Goal: Task Accomplishment & Management: Use online tool/utility

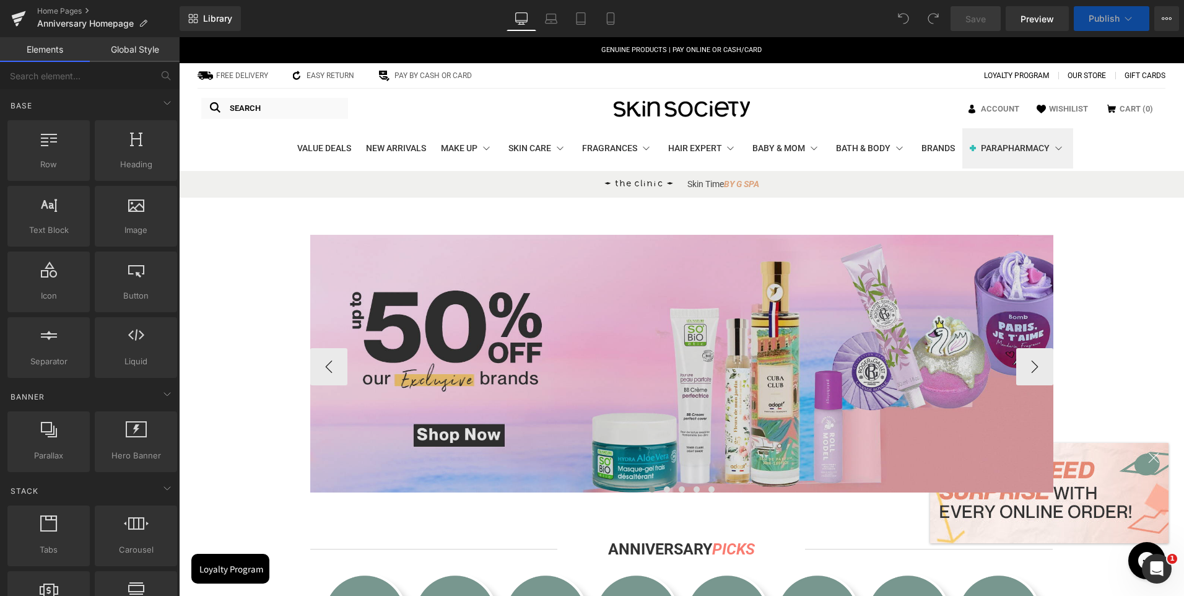
scroll to position [371, 0]
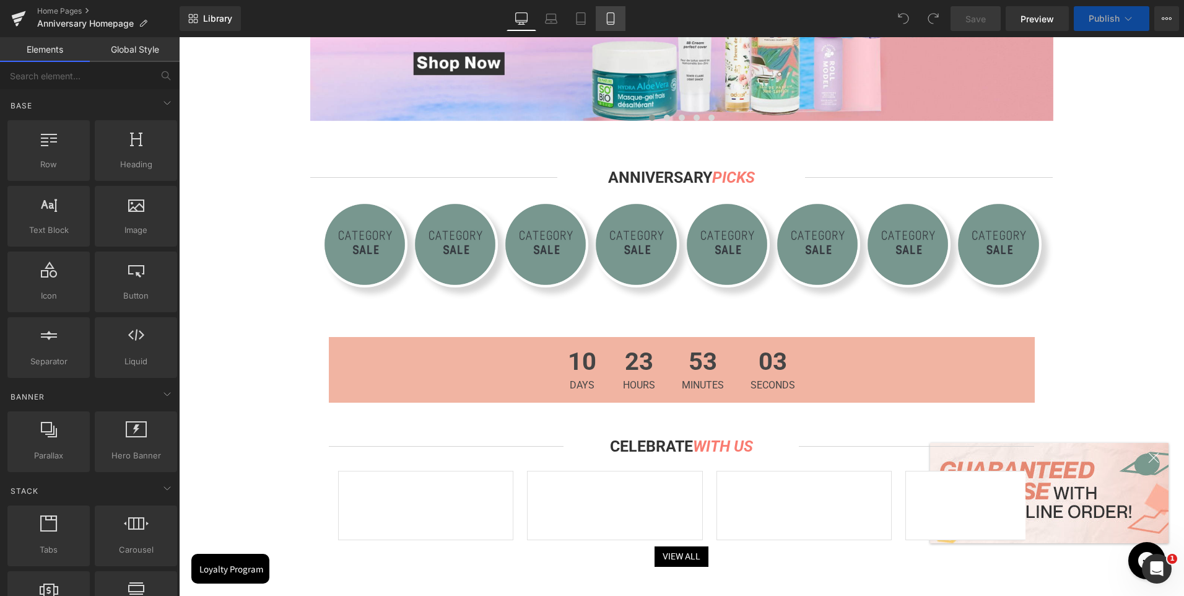
click at [603, 14] on link "Mobile" at bounding box center [611, 18] width 30 height 25
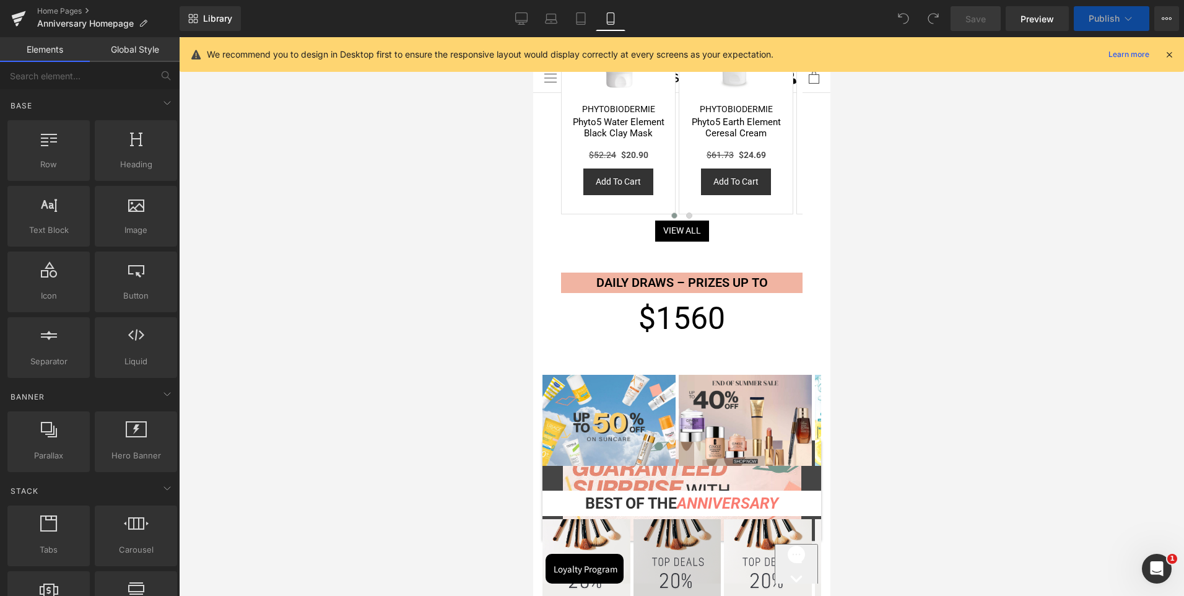
scroll to position [867, 0]
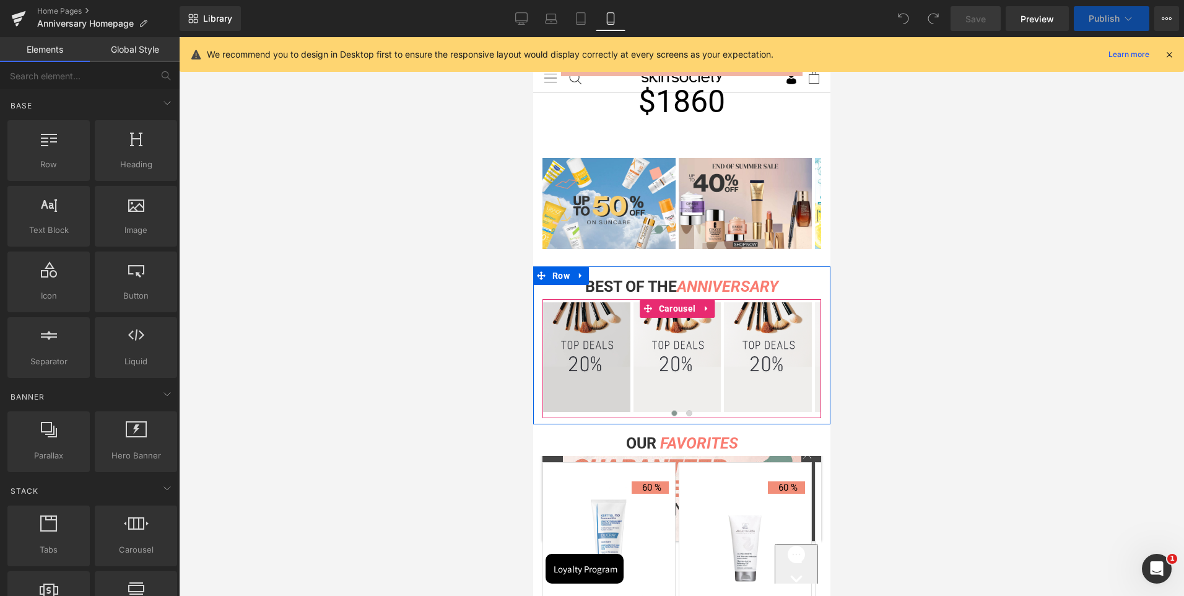
click at [682, 305] on span "Carousel" at bounding box center [676, 308] width 43 height 19
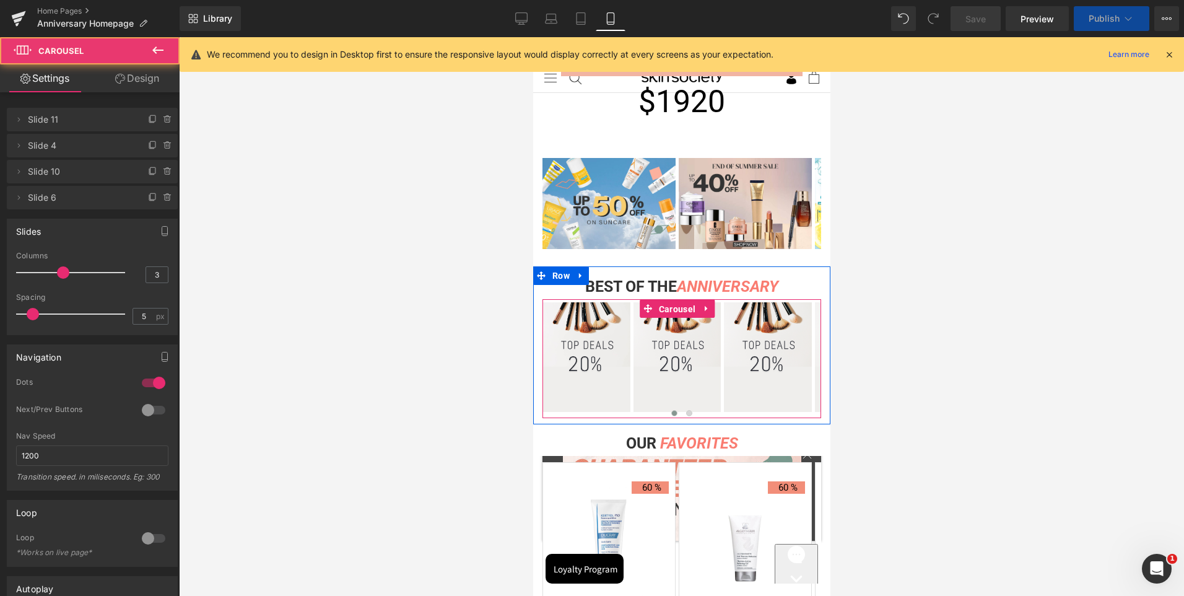
click at [592, 349] on span "Image" at bounding box center [585, 356] width 25 height 15
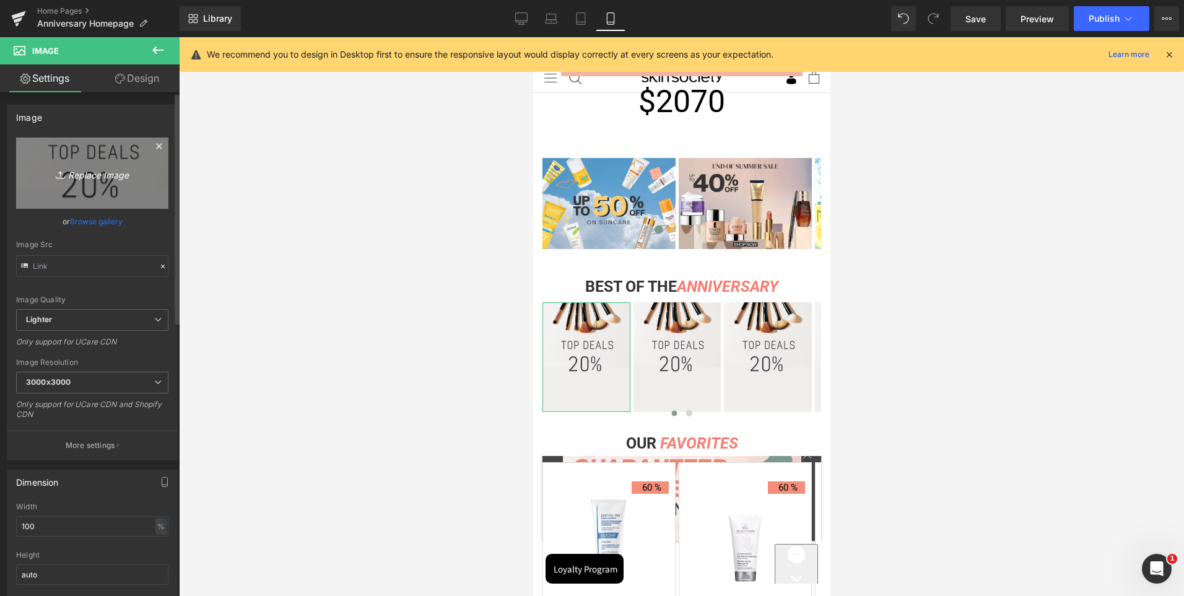
click at [64, 183] on link "Replace Image" at bounding box center [92, 172] width 152 height 71
type input "C:\fakepath\Artboard 1.jpg"
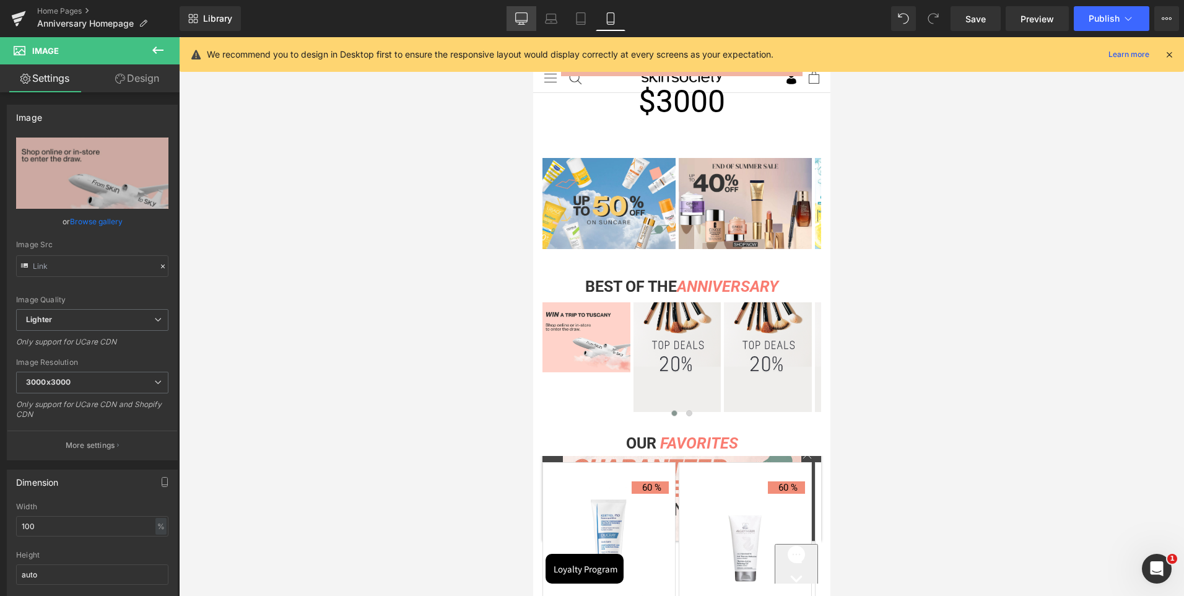
click at [528, 26] on link "Desktop" at bounding box center [521, 18] width 30 height 25
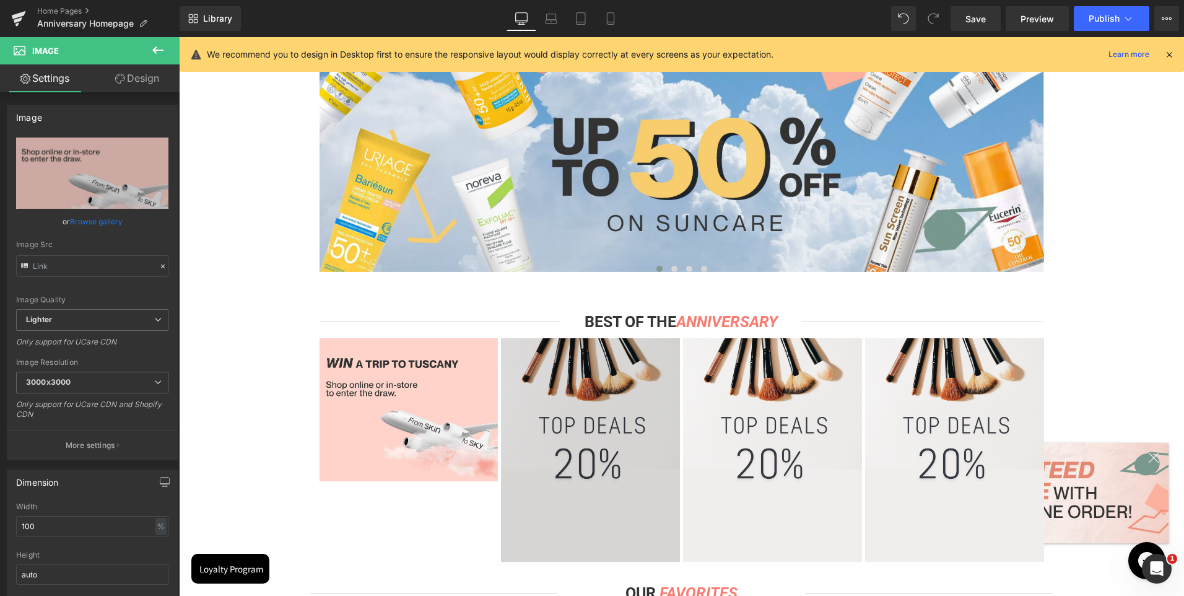
scroll to position [1307, 0]
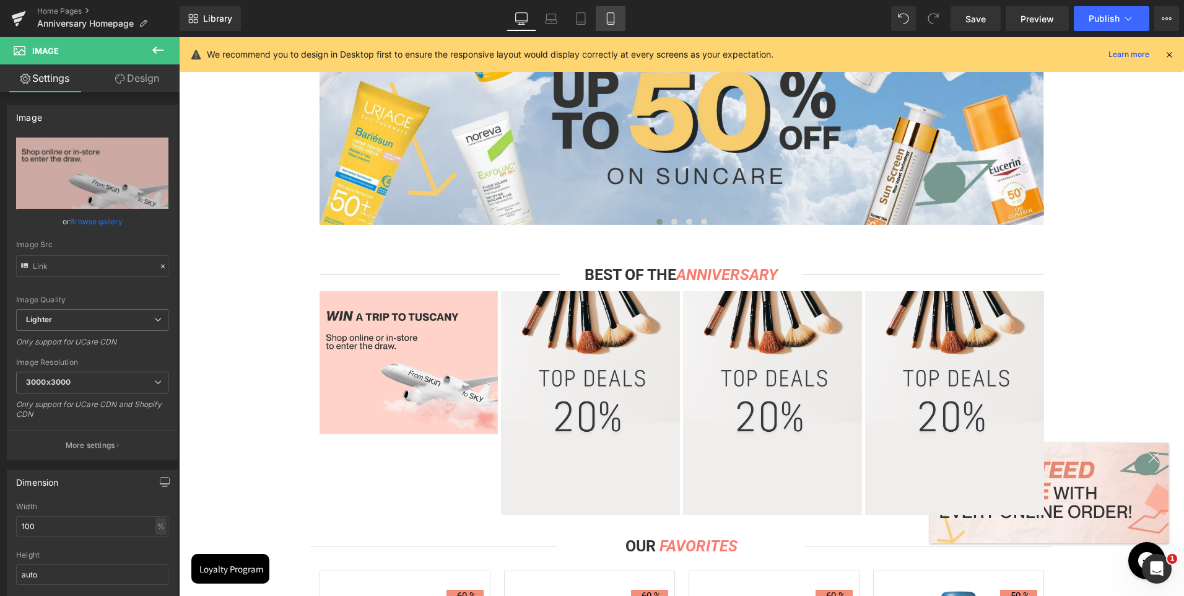
click at [614, 20] on icon at bounding box center [610, 19] width 7 height 12
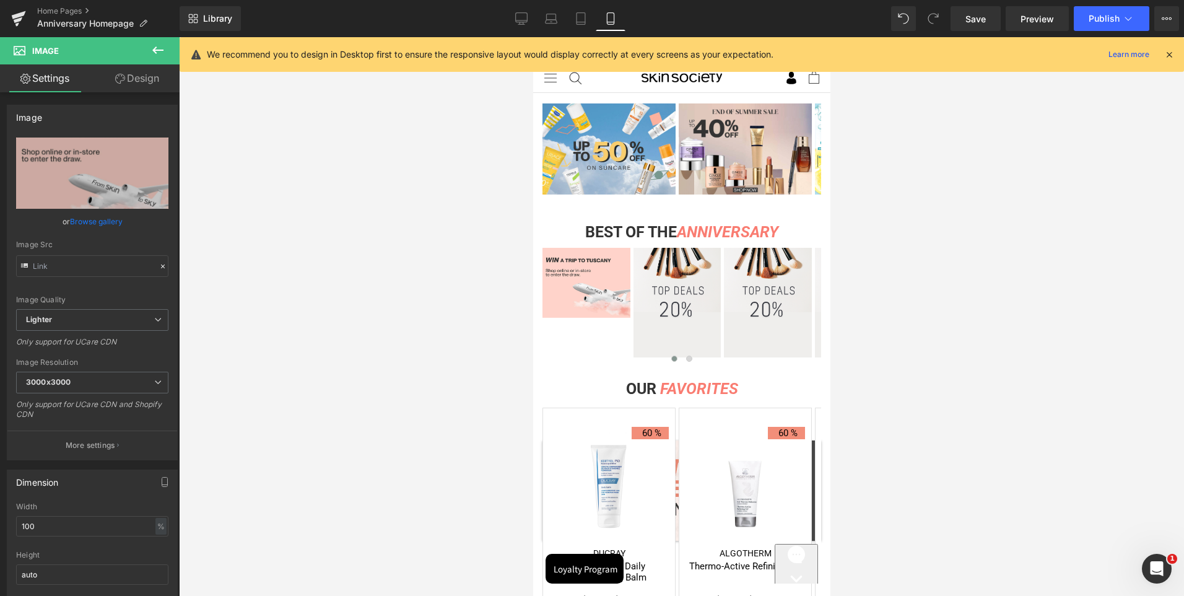
scroll to position [874, 0]
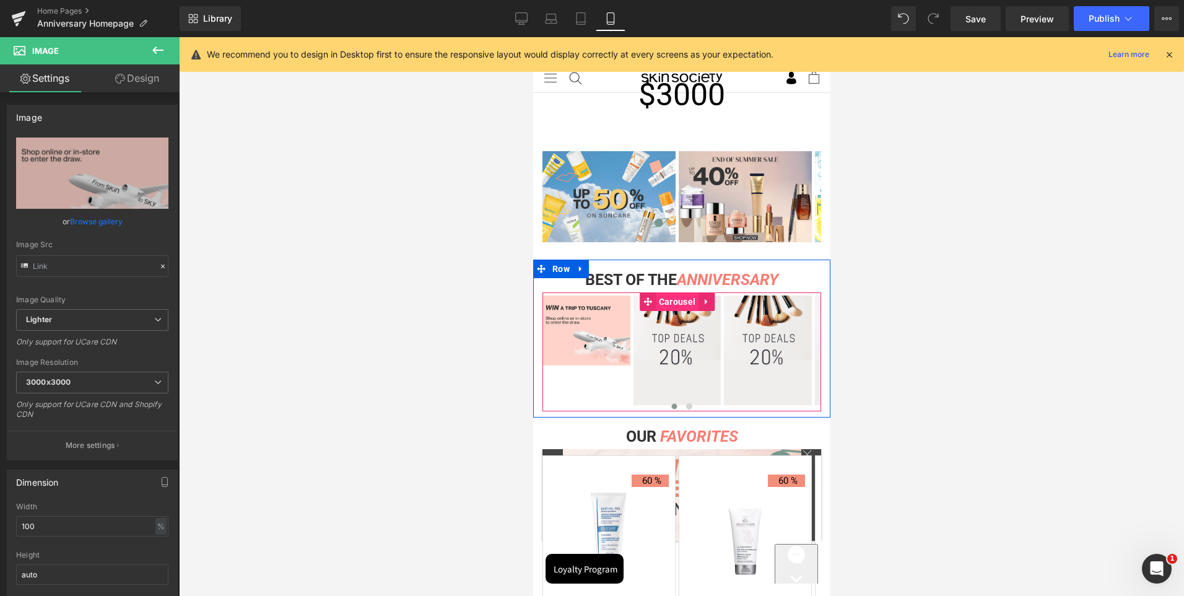
click at [672, 293] on span "Carousel" at bounding box center [676, 301] width 43 height 19
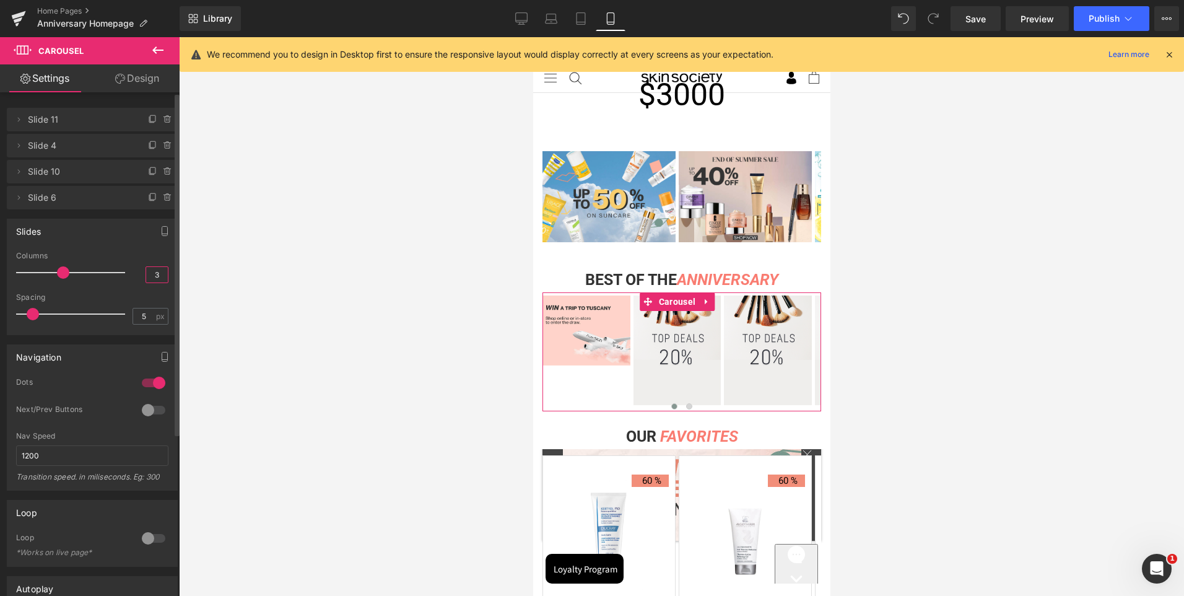
click at [153, 273] on input "3" at bounding box center [157, 274] width 22 height 15
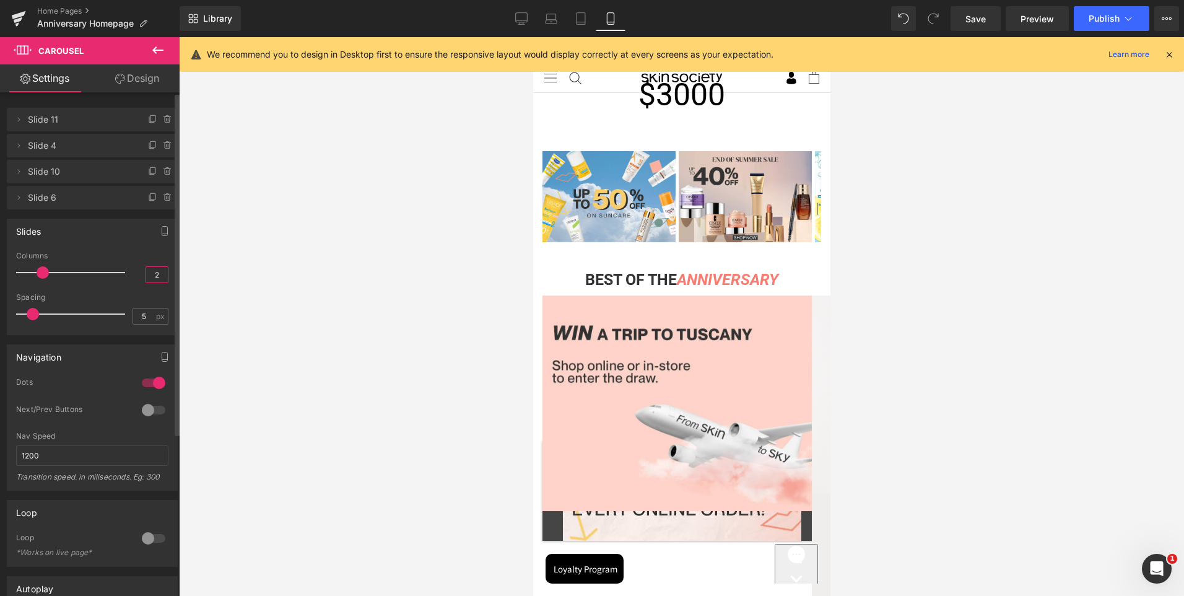
type input "2"
click at [149, 247] on div "Slides 4 Columns 4 3 Columns 3 3 Columns 3 3 Columns 2 5px Spacing 5 px 5px Spa…" at bounding box center [92, 277] width 171 height 116
click at [1027, 477] on div at bounding box center [681, 316] width 1005 height 558
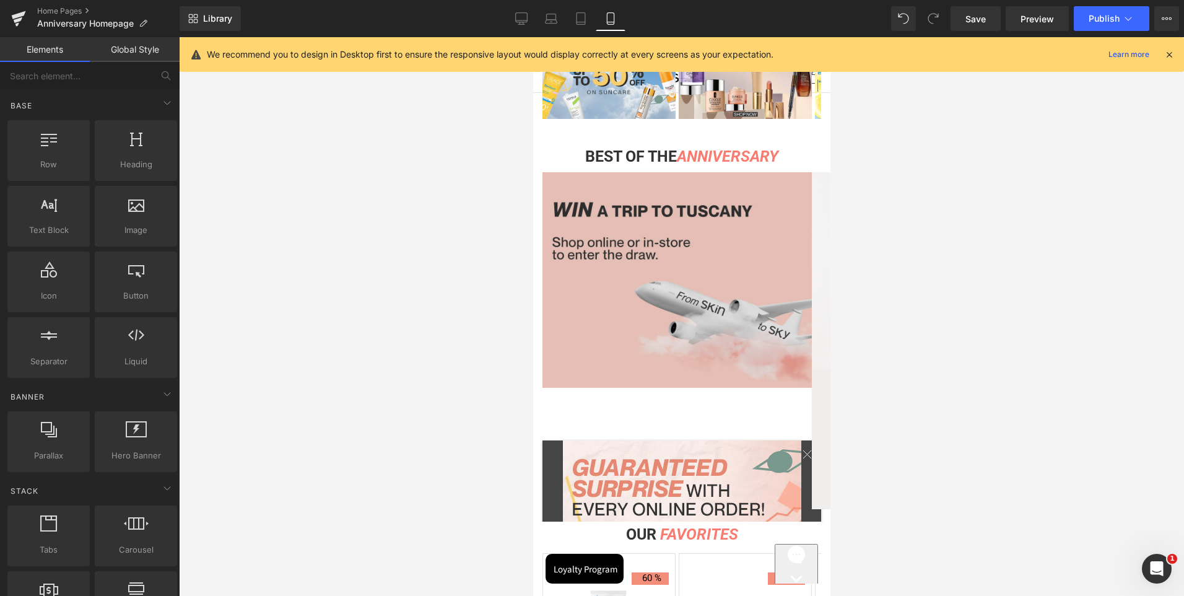
scroll to position [997, 0]
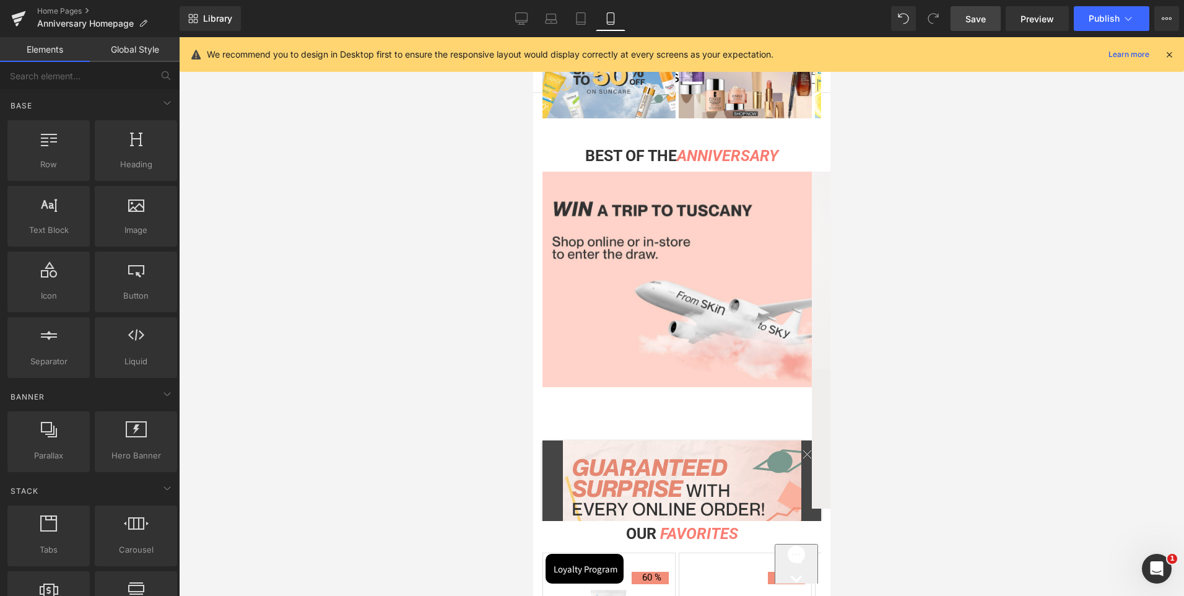
click at [972, 21] on span "Save" at bounding box center [975, 18] width 20 height 13
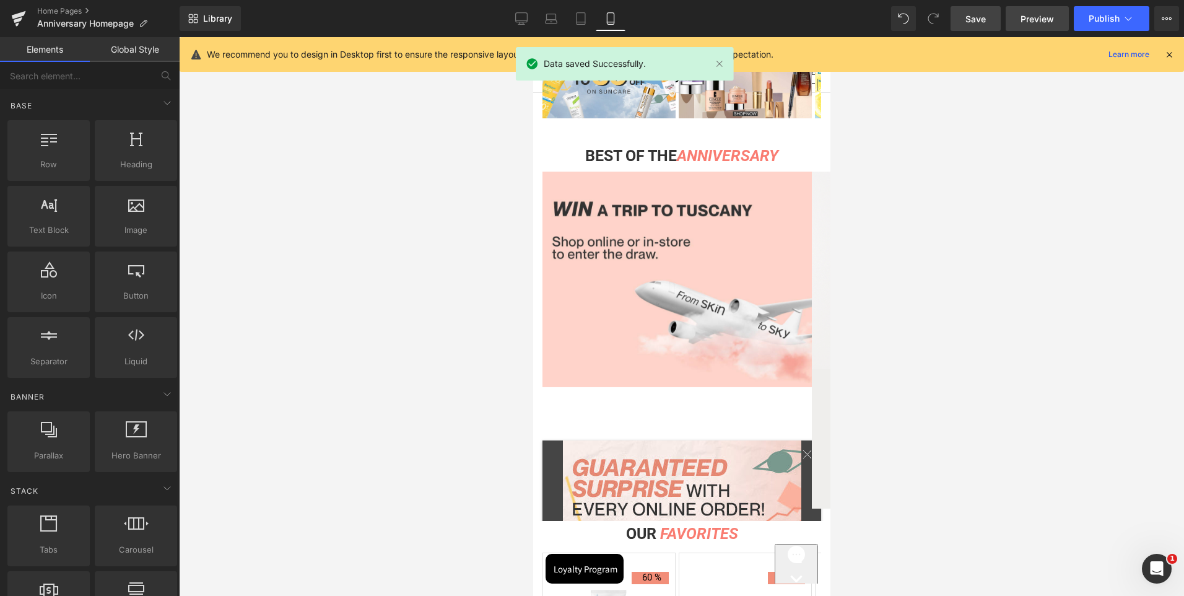
click at [1038, 25] on span "Preview" at bounding box center [1036, 18] width 33 height 13
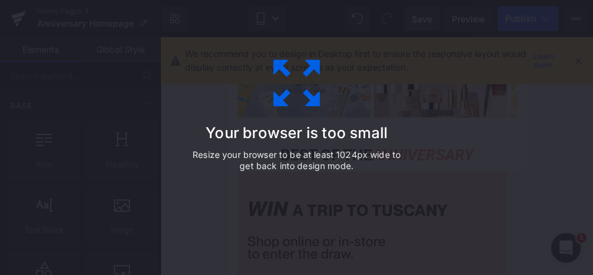
click at [396, 202] on div "Your browser is too small Resize your browser to be at least 1024px wide to get…" at bounding box center [296, 138] width 279 height 248
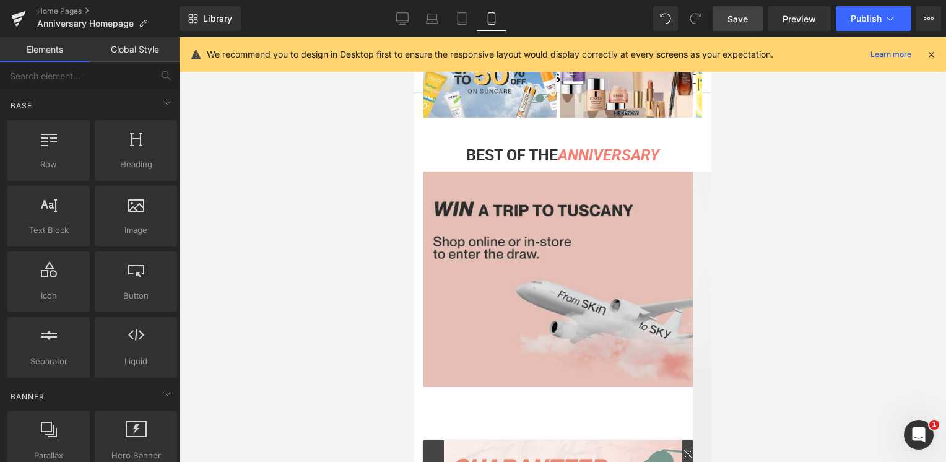
click at [547, 261] on img at bounding box center [557, 279] width 269 height 215
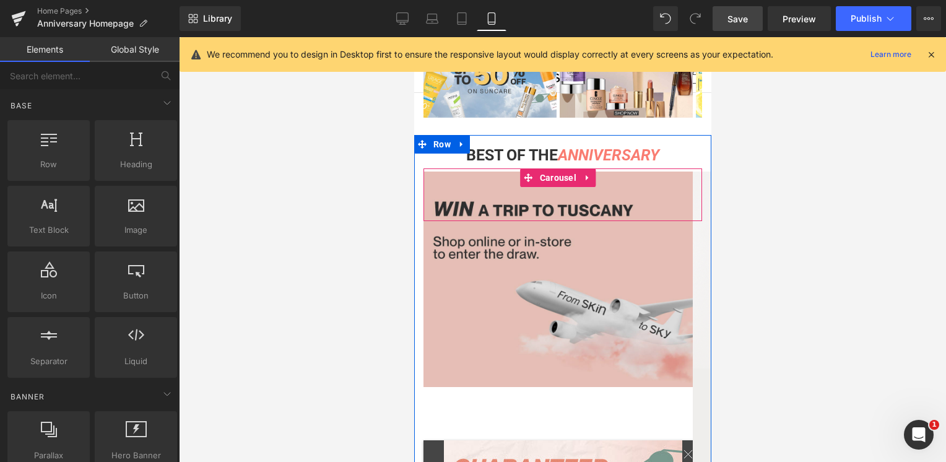
click at [560, 170] on span "Carousel" at bounding box center [557, 177] width 43 height 19
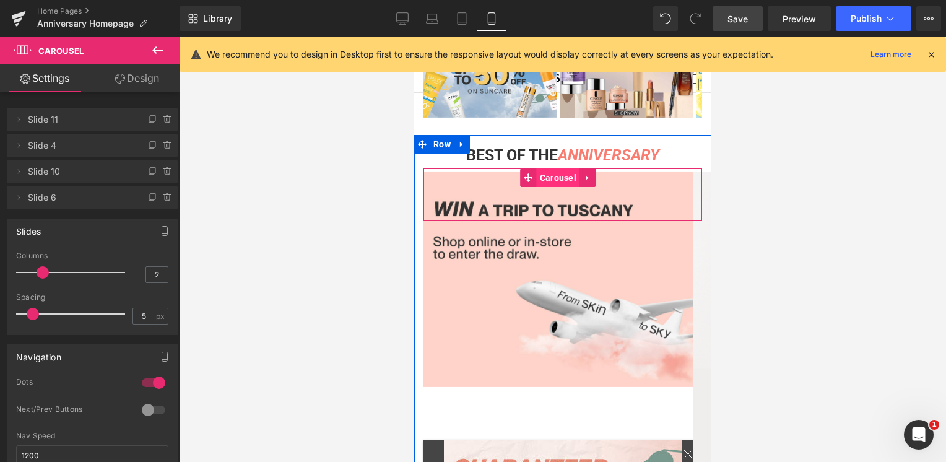
click at [558, 174] on span "Carousel" at bounding box center [557, 177] width 43 height 19
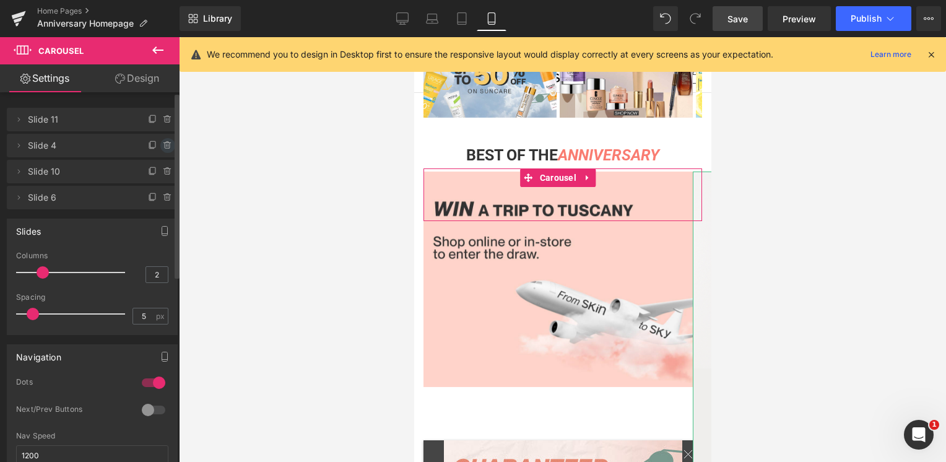
click at [163, 144] on icon at bounding box center [168, 146] width 10 height 10
click at [159, 145] on button "Delete" at bounding box center [154, 146] width 39 height 16
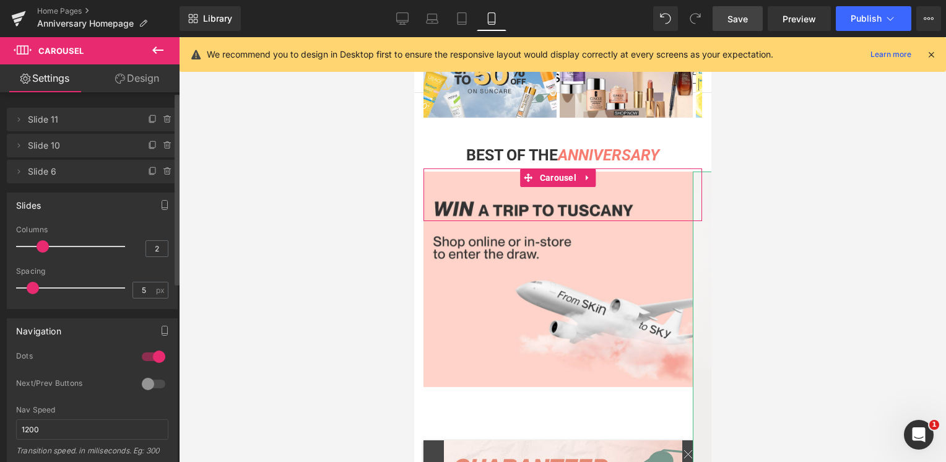
click at [165, 146] on icon at bounding box center [167, 146] width 5 height 6
click at [159, 146] on button "Delete" at bounding box center [154, 146] width 39 height 16
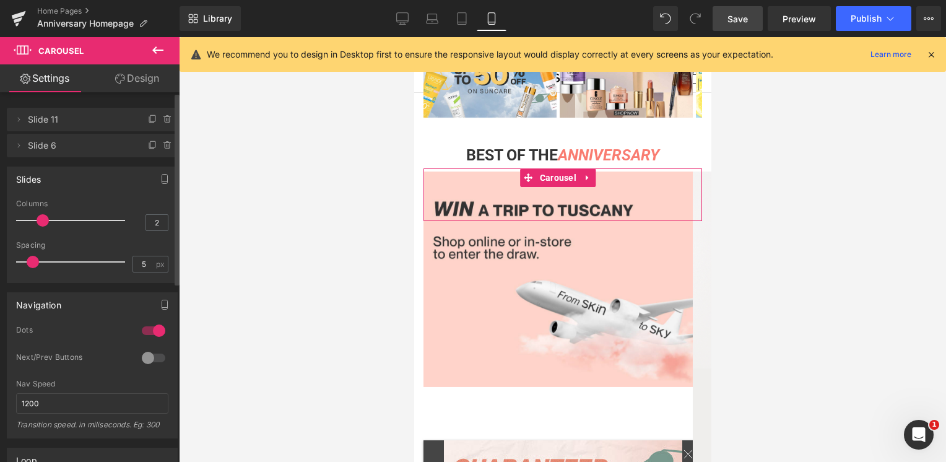
click at [165, 146] on icon at bounding box center [167, 146] width 5 height 6
click at [159, 146] on button "Delete" at bounding box center [154, 146] width 39 height 16
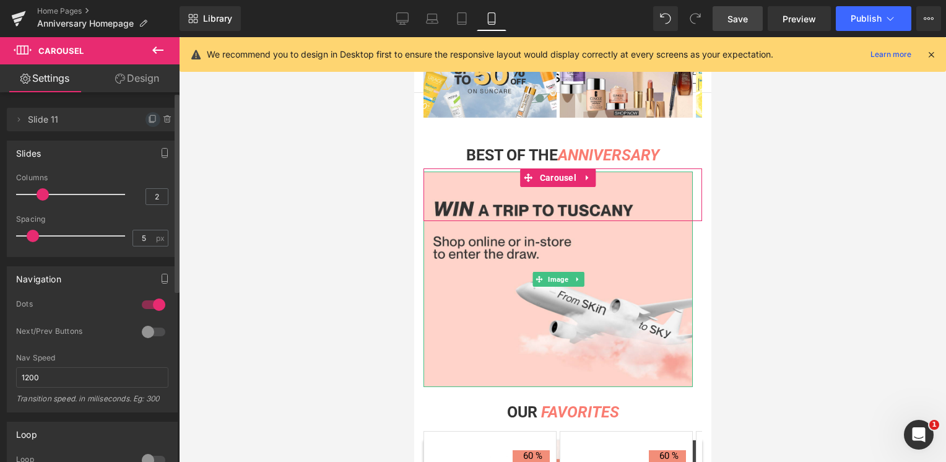
click at [151, 123] on icon at bounding box center [153, 120] width 10 height 10
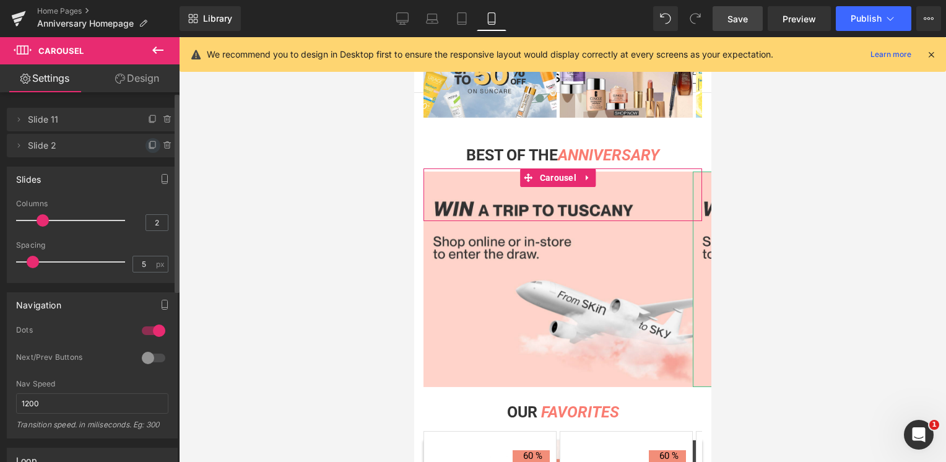
click at [149, 145] on icon at bounding box center [153, 146] width 10 height 10
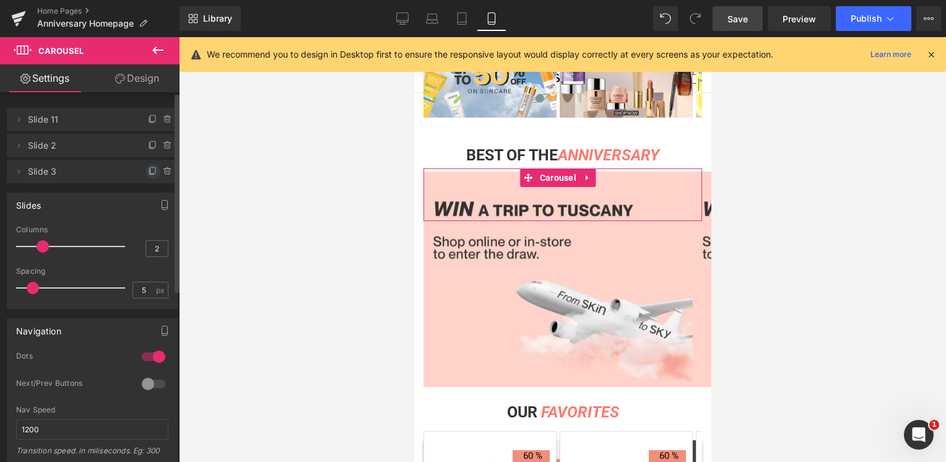
click at [148, 168] on icon at bounding box center [153, 172] width 10 height 10
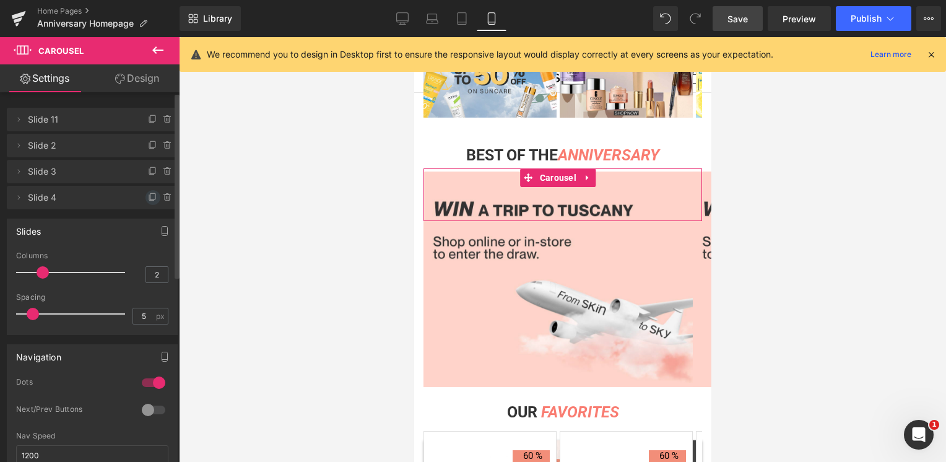
click at [148, 197] on icon at bounding box center [153, 198] width 10 height 10
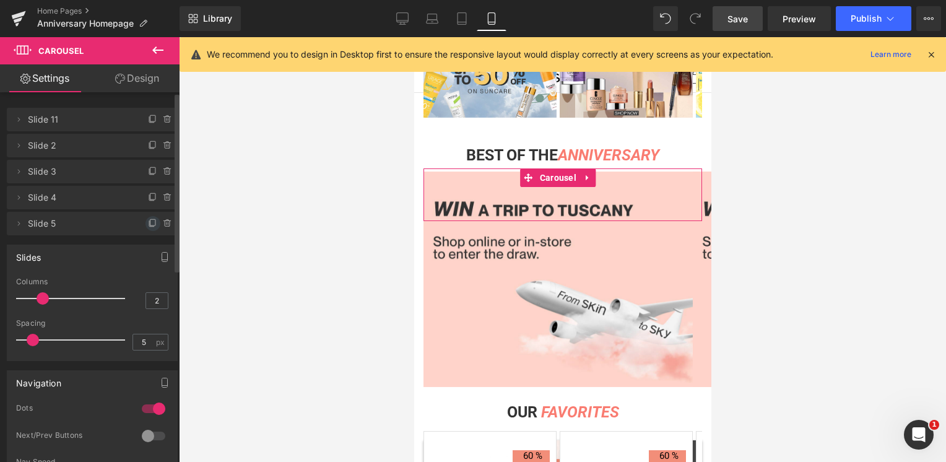
click at [148, 224] on icon at bounding box center [153, 224] width 10 height 10
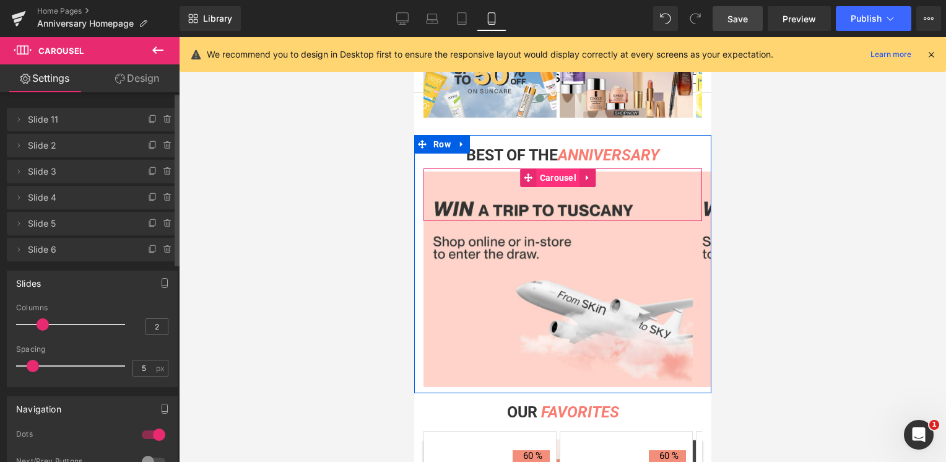
click at [553, 170] on span "Carousel" at bounding box center [557, 177] width 43 height 19
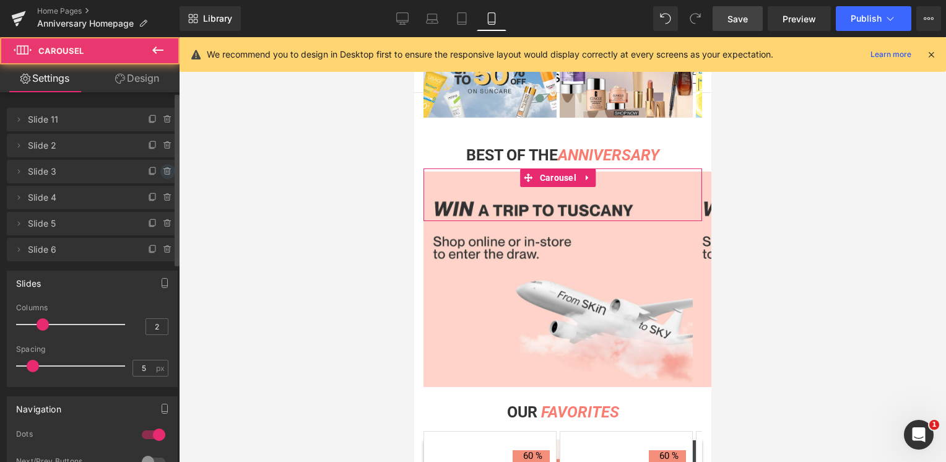
click at [165, 174] on icon at bounding box center [167, 172] width 5 height 6
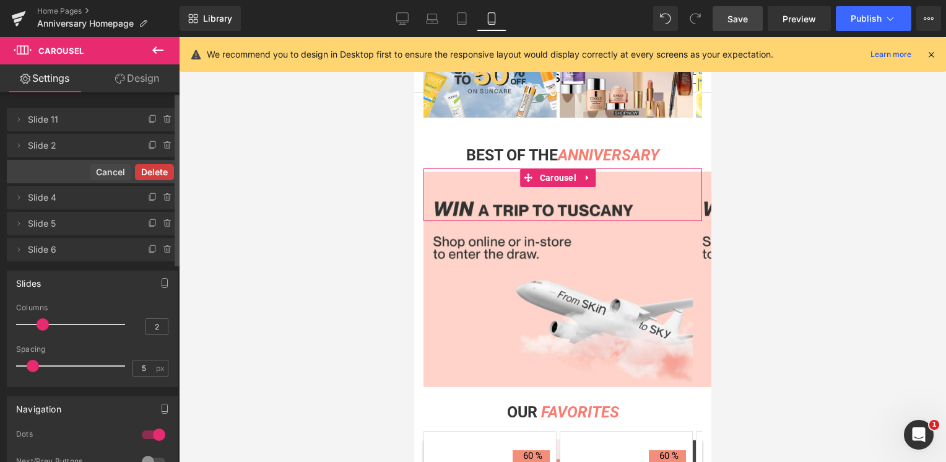
click at [159, 168] on button "Delete" at bounding box center [154, 172] width 39 height 16
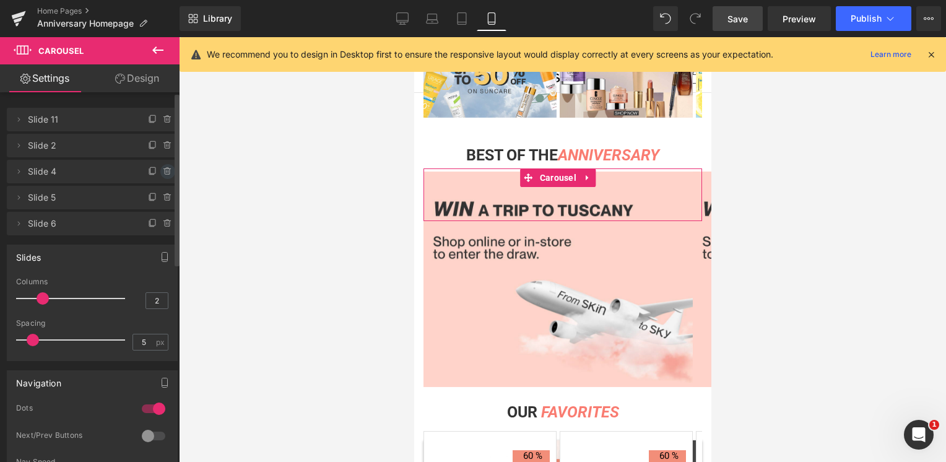
click at [165, 171] on icon at bounding box center [167, 172] width 5 height 6
click at [160, 171] on button "Delete" at bounding box center [154, 172] width 39 height 16
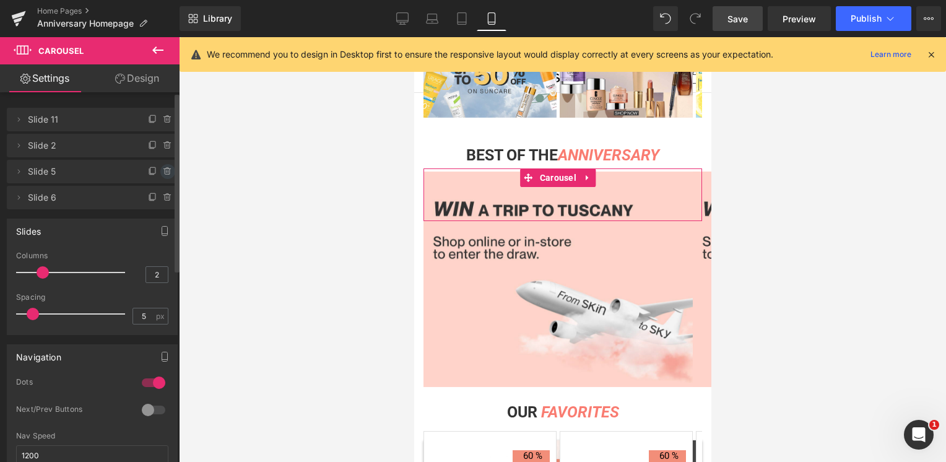
click at [168, 172] on icon at bounding box center [168, 171] width 0 height 2
click at [161, 177] on button "Delete" at bounding box center [154, 172] width 39 height 16
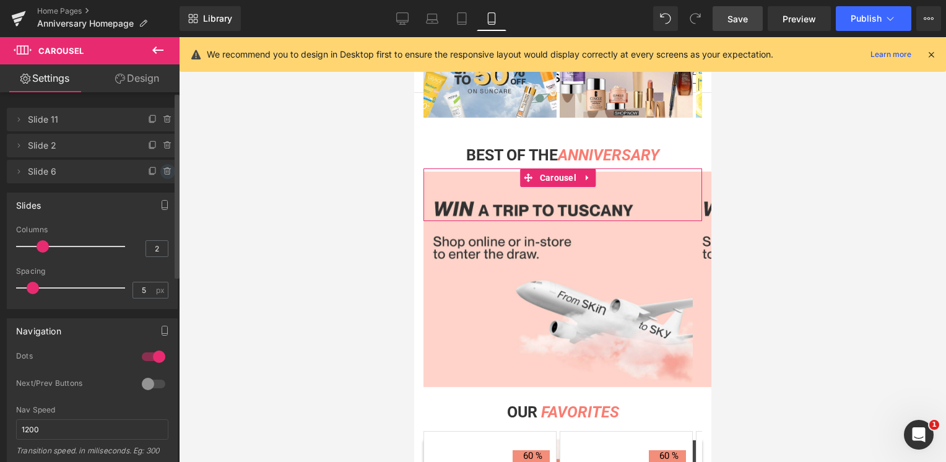
click at [165, 174] on icon at bounding box center [167, 172] width 5 height 6
click at [163, 173] on button "Delete" at bounding box center [154, 172] width 39 height 16
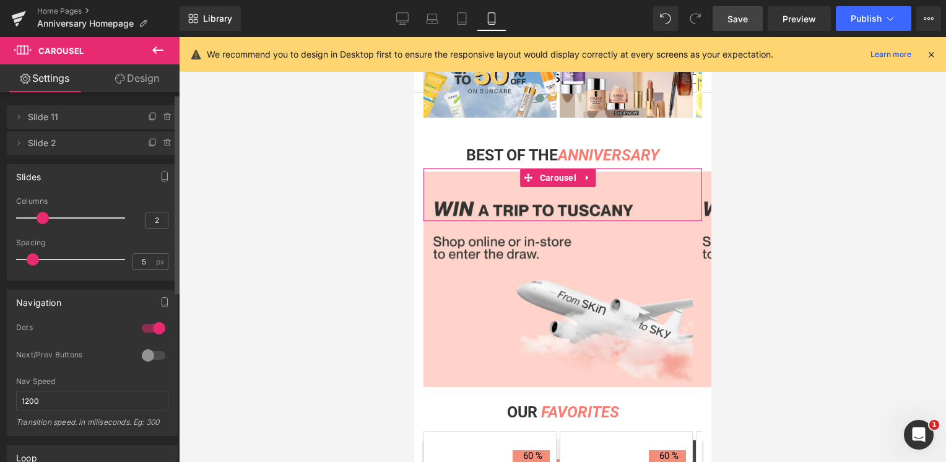
scroll to position [0, 0]
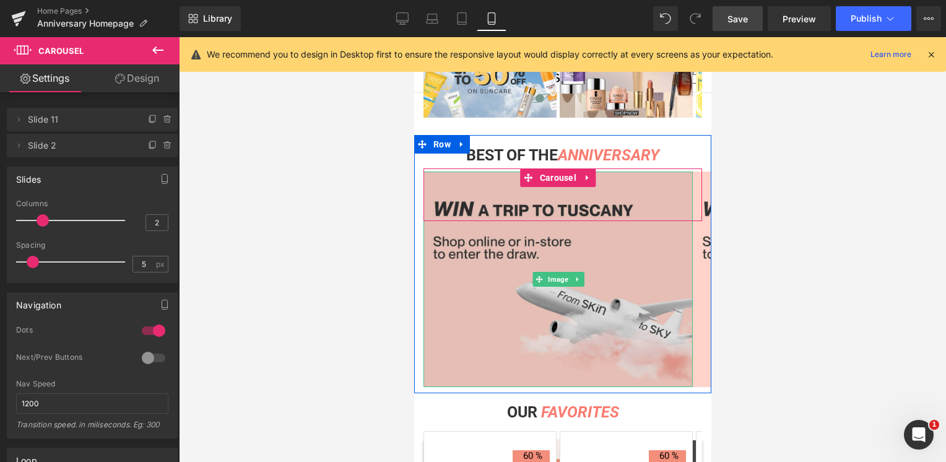
click at [563, 257] on img at bounding box center [557, 279] width 269 height 215
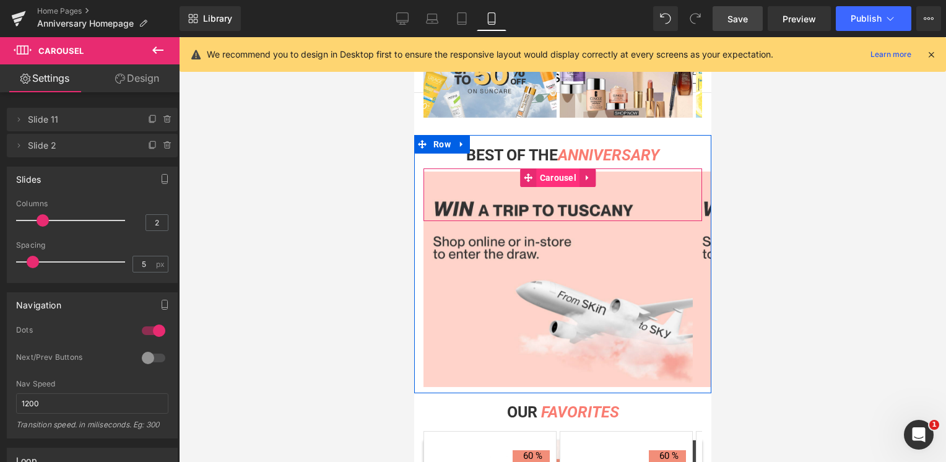
click at [552, 178] on span "Carousel" at bounding box center [557, 177] width 43 height 19
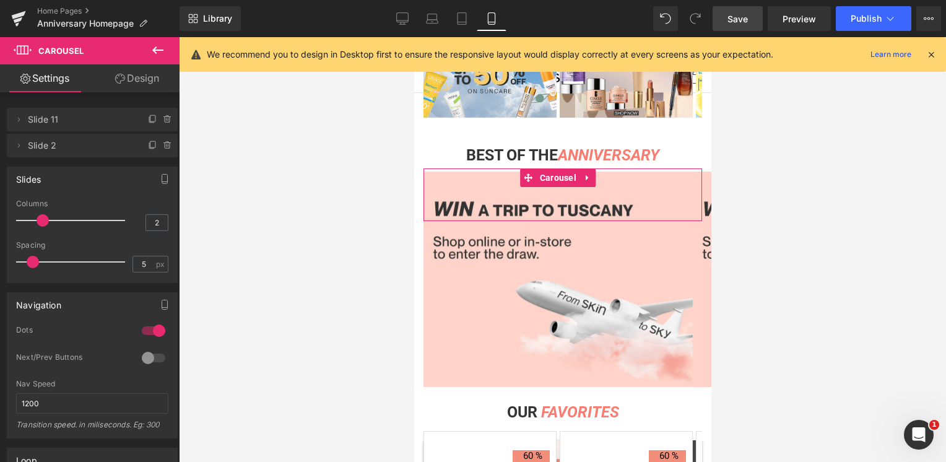
click at [141, 82] on link "Design" at bounding box center [137, 78] width 90 height 28
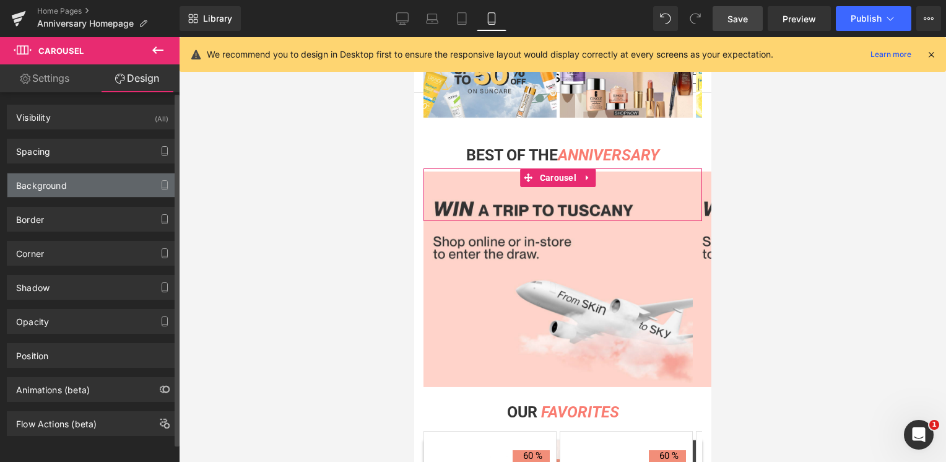
click at [65, 189] on div "Background" at bounding box center [41, 181] width 51 height 17
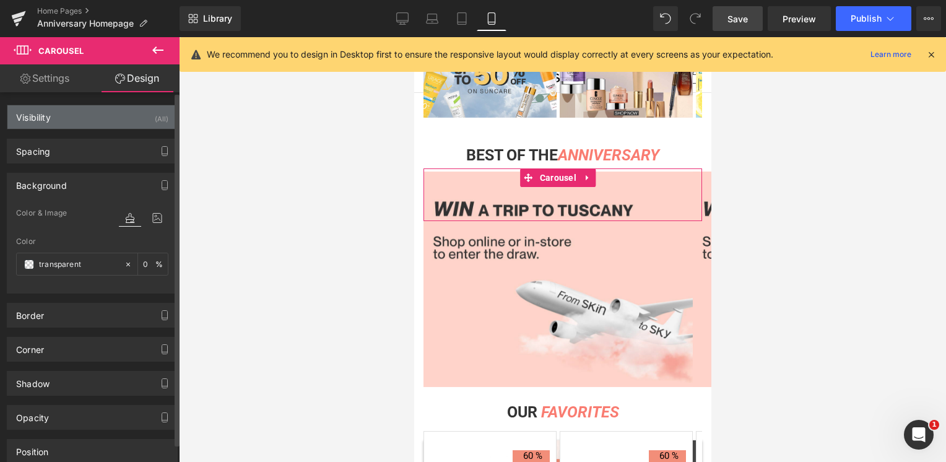
click at [45, 115] on div "Visibility" at bounding box center [33, 113] width 35 height 17
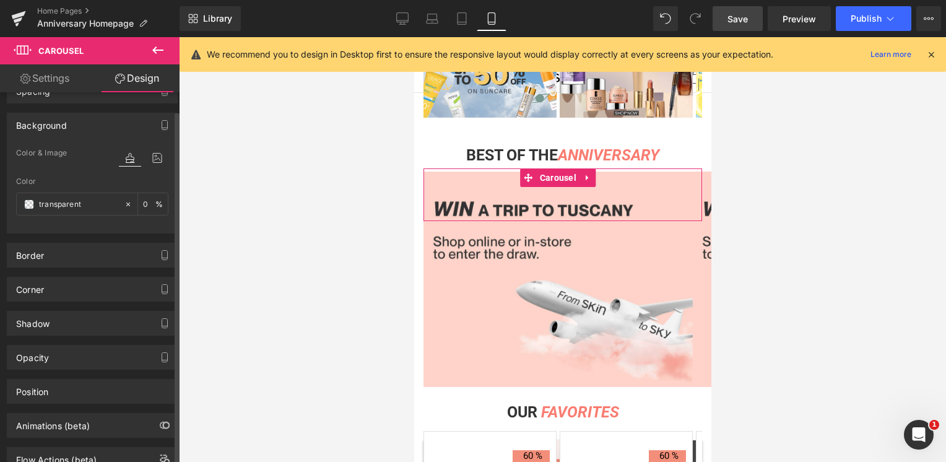
scroll to position [227, 0]
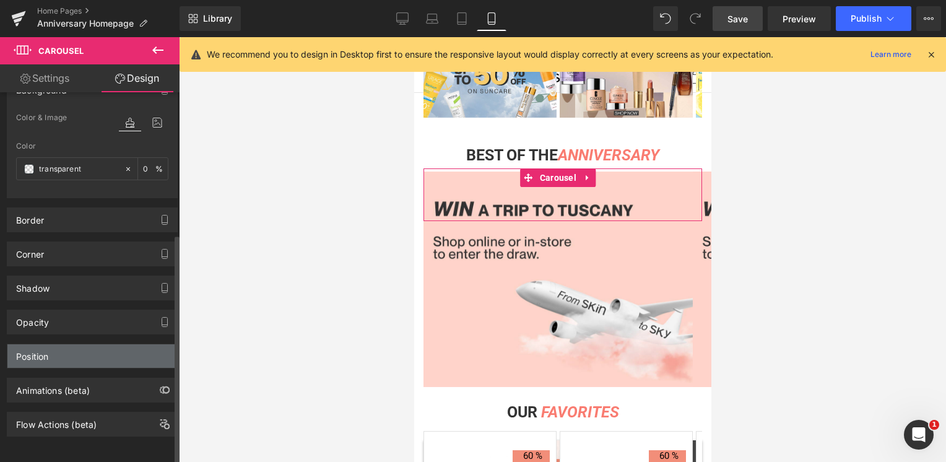
click at [61, 347] on div "Position" at bounding box center [92, 356] width 170 height 24
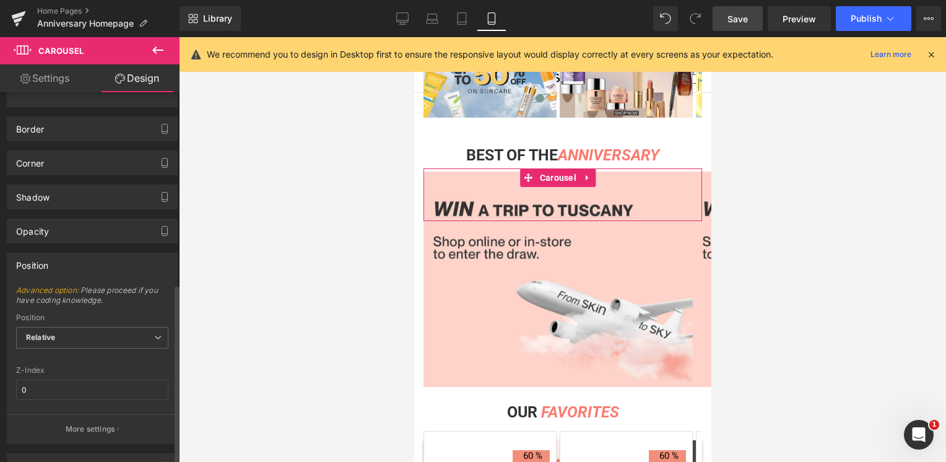
scroll to position [393, 0]
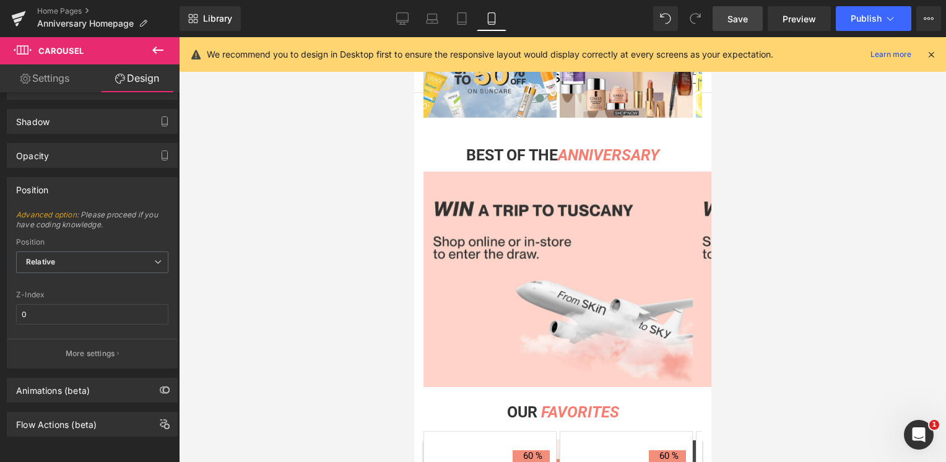
click at [161, 48] on icon at bounding box center [157, 50] width 15 height 15
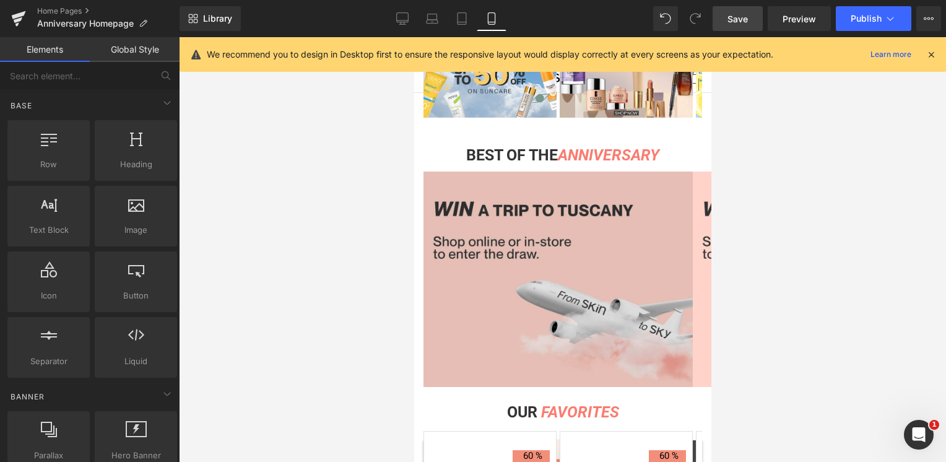
click at [648, 226] on img at bounding box center [557, 279] width 269 height 215
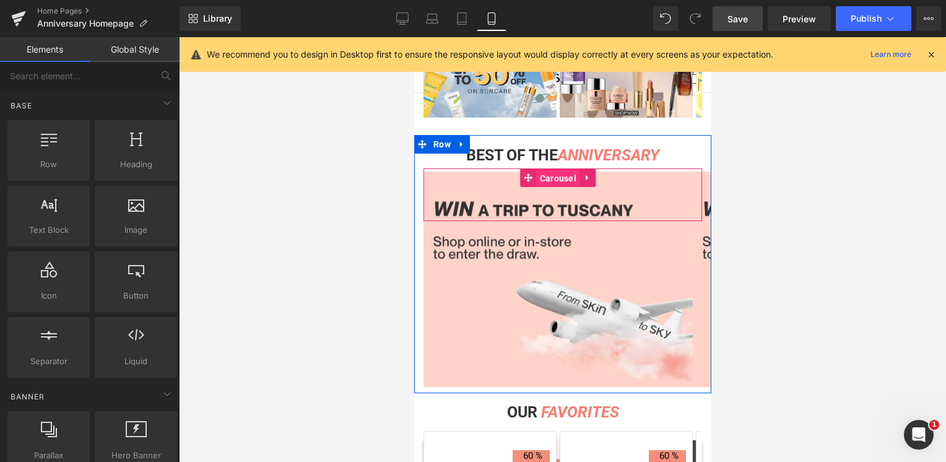
click at [551, 178] on span "Carousel" at bounding box center [557, 178] width 43 height 19
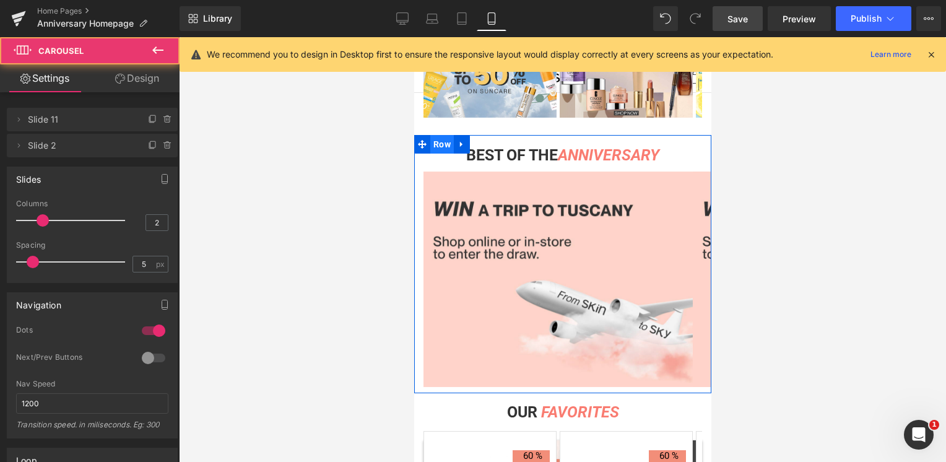
click at [442, 142] on span "Row" at bounding box center [442, 144] width 24 height 19
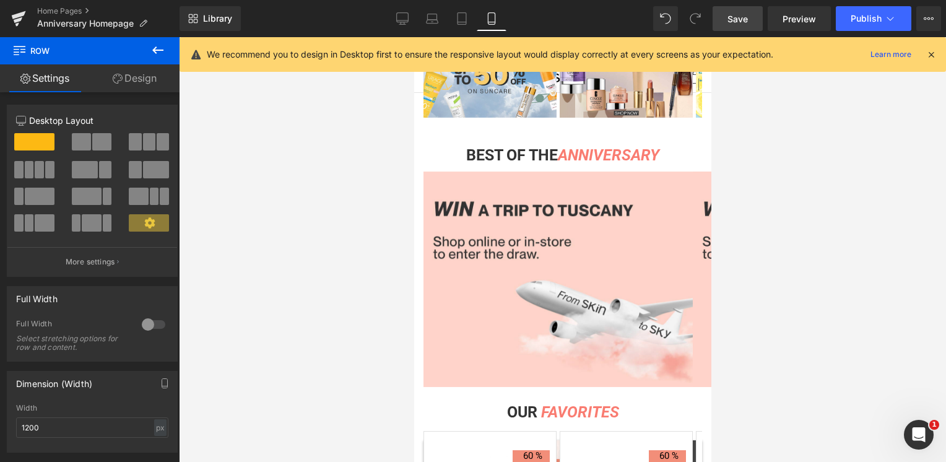
click at [166, 48] on button at bounding box center [157, 50] width 43 height 27
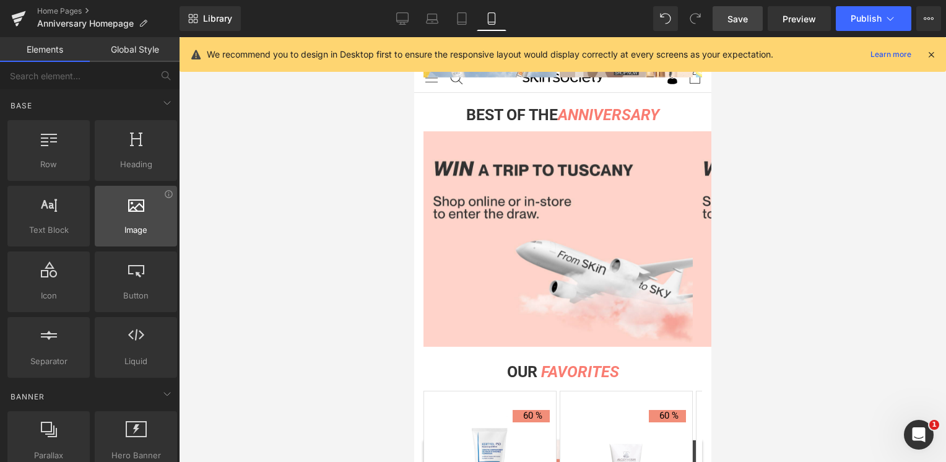
scroll to position [1059, 0]
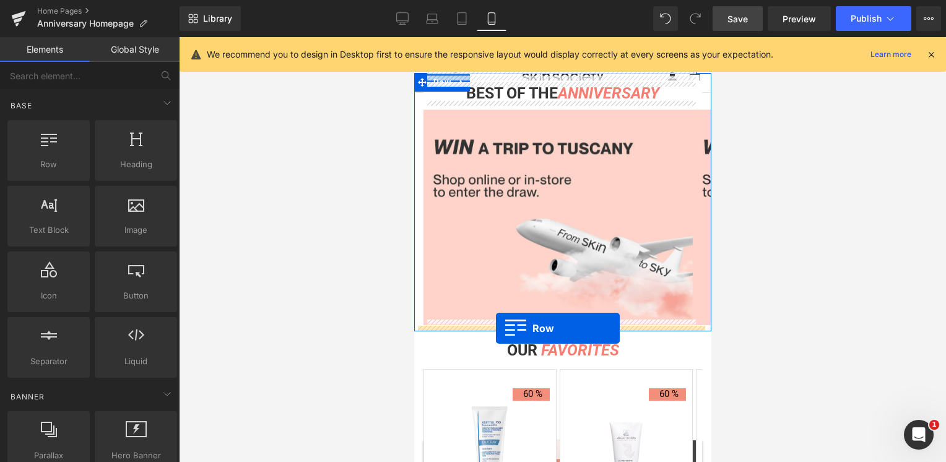
drag, startPoint x: 510, startPoint y: 191, endPoint x: 495, endPoint y: 328, distance: 137.6
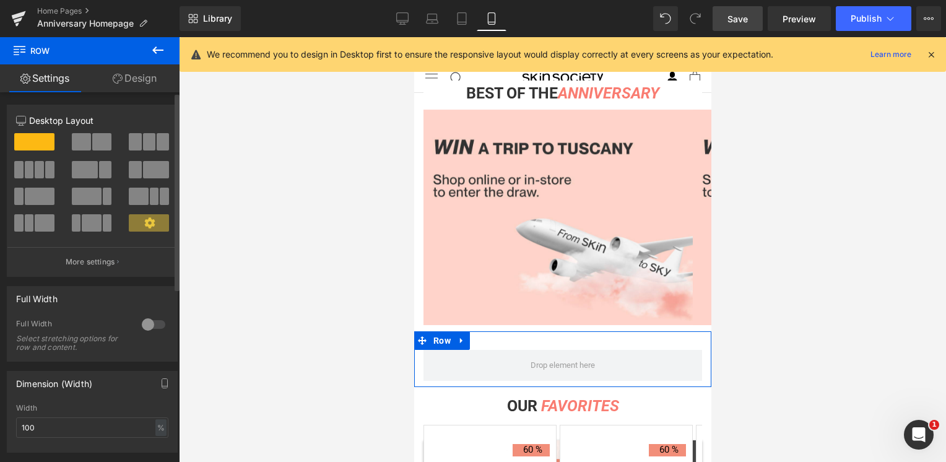
click at [79, 147] on span at bounding box center [81, 141] width 19 height 17
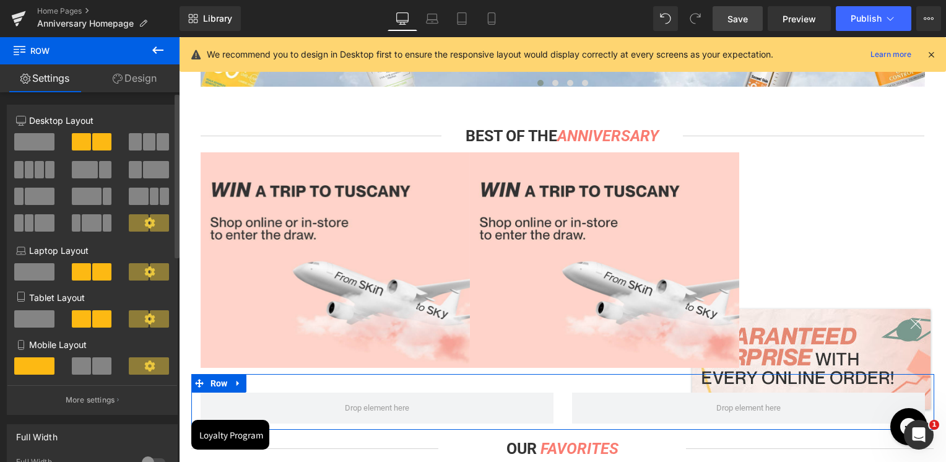
scroll to position [1493, 0]
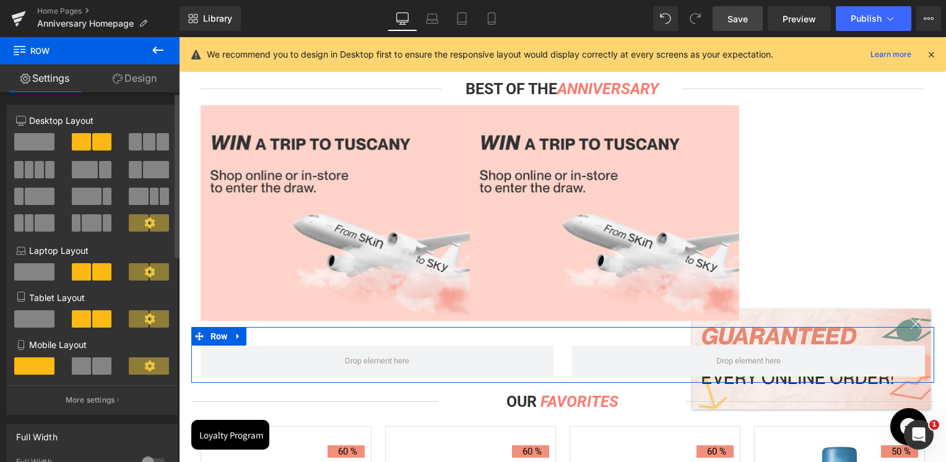
click at [92, 379] on div at bounding box center [93, 370] width 58 height 27
click at [92, 375] on span at bounding box center [101, 365] width 19 height 17
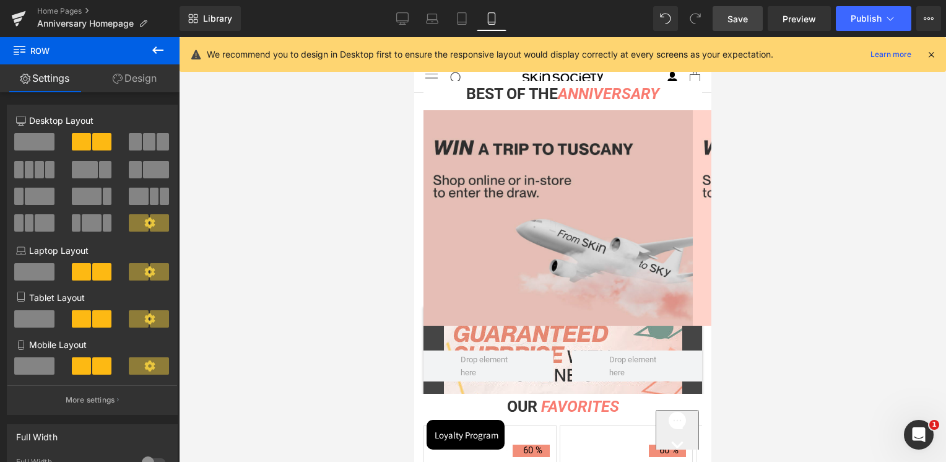
scroll to position [1245, 0]
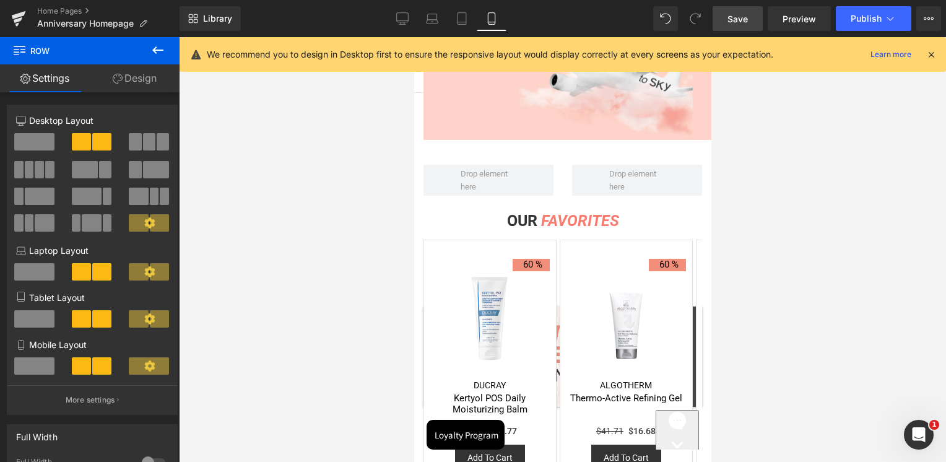
click at [159, 53] on icon at bounding box center [157, 50] width 15 height 15
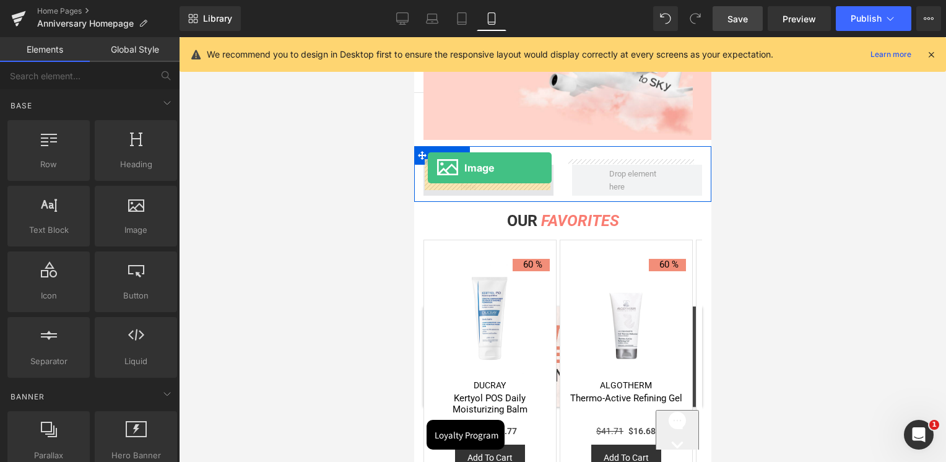
drag, startPoint x: 568, startPoint y: 255, endPoint x: 427, endPoint y: 167, distance: 166.3
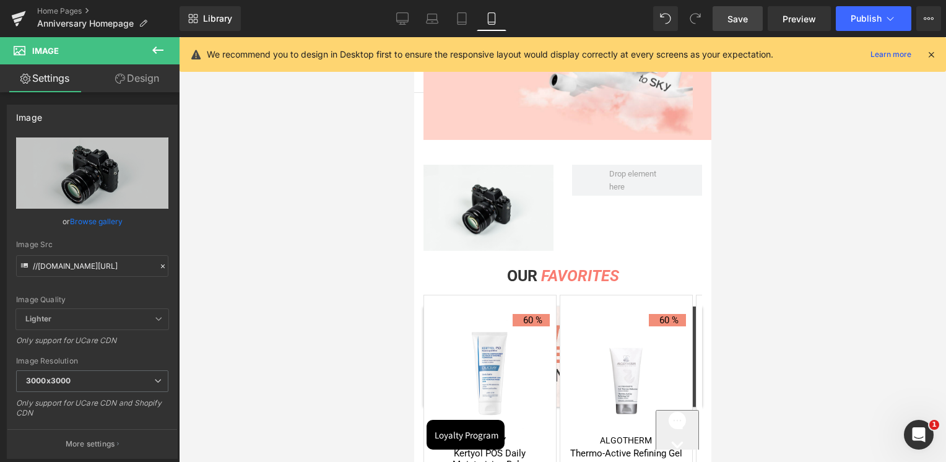
click at [159, 44] on icon at bounding box center [157, 50] width 15 height 15
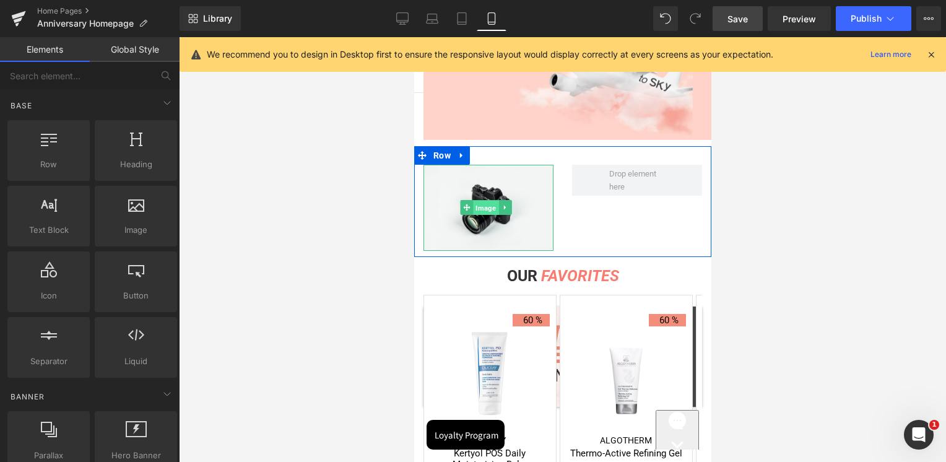
click at [473, 201] on span "Image" at bounding box center [485, 208] width 25 height 15
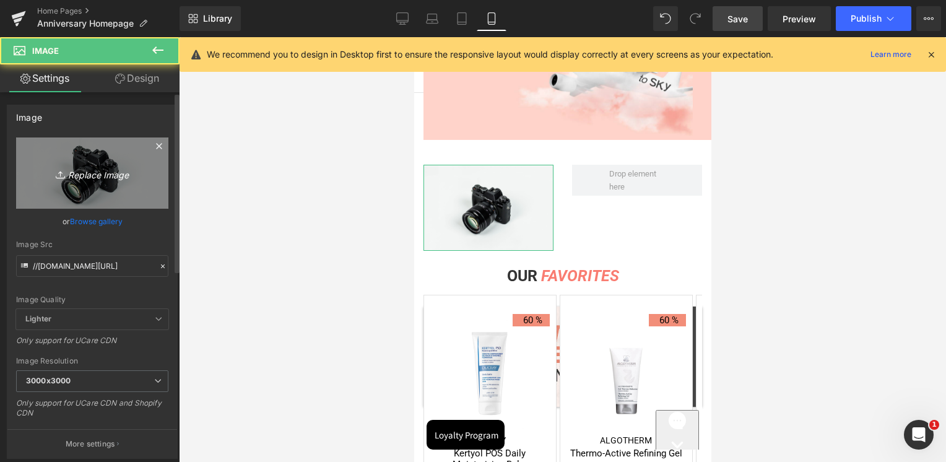
click at [90, 182] on link "Replace Image" at bounding box center [92, 172] width 152 height 71
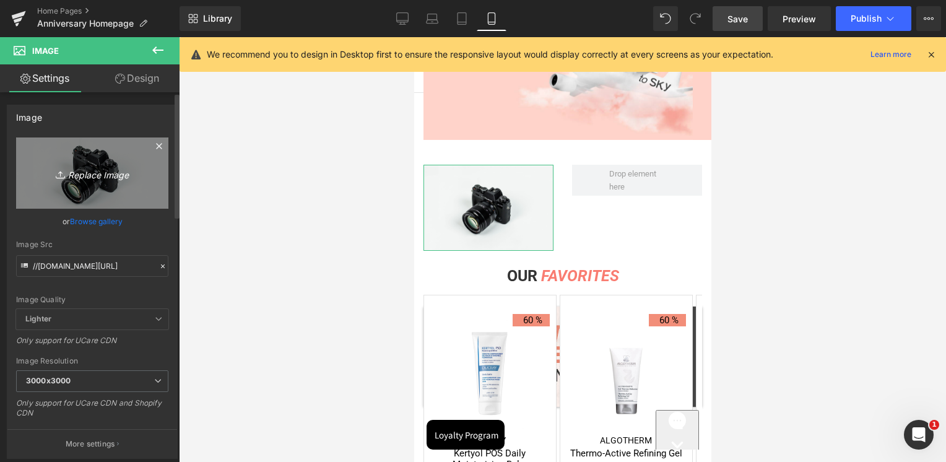
type input "C:\fakepath\Artboard 1.jpg"
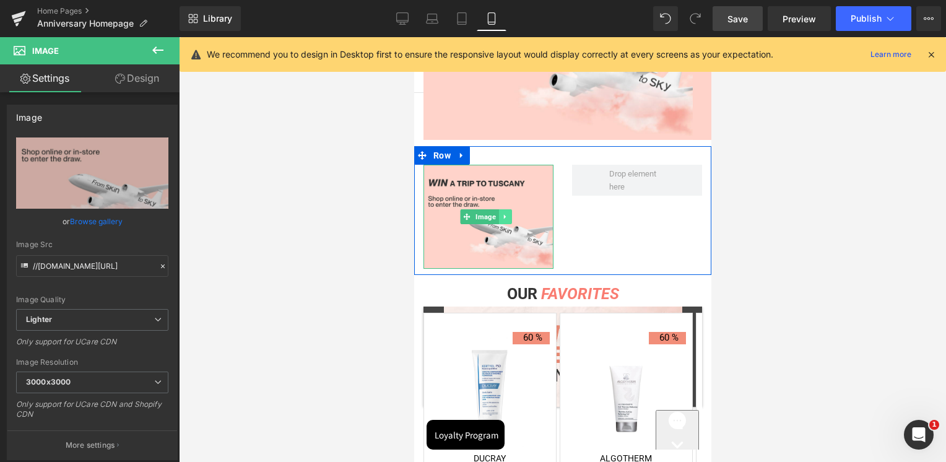
click at [500, 209] on link at bounding box center [504, 216] width 13 height 15
click at [498, 214] on link at bounding box center [498, 216] width 13 height 15
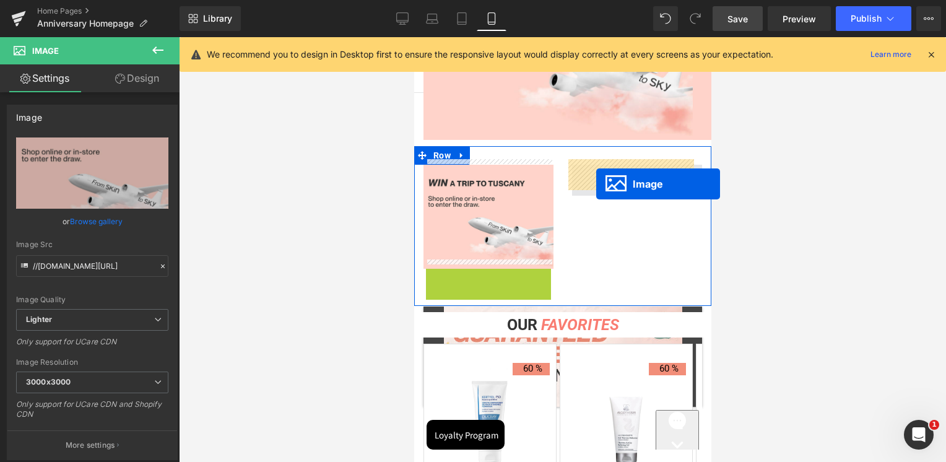
drag, startPoint x: 468, startPoint y: 311, endPoint x: 596, endPoint y: 184, distance: 179.9
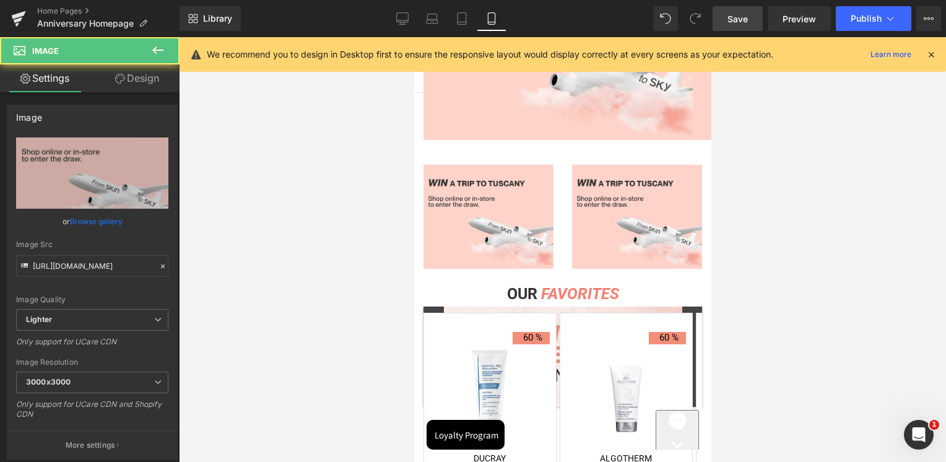
click at [818, 168] on div at bounding box center [562, 249] width 767 height 425
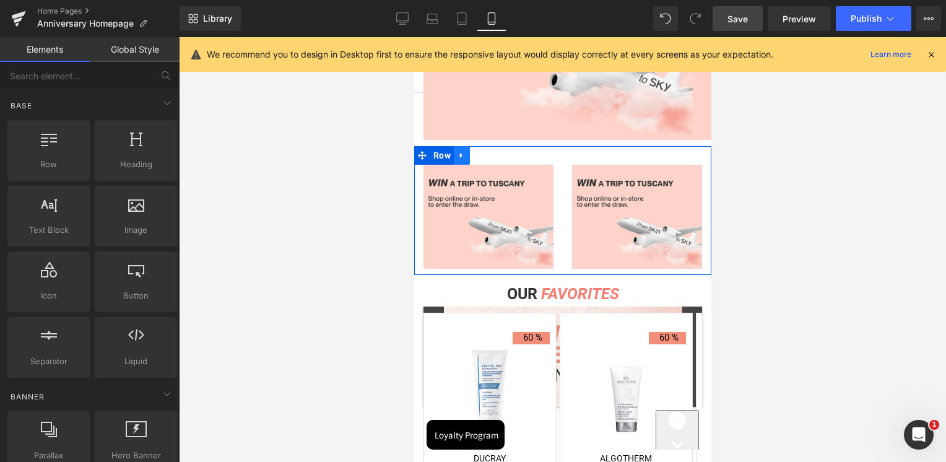
click at [463, 152] on icon at bounding box center [461, 154] width 9 height 9
click at [476, 151] on icon at bounding box center [477, 155] width 9 height 9
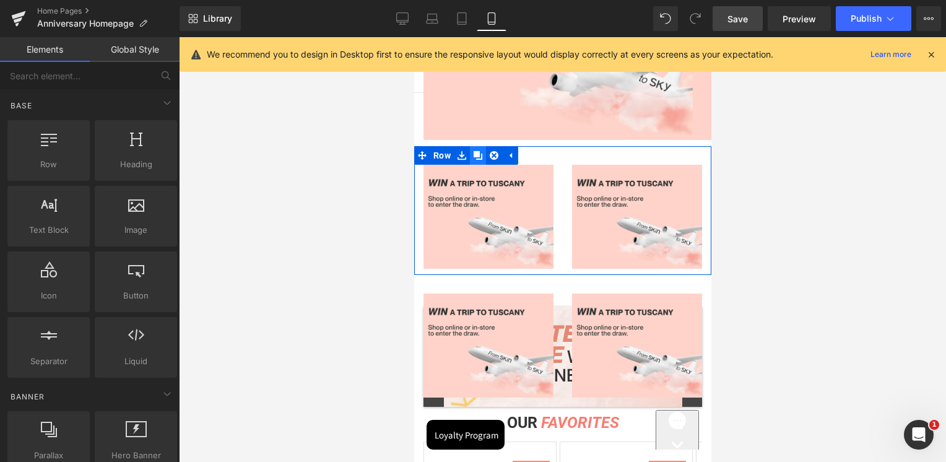
click at [484, 157] on link at bounding box center [477, 155] width 16 height 19
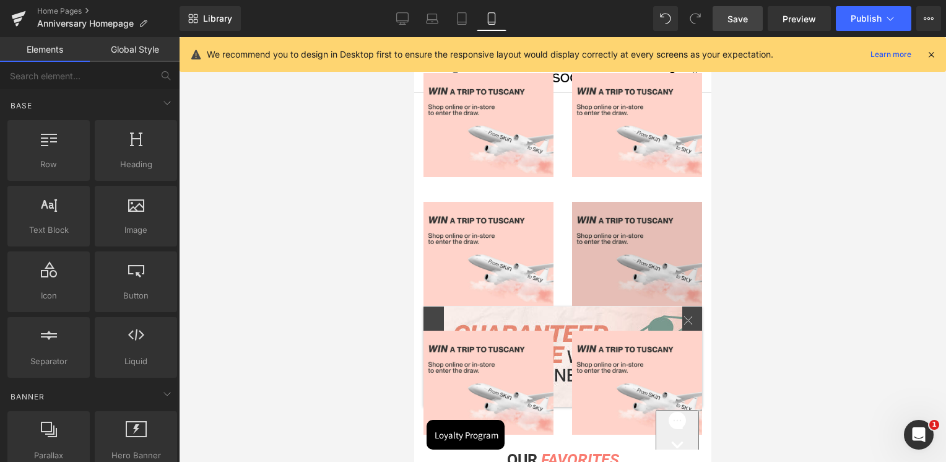
scroll to position [1368, 0]
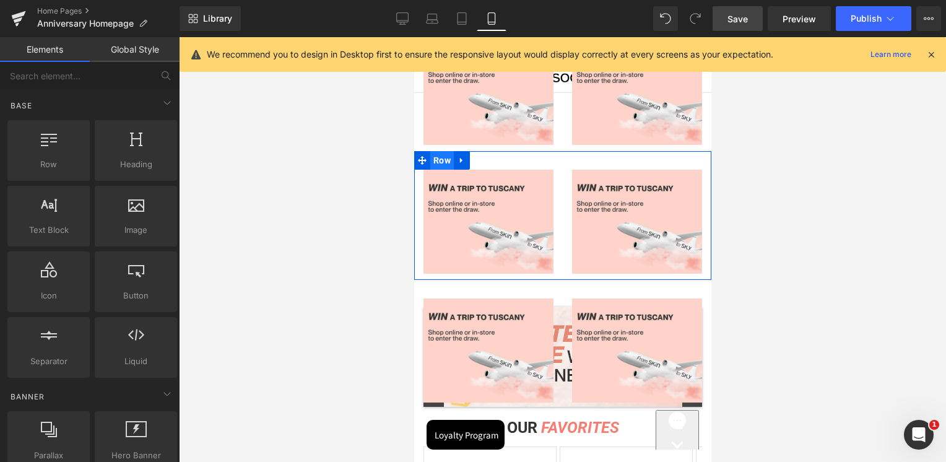
click at [443, 152] on span "Row" at bounding box center [442, 160] width 24 height 19
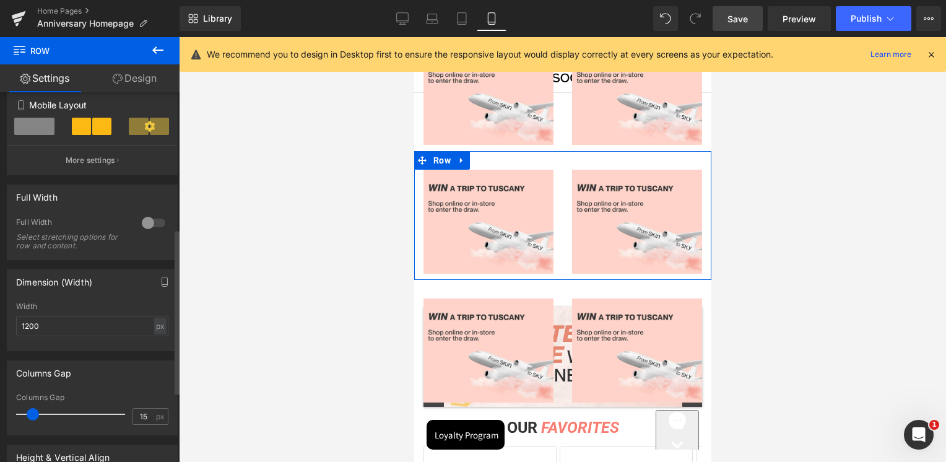
scroll to position [310, 0]
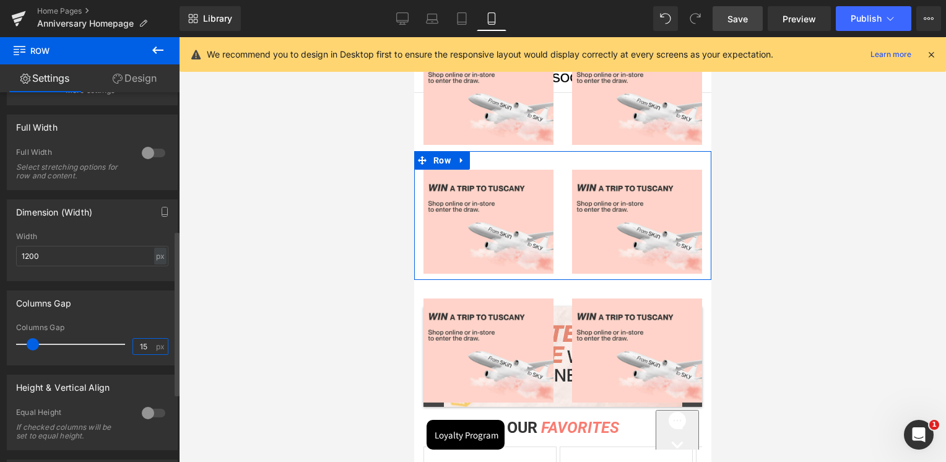
click at [143, 346] on input "15" at bounding box center [144, 346] width 22 height 15
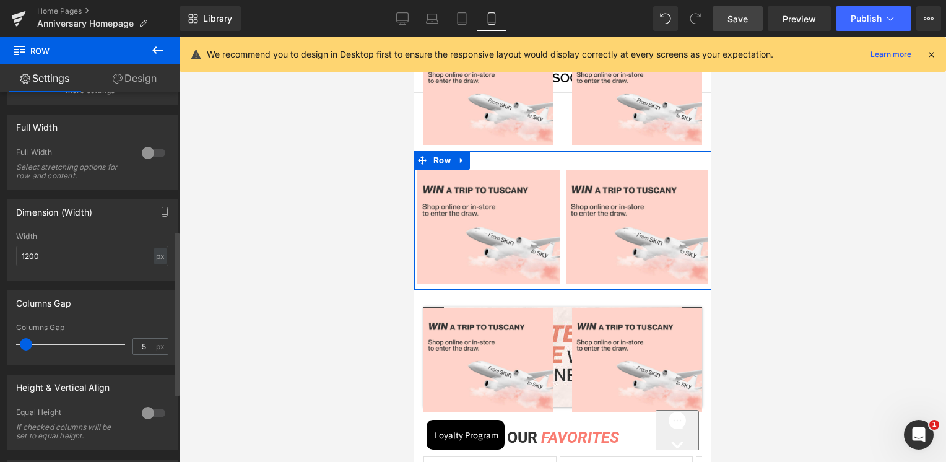
click at [140, 321] on div "Columns Gap 15px Columns Gap 5 px" at bounding box center [92, 327] width 171 height 75
click at [142, 347] on input "5" at bounding box center [144, 346] width 22 height 15
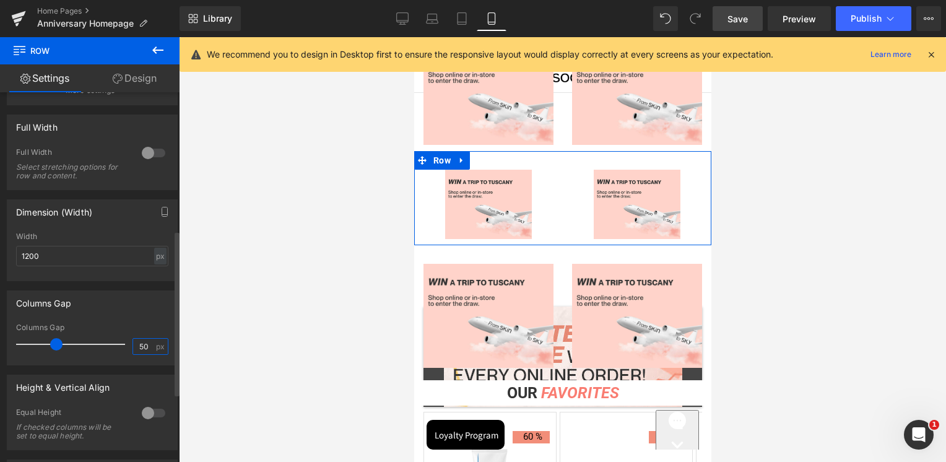
click at [138, 348] on input "50" at bounding box center [144, 346] width 22 height 15
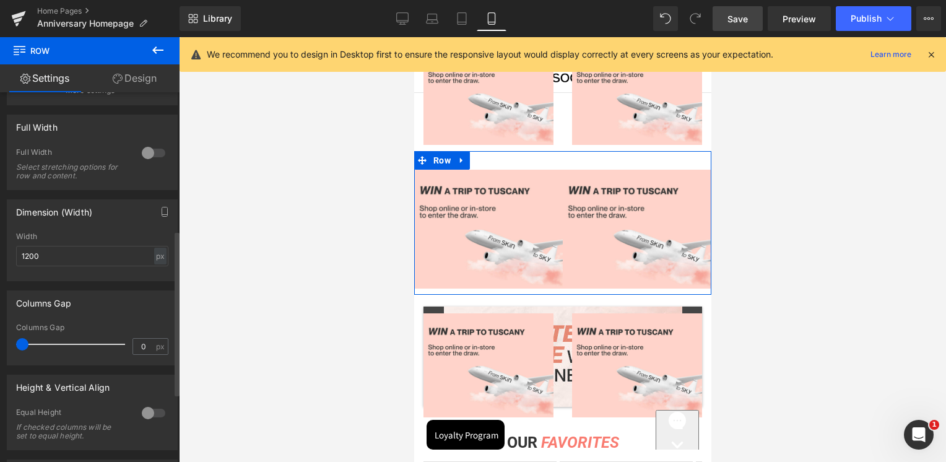
click at [133, 321] on div "Columns Gap 15px Columns Gap 0 px" at bounding box center [92, 327] width 171 height 75
click at [137, 349] on input "0" at bounding box center [144, 346] width 22 height 15
type input "1"
click at [144, 317] on div "Columns Gap 15px Columns Gap 1 px" at bounding box center [92, 327] width 171 height 75
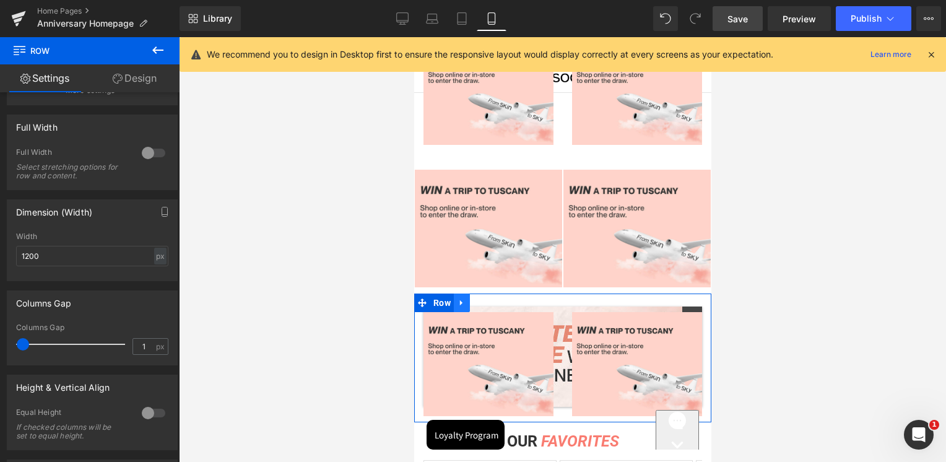
click at [466, 293] on link at bounding box center [461, 302] width 16 height 19
click at [492, 295] on link at bounding box center [493, 302] width 16 height 19
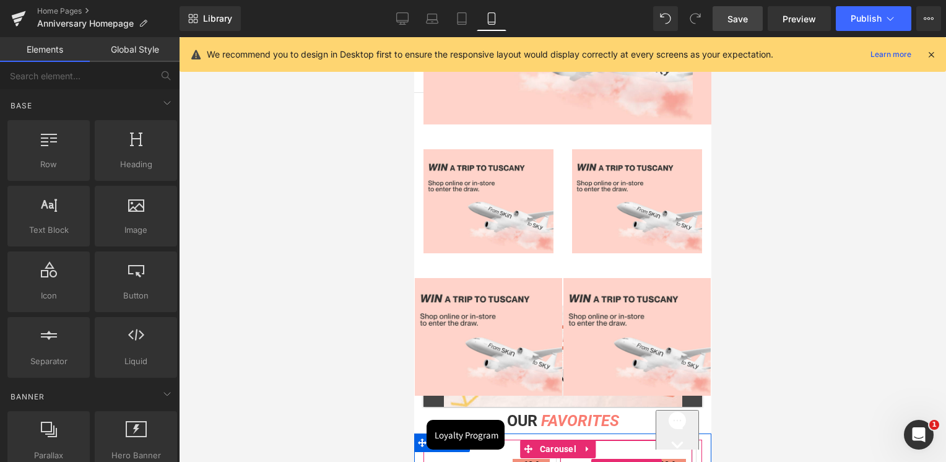
scroll to position [1245, 0]
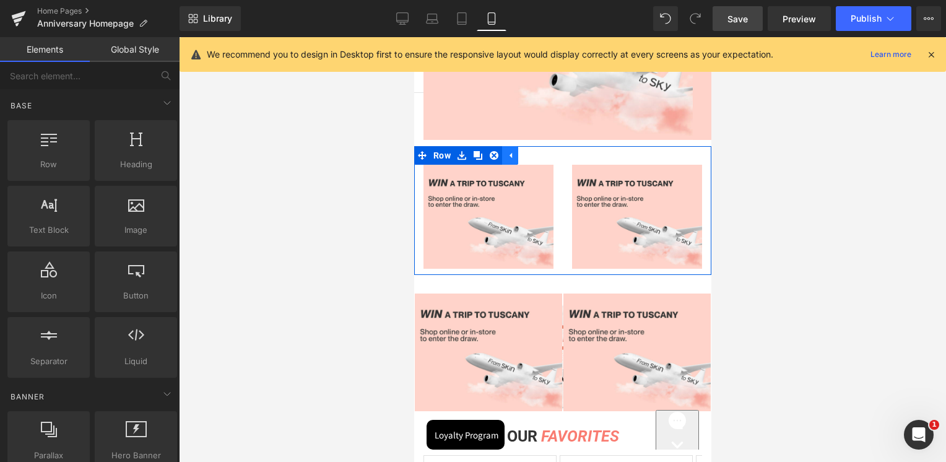
click at [511, 150] on icon at bounding box center [509, 154] width 9 height 9
click at [468, 150] on link at bounding box center [461, 155] width 16 height 19
click at [497, 153] on icon at bounding box center [493, 154] width 9 height 9
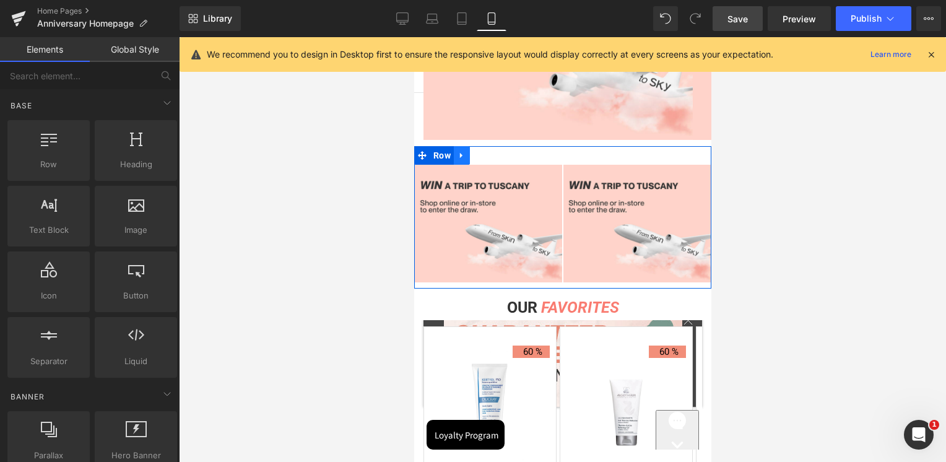
click at [467, 148] on link at bounding box center [461, 155] width 16 height 19
click at [478, 151] on icon at bounding box center [477, 155] width 9 height 9
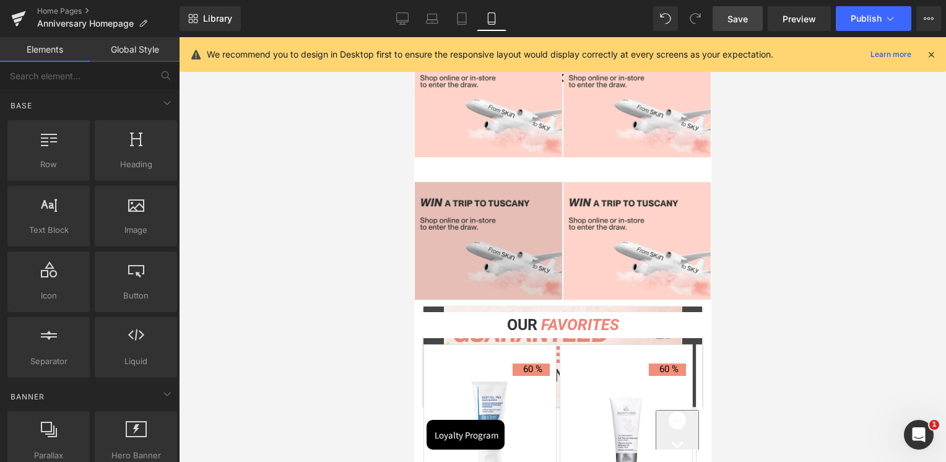
scroll to position [1368, 0]
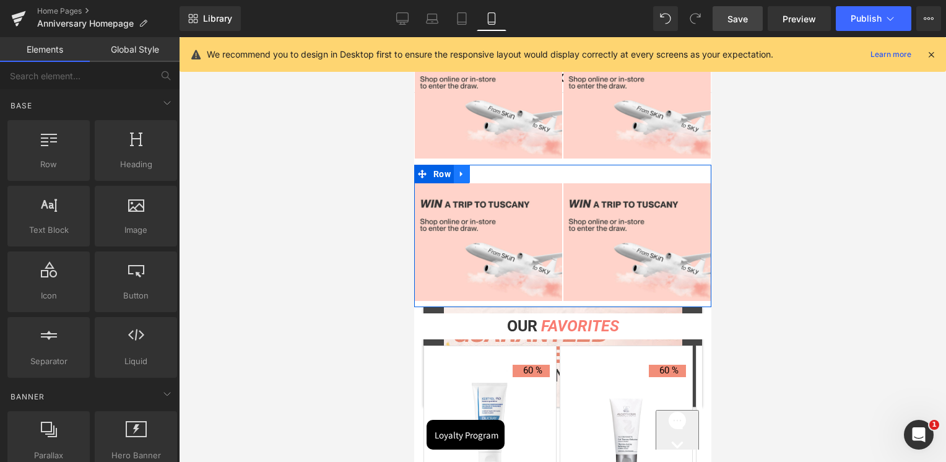
click at [461, 170] on link at bounding box center [461, 174] width 16 height 19
click at [477, 170] on icon at bounding box center [477, 174] width 9 height 9
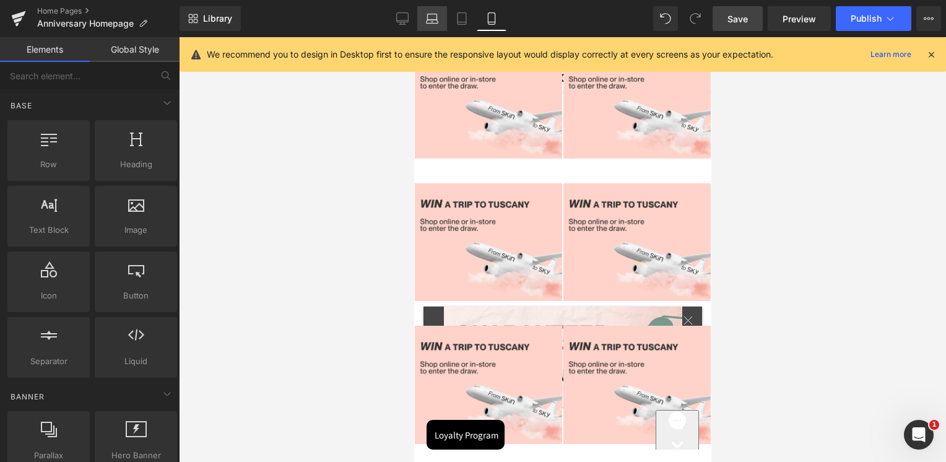
click at [419, 17] on link "Laptop" at bounding box center [432, 18] width 30 height 25
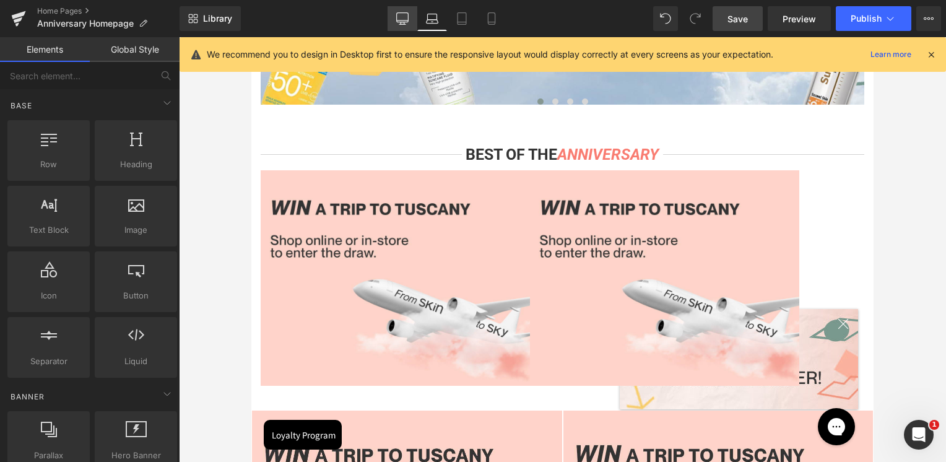
scroll to position [2016, 0]
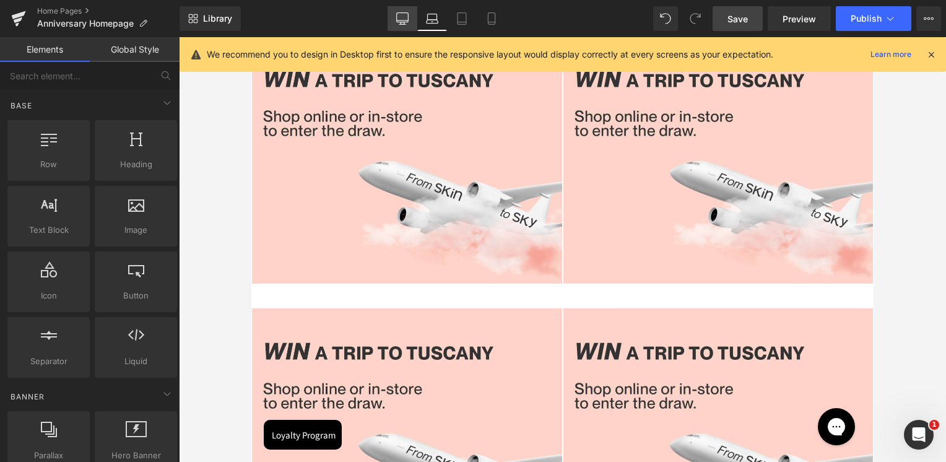
click at [411, 17] on link "Desktop" at bounding box center [403, 18] width 30 height 25
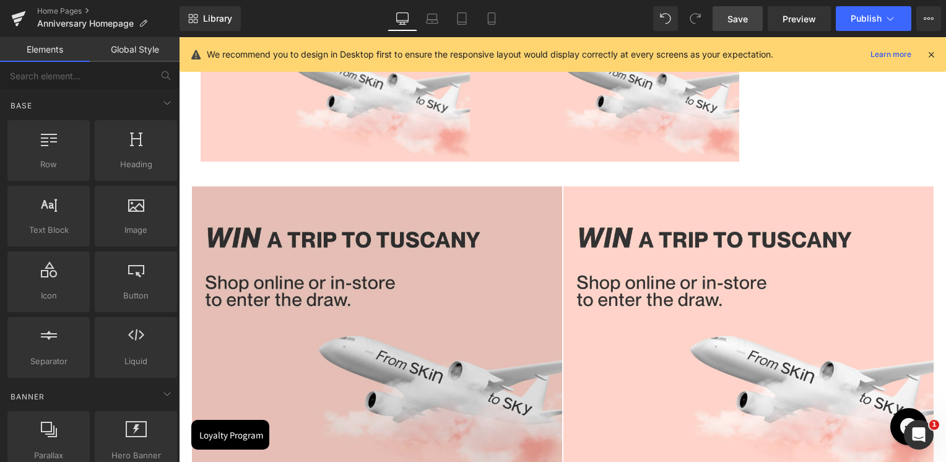
scroll to position [1607, 0]
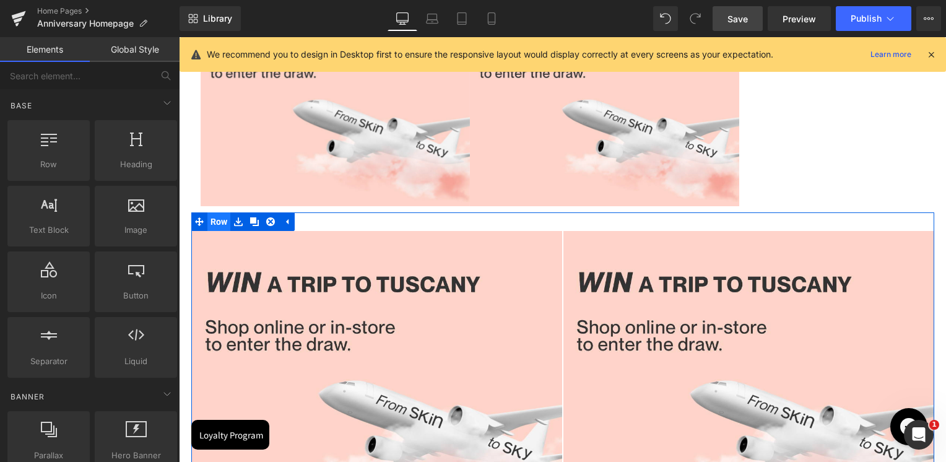
click at [218, 222] on span "Row" at bounding box center [219, 221] width 24 height 19
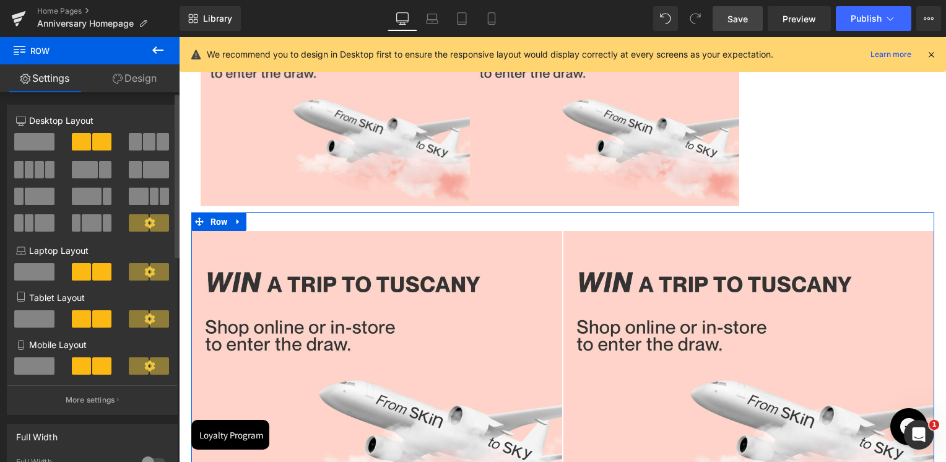
click at [146, 147] on span at bounding box center [149, 141] width 12 height 17
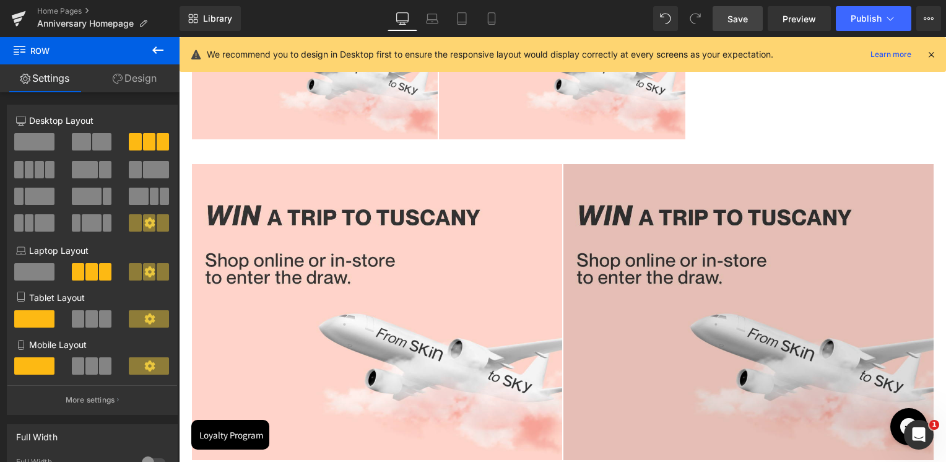
scroll to position [1917, 0]
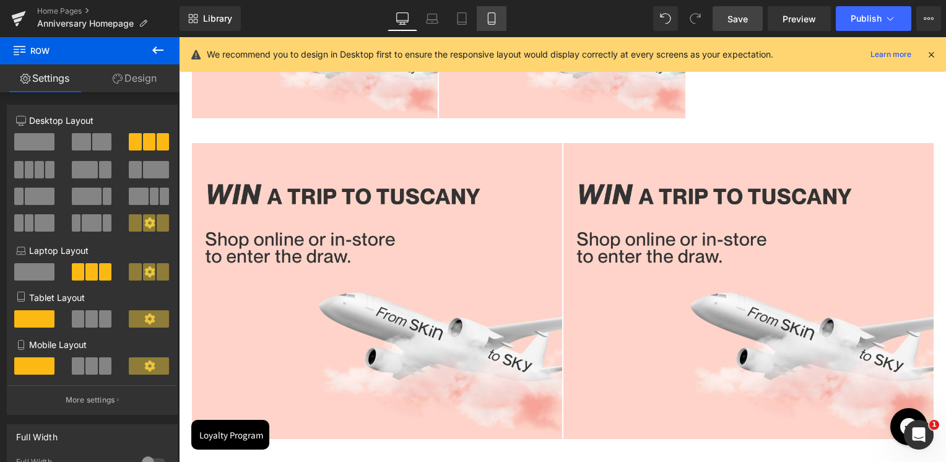
click at [498, 24] on link "Mobile" at bounding box center [492, 18] width 30 height 25
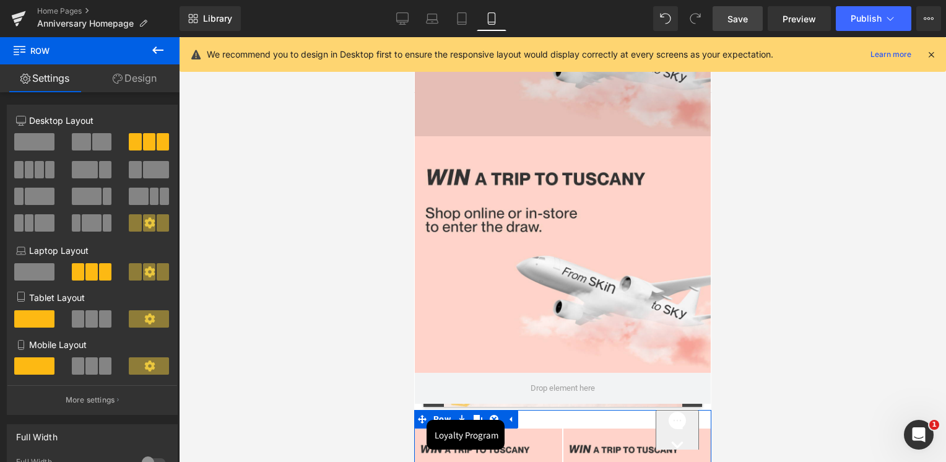
scroll to position [1328, 0]
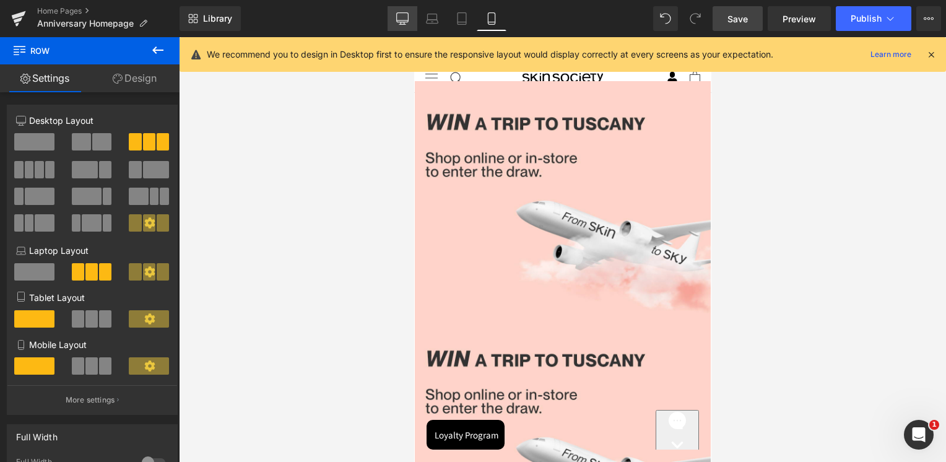
click at [398, 17] on icon at bounding box center [403, 17] width 12 height 9
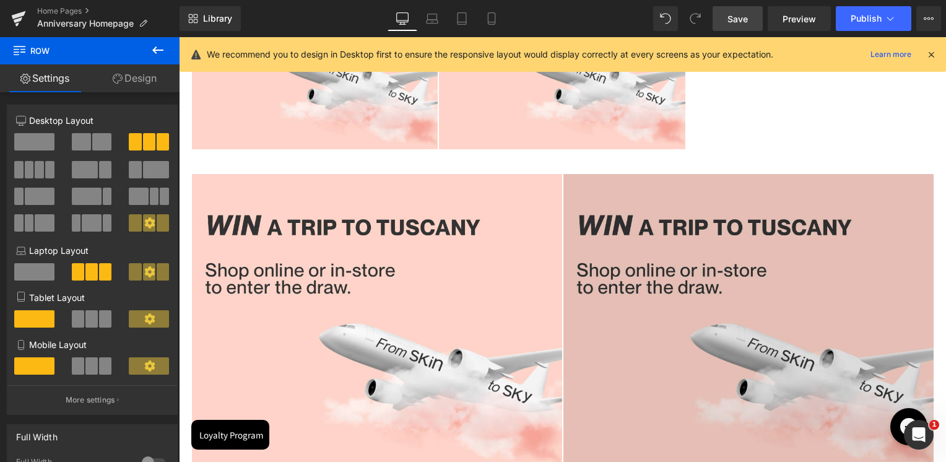
scroll to position [1576, 0]
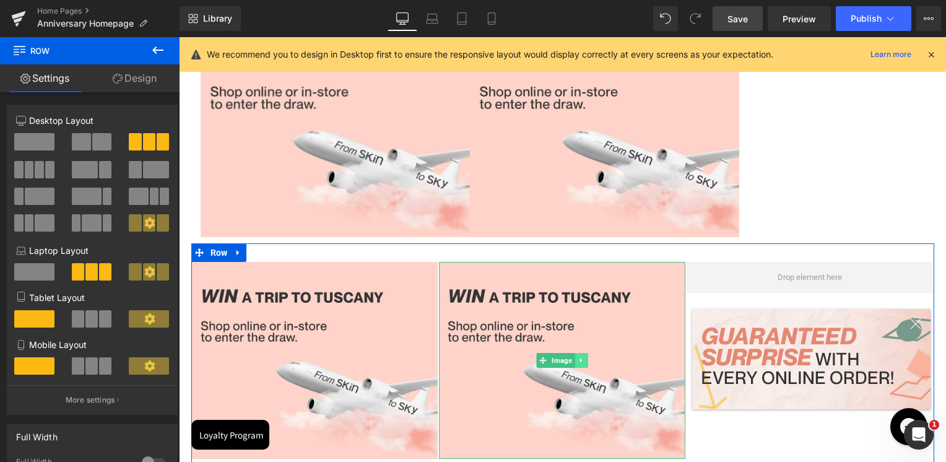
click at [576, 355] on link at bounding box center [581, 360] width 13 height 15
click at [571, 363] on icon at bounding box center [574, 360] width 7 height 7
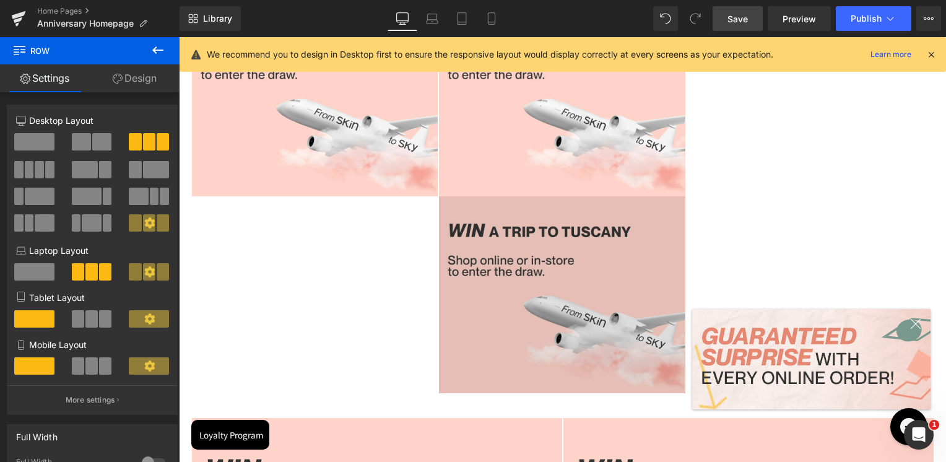
scroll to position [1701, 0]
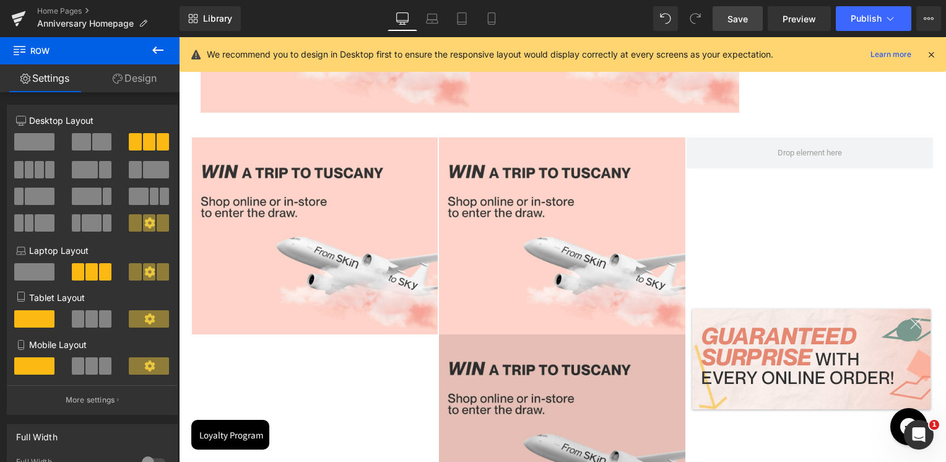
click at [539, 420] on img at bounding box center [562, 432] width 246 height 197
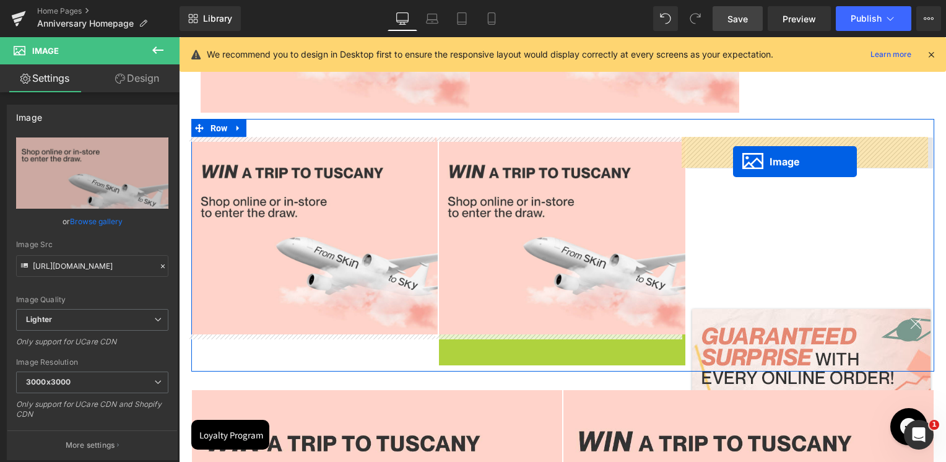
drag, startPoint x: 542, startPoint y: 432, endPoint x: 733, endPoint y: 160, distance: 332.9
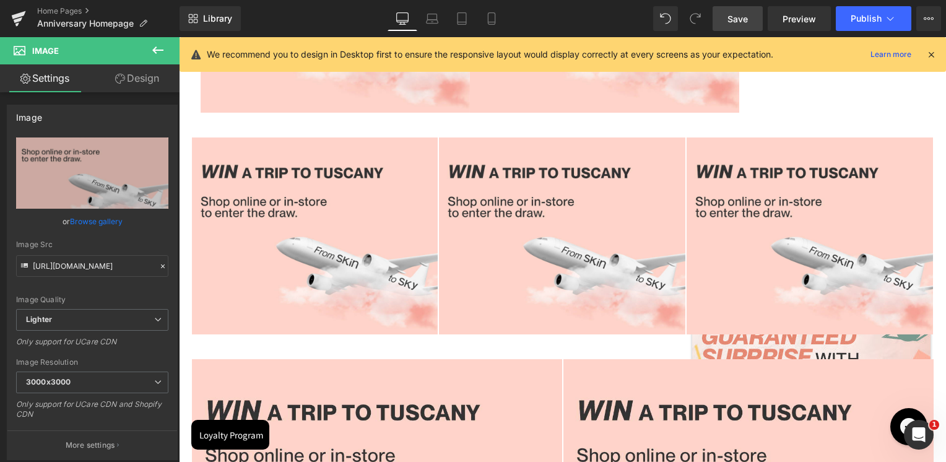
click at [744, 29] on link "Save" at bounding box center [738, 18] width 50 height 25
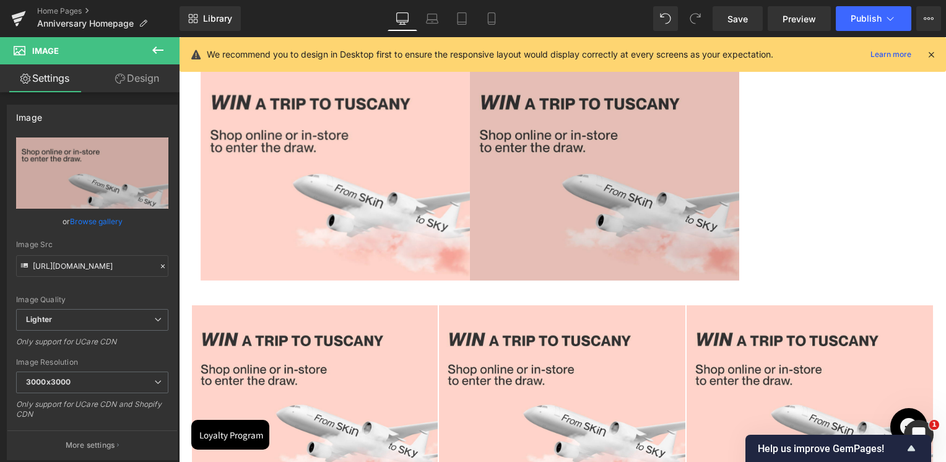
scroll to position [1577, 0]
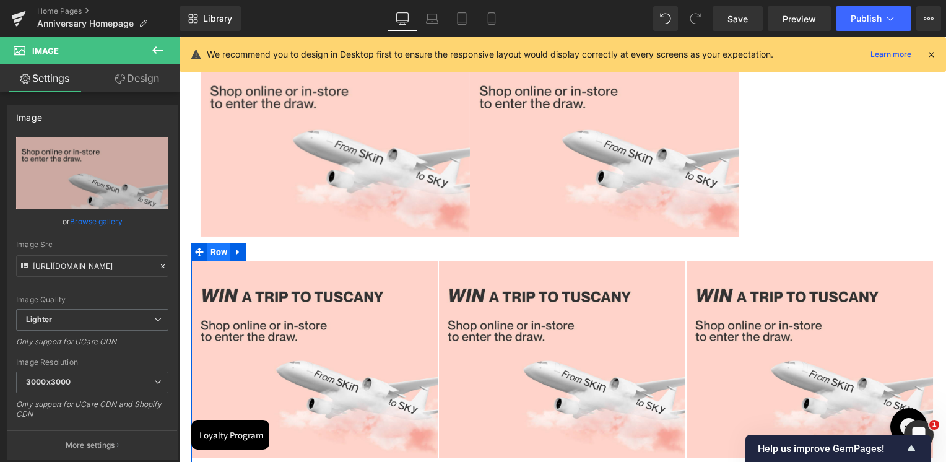
click at [223, 254] on span "Row" at bounding box center [219, 252] width 24 height 19
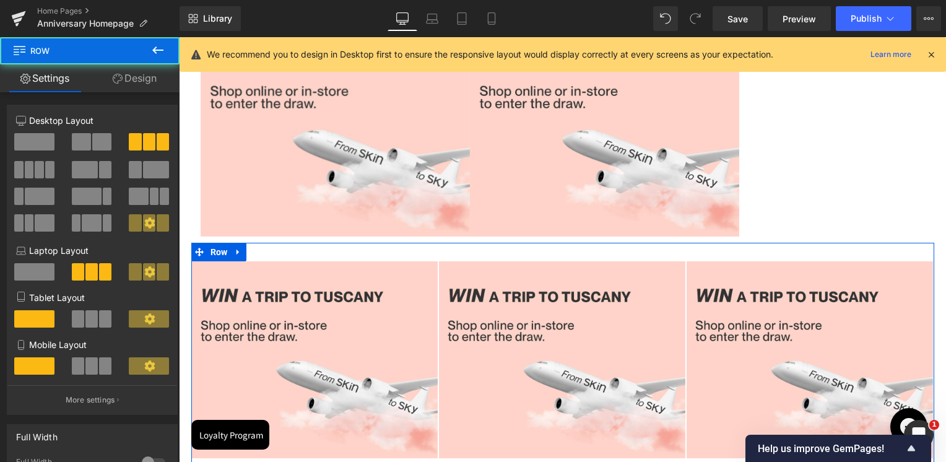
click at [150, 80] on link "Design" at bounding box center [135, 78] width 90 height 28
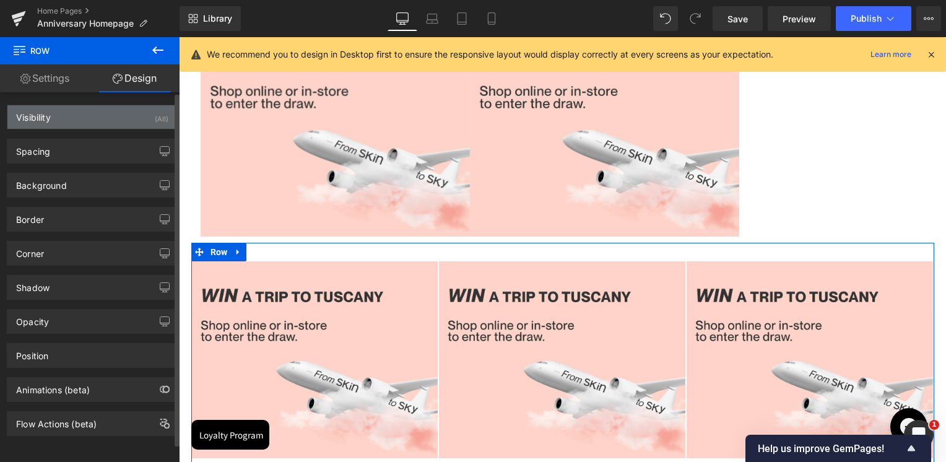
click at [66, 109] on div "Visibility (All)" at bounding box center [92, 117] width 170 height 24
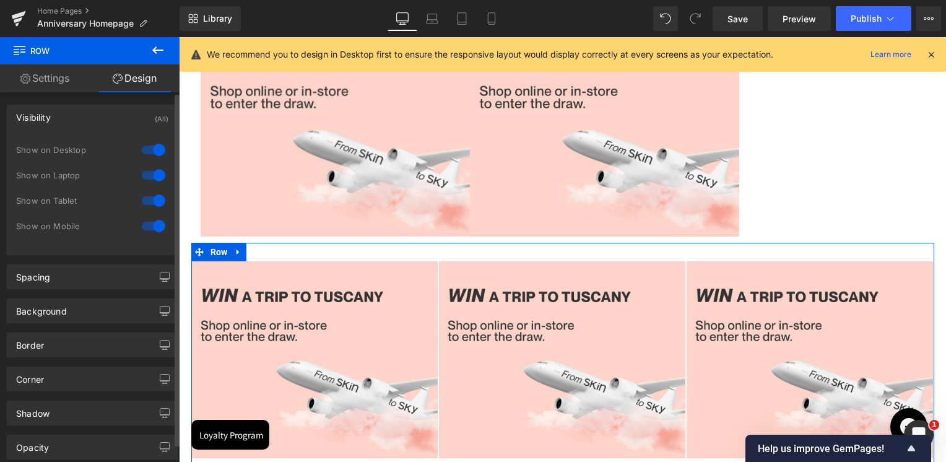
click at [152, 222] on div at bounding box center [154, 226] width 30 height 20
click at [147, 196] on div at bounding box center [154, 201] width 30 height 20
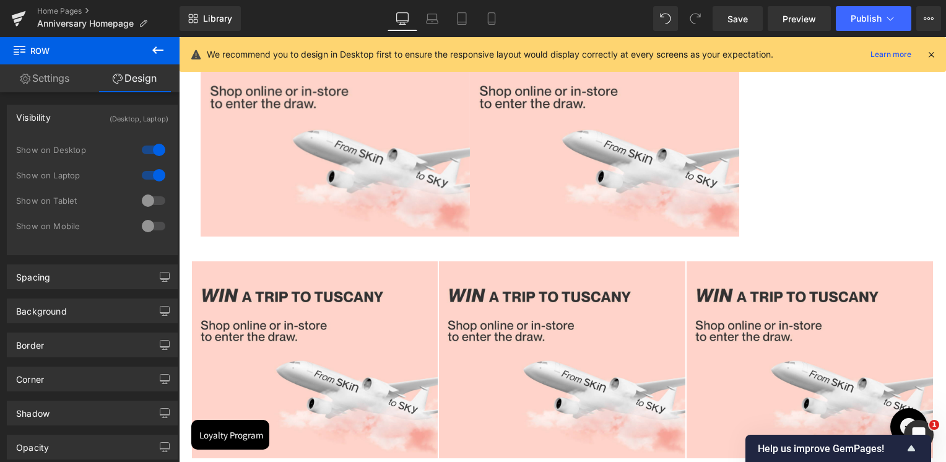
click at [154, 58] on button at bounding box center [157, 50] width 43 height 27
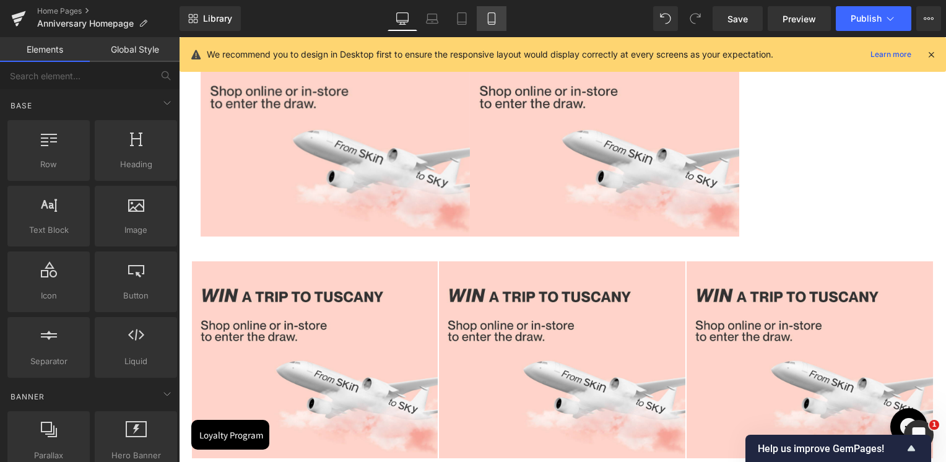
click at [497, 19] on icon at bounding box center [491, 18] width 12 height 12
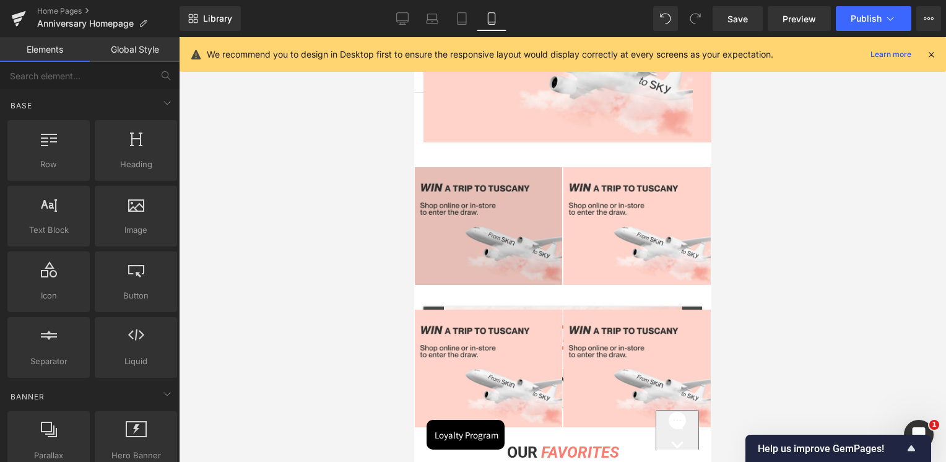
scroll to position [1225, 0]
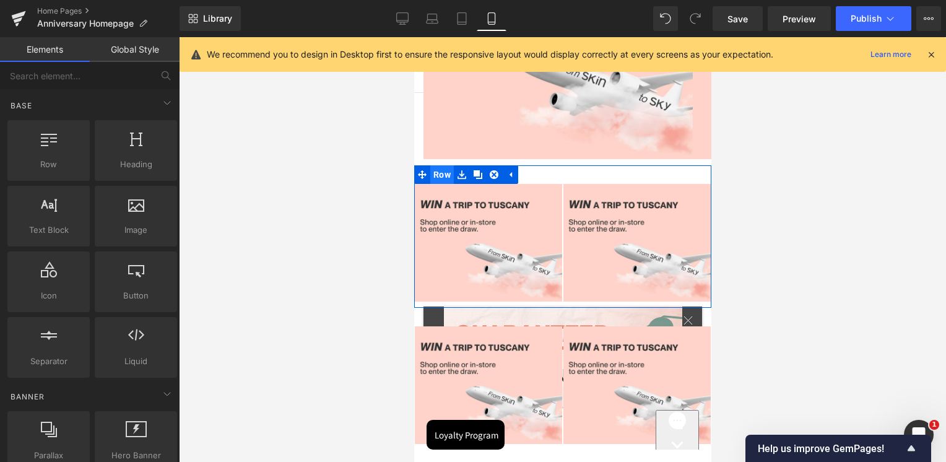
click at [441, 166] on span "Row" at bounding box center [442, 174] width 24 height 19
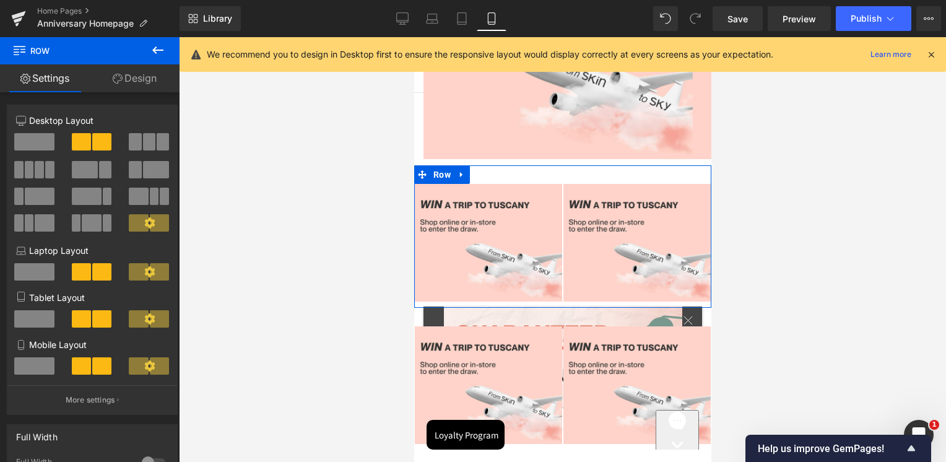
click at [151, 80] on link "Design" at bounding box center [135, 78] width 90 height 28
click at [0, 0] on div "Visibility" at bounding box center [0, 0] width 0 height 0
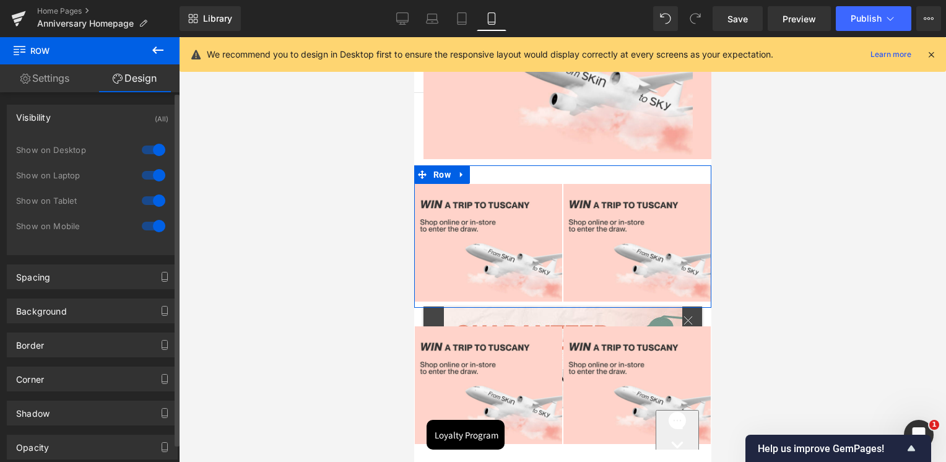
click at [155, 149] on div at bounding box center [154, 150] width 30 height 20
click at [155, 173] on div at bounding box center [154, 175] width 30 height 20
click at [129, 259] on div "Spacing [GEOGRAPHIC_DATA] 0 auto 0 auto [GEOGRAPHIC_DATA] 30 0 10 0 Setup Globa…" at bounding box center [92, 272] width 185 height 34
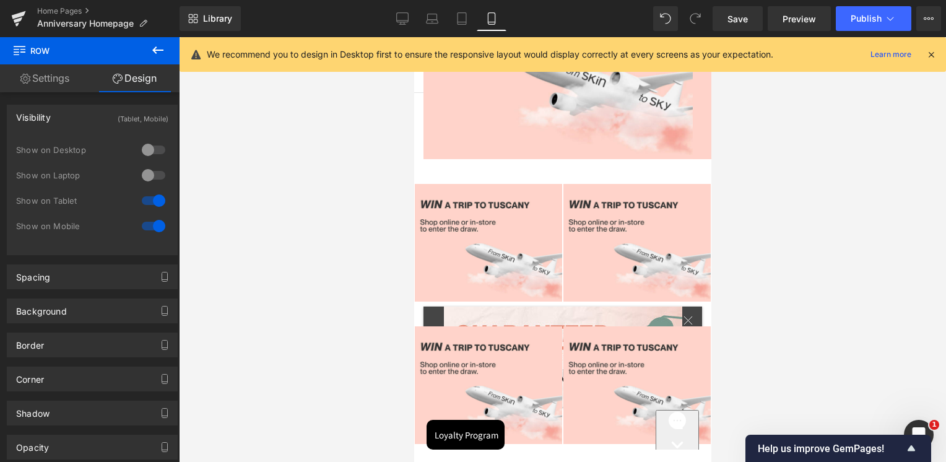
click at [767, 184] on div at bounding box center [562, 249] width 767 height 425
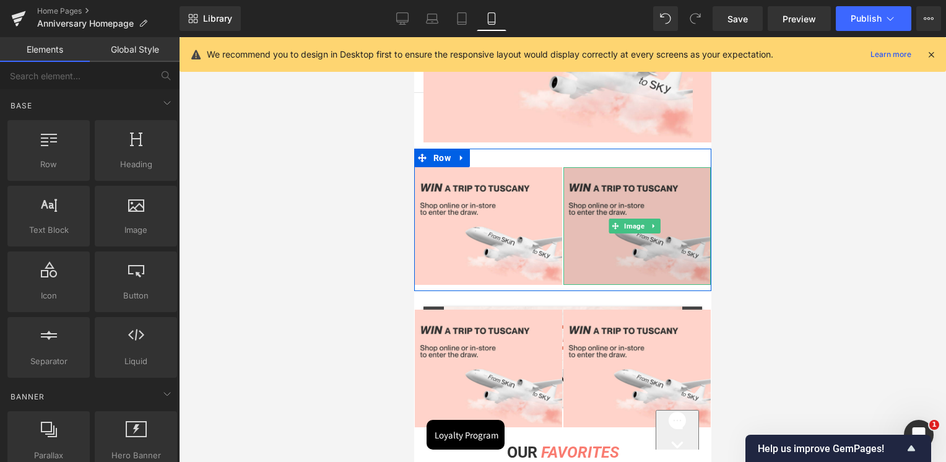
scroll to position [1349, 0]
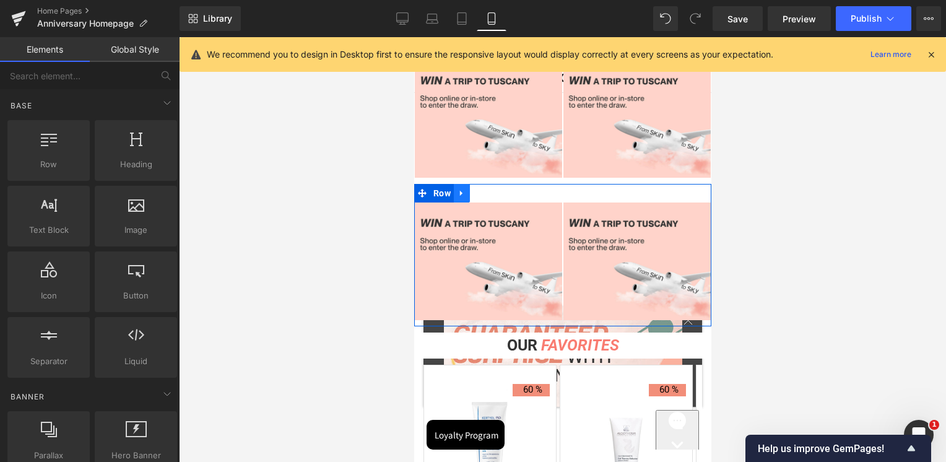
click at [459, 191] on icon at bounding box center [460, 194] width 2 height 6
click at [489, 189] on icon at bounding box center [493, 193] width 9 height 9
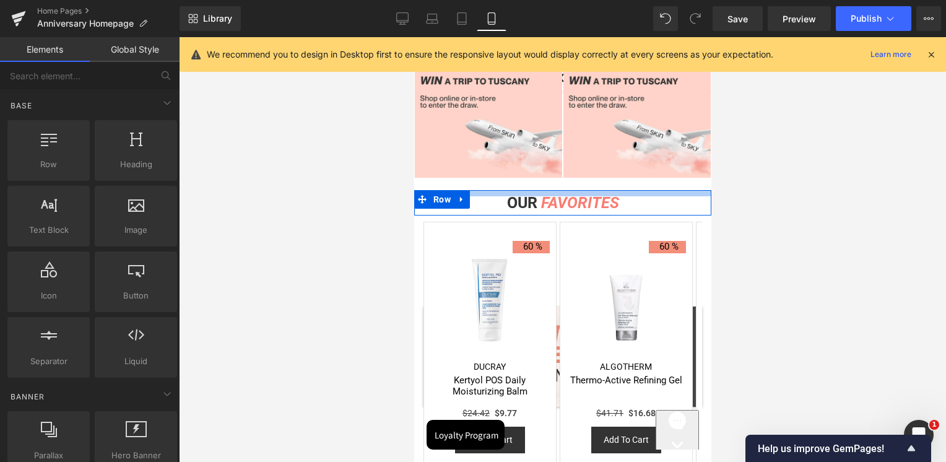
scroll to position [1287, 0]
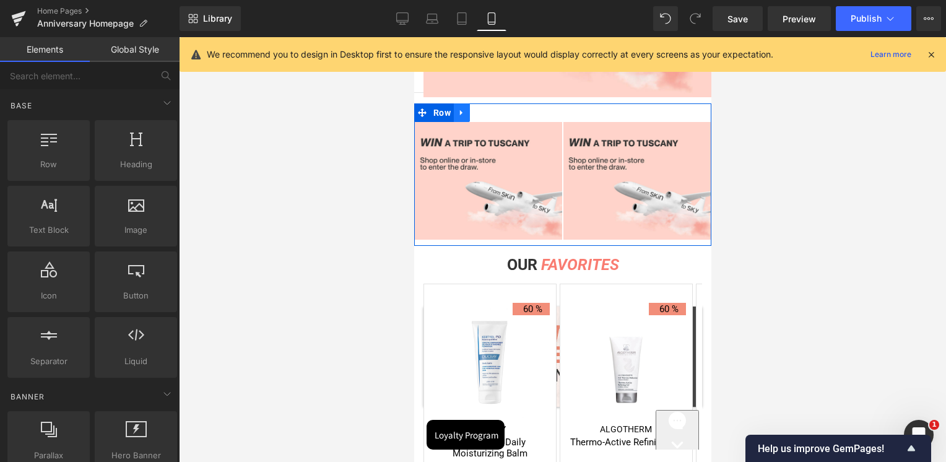
click at [463, 111] on icon at bounding box center [461, 112] width 9 height 9
click at [480, 112] on icon at bounding box center [477, 112] width 9 height 9
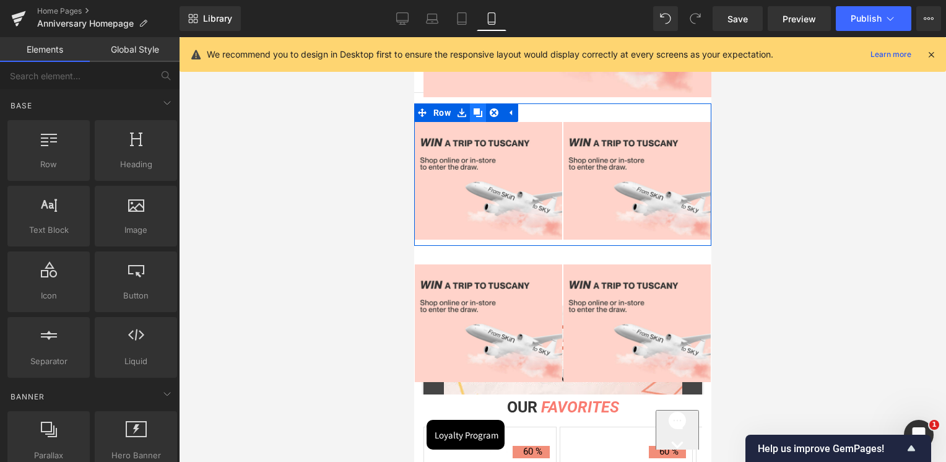
click at [476, 109] on icon at bounding box center [477, 112] width 9 height 9
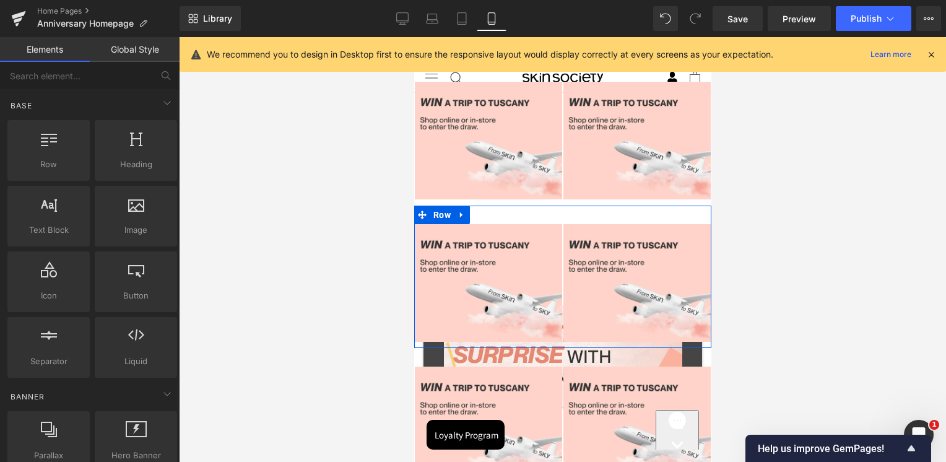
scroll to position [1349, 0]
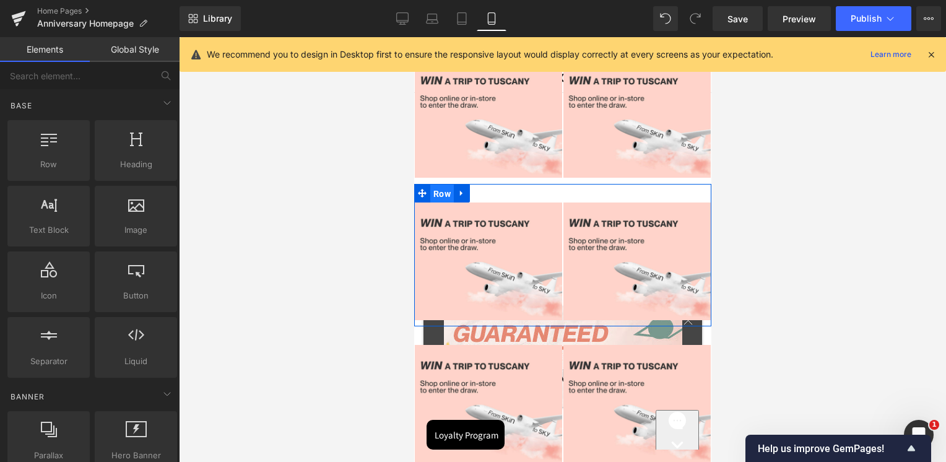
click at [444, 185] on span "Row" at bounding box center [442, 194] width 24 height 19
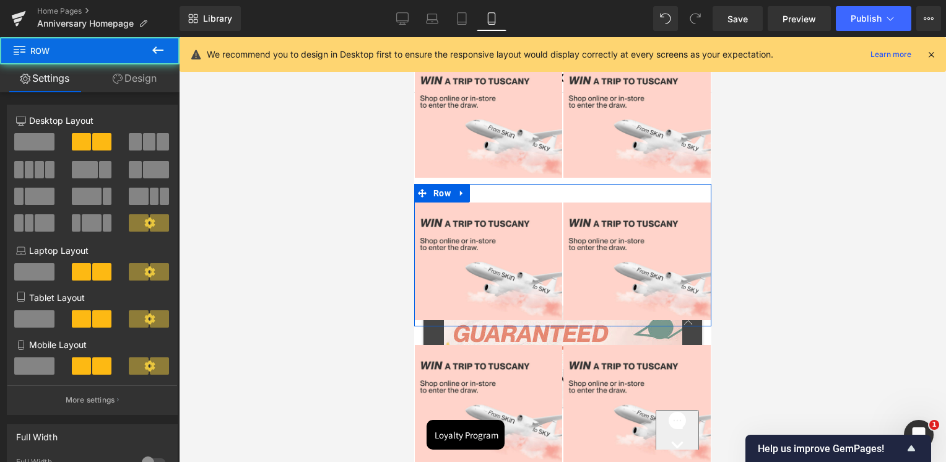
click at [129, 80] on link "Design" at bounding box center [135, 78] width 90 height 28
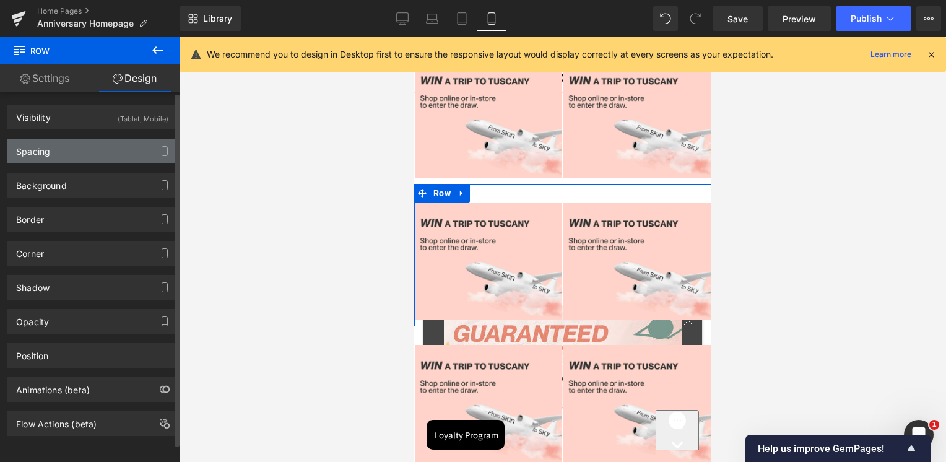
click at [72, 155] on div "Spacing" at bounding box center [92, 151] width 170 height 24
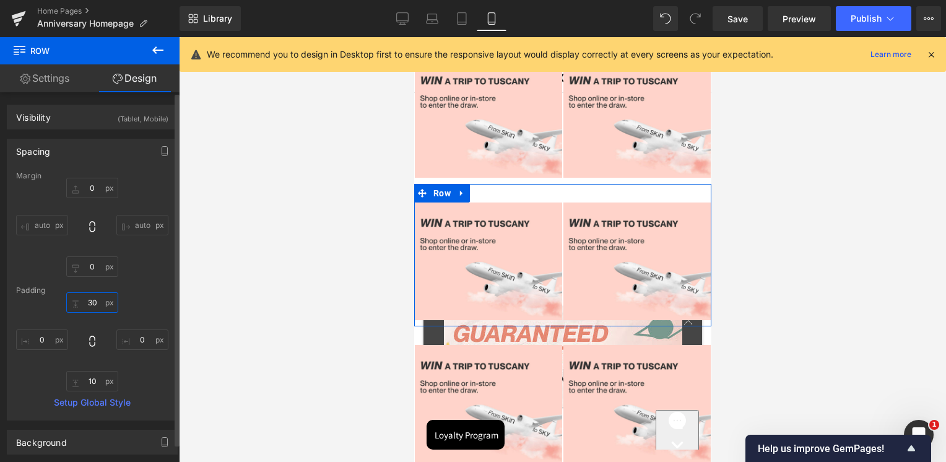
click at [92, 301] on input "text" at bounding box center [92, 302] width 52 height 20
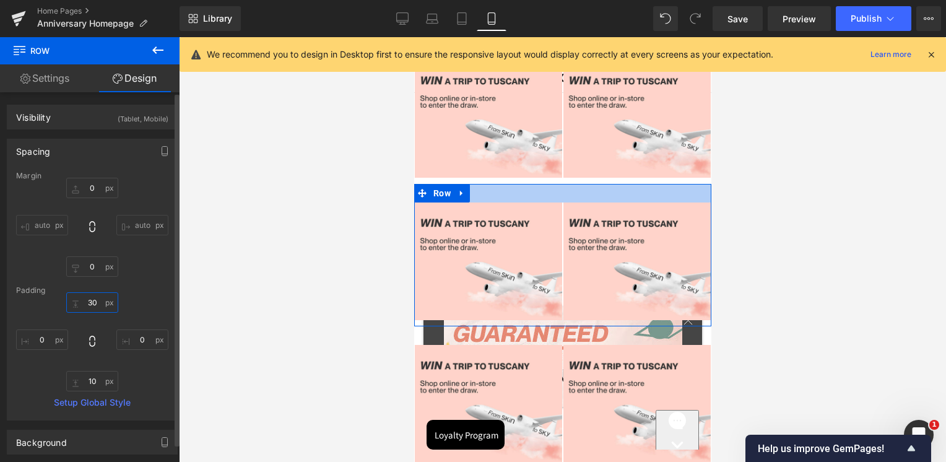
click at [92, 301] on input "text" at bounding box center [92, 302] width 52 height 20
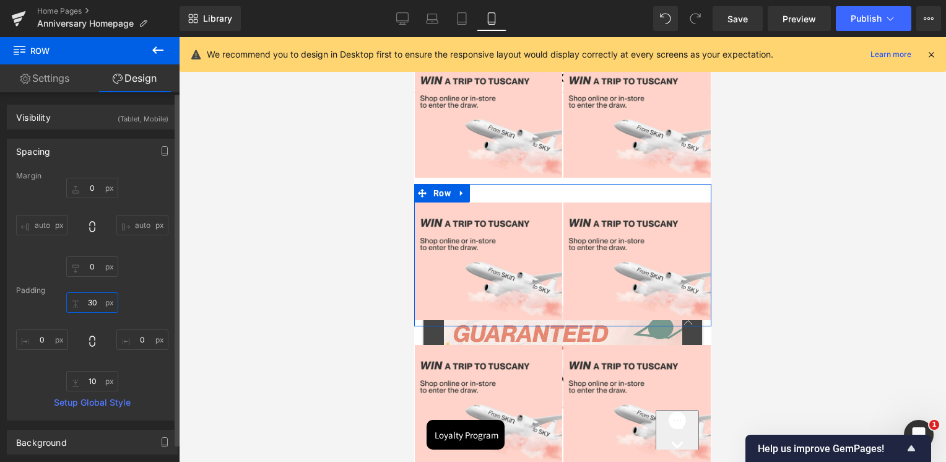
type input "30"
click at [117, 306] on div at bounding box center [92, 341] width 152 height 99
click at [93, 375] on input "text" at bounding box center [92, 381] width 52 height 20
type input "10"
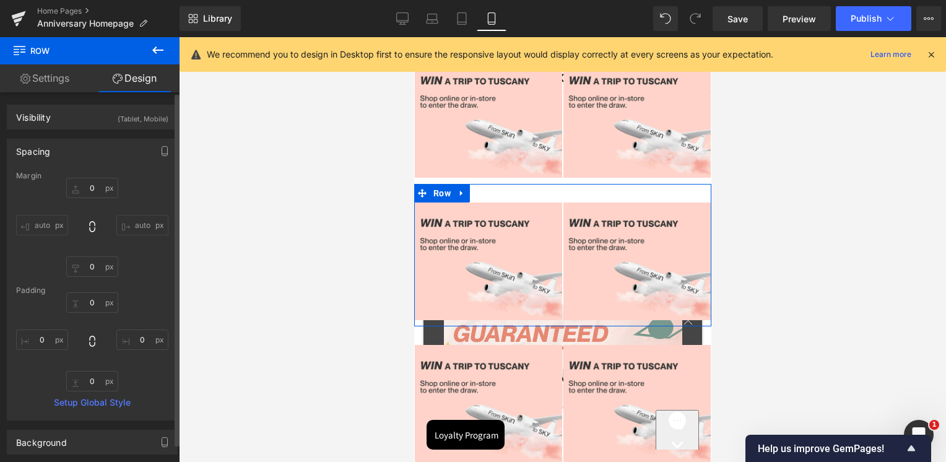
click at [149, 305] on div at bounding box center [92, 341] width 152 height 99
click at [78, 269] on input "text" at bounding box center [92, 266] width 52 height 20
click at [79, 269] on input "text" at bounding box center [92, 266] width 52 height 20
type input "0"
type input "+"
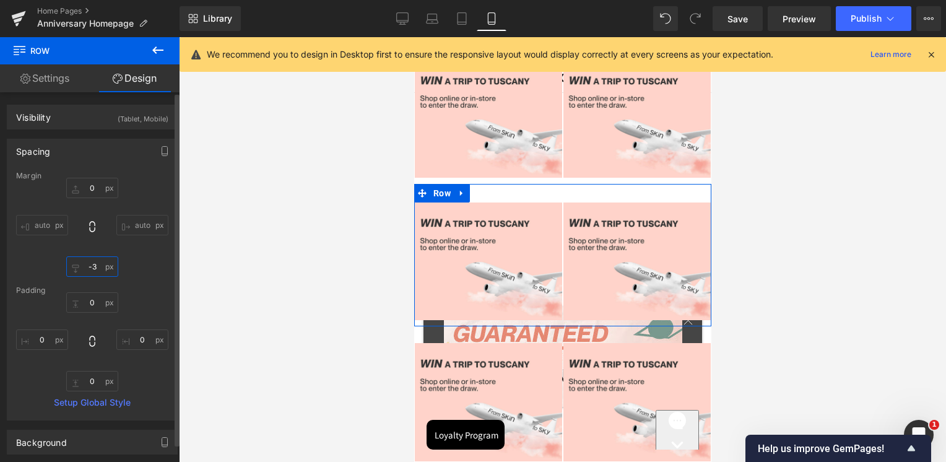
type input "-30"
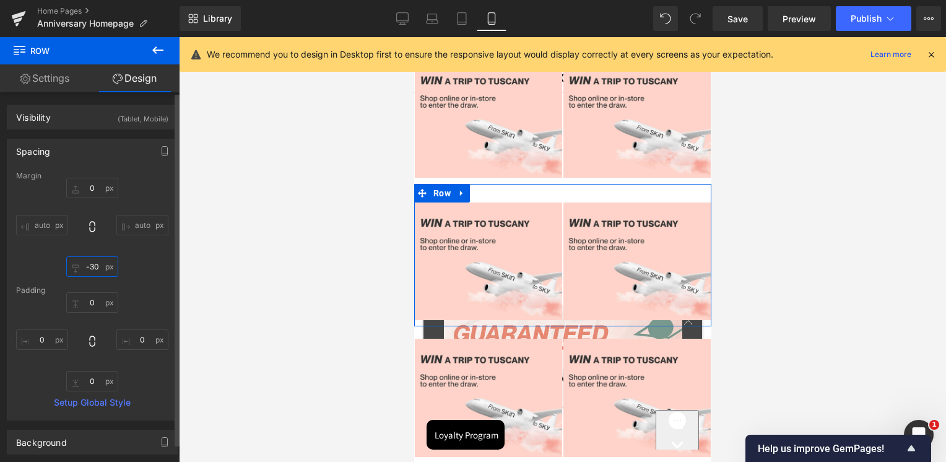
click at [84, 266] on input "-30" at bounding box center [92, 266] width 52 height 20
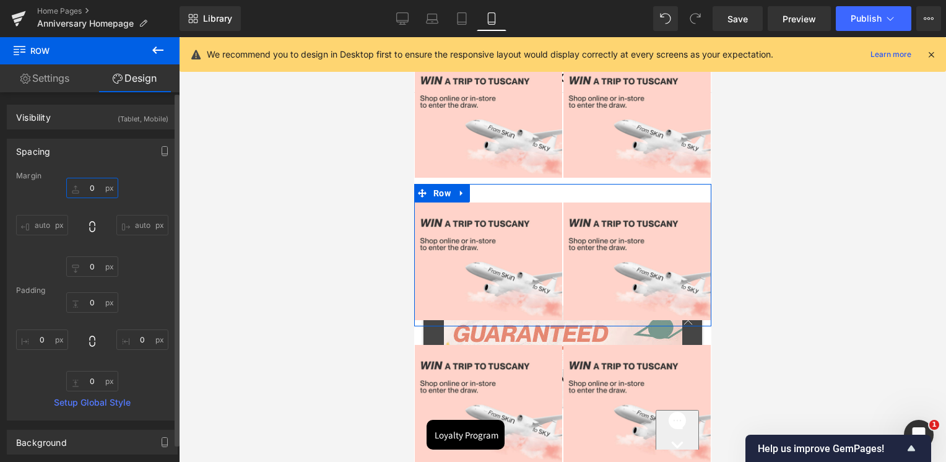
click at [84, 183] on input "text" at bounding box center [92, 188] width 52 height 20
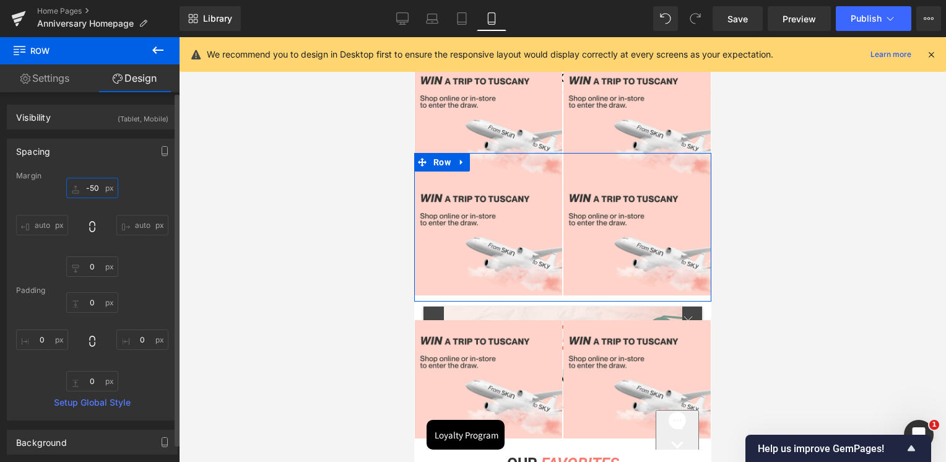
click at [84, 183] on input "-50" at bounding box center [92, 188] width 52 height 20
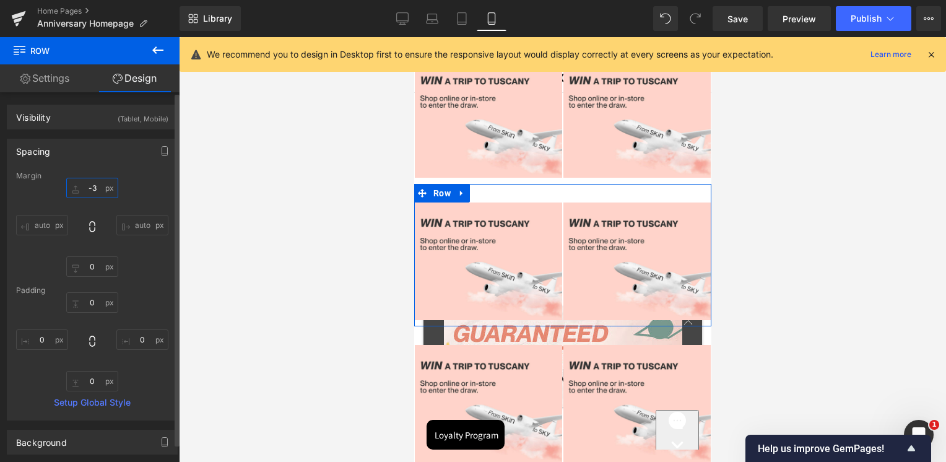
type input "-30"
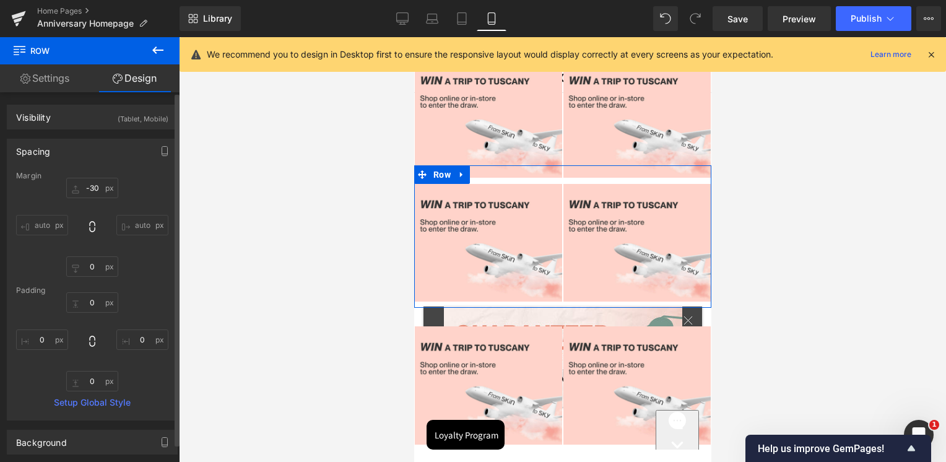
click at [119, 162] on div "Spacing" at bounding box center [92, 151] width 170 height 24
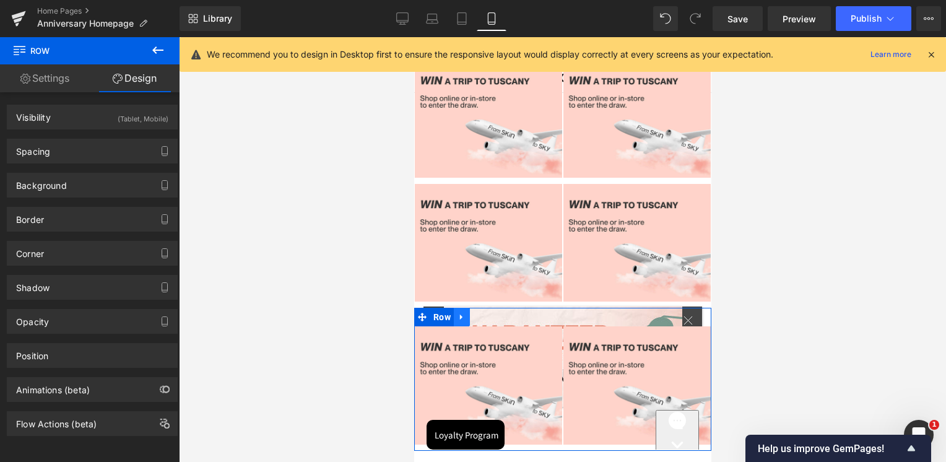
click at [462, 313] on icon at bounding box center [461, 317] width 9 height 9
click at [497, 313] on icon at bounding box center [493, 317] width 9 height 9
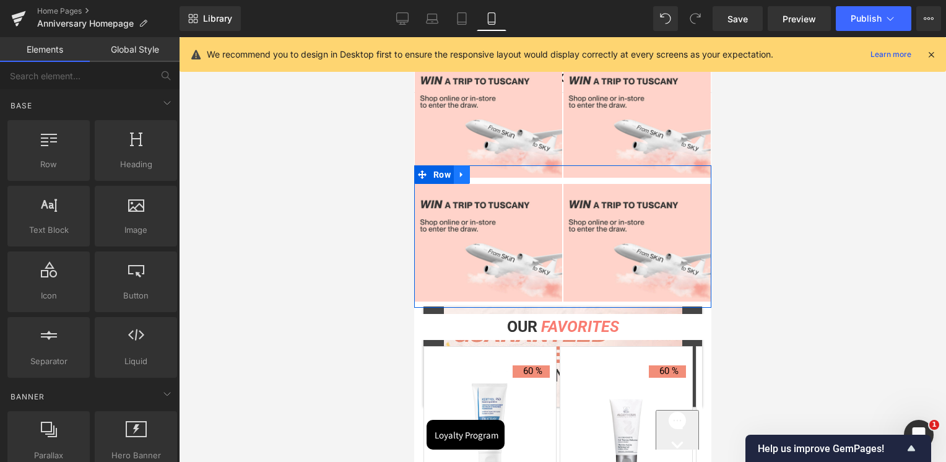
click at [461, 170] on icon at bounding box center [461, 174] width 9 height 9
click at [480, 172] on link at bounding box center [477, 174] width 16 height 19
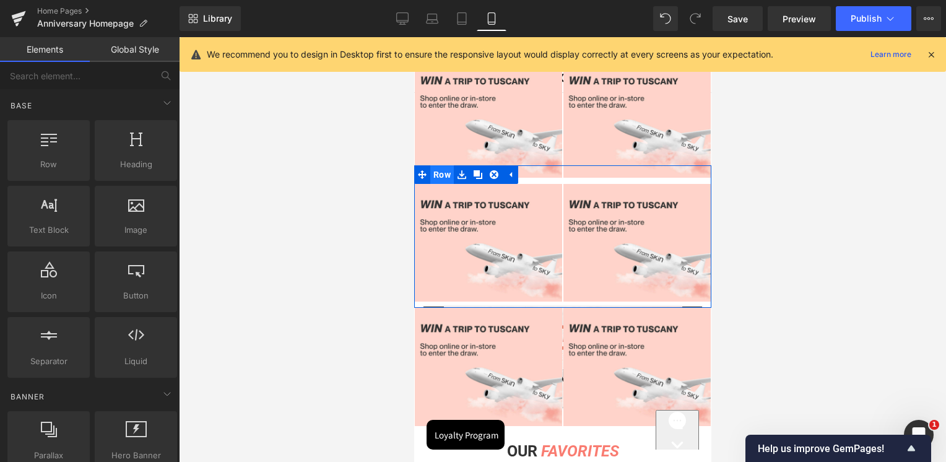
click at [446, 166] on span "Row" at bounding box center [442, 174] width 24 height 19
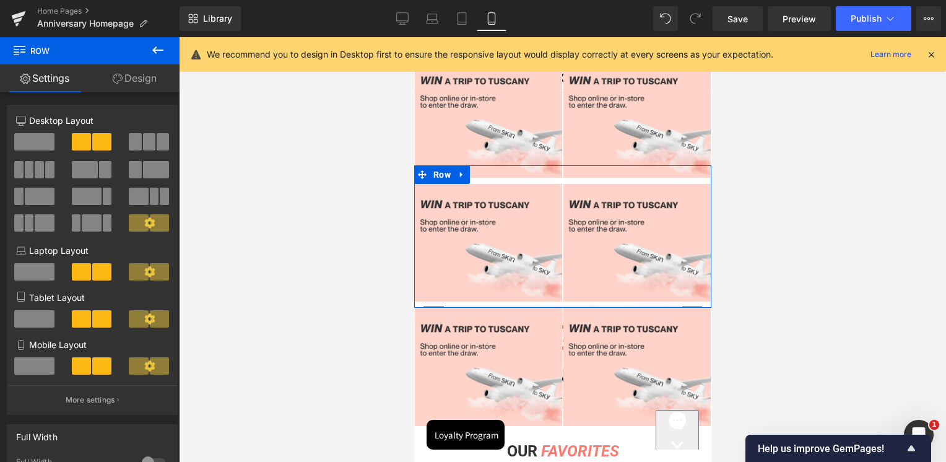
drag, startPoint x: 141, startPoint y: 82, endPoint x: 100, endPoint y: 125, distance: 59.6
click at [141, 82] on link "Design" at bounding box center [135, 78] width 90 height 28
click at [0, 0] on div "Visibility" at bounding box center [0, 0] width 0 height 0
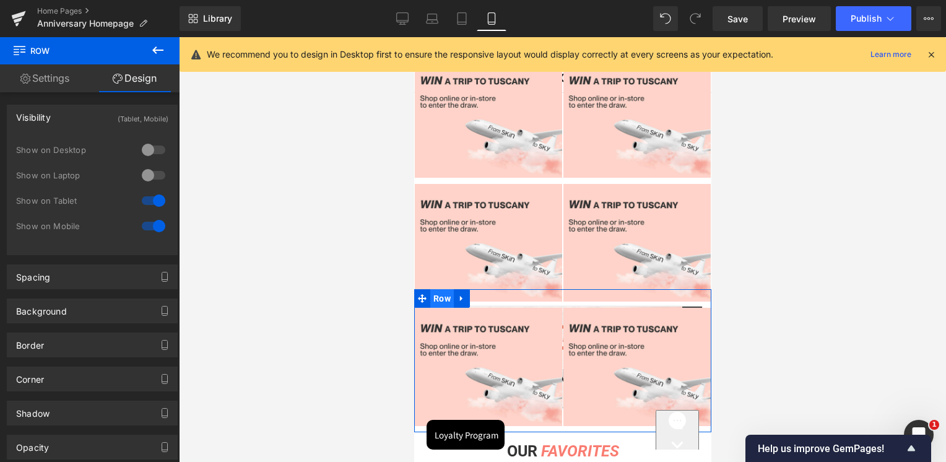
click at [441, 289] on span "Row" at bounding box center [442, 298] width 24 height 19
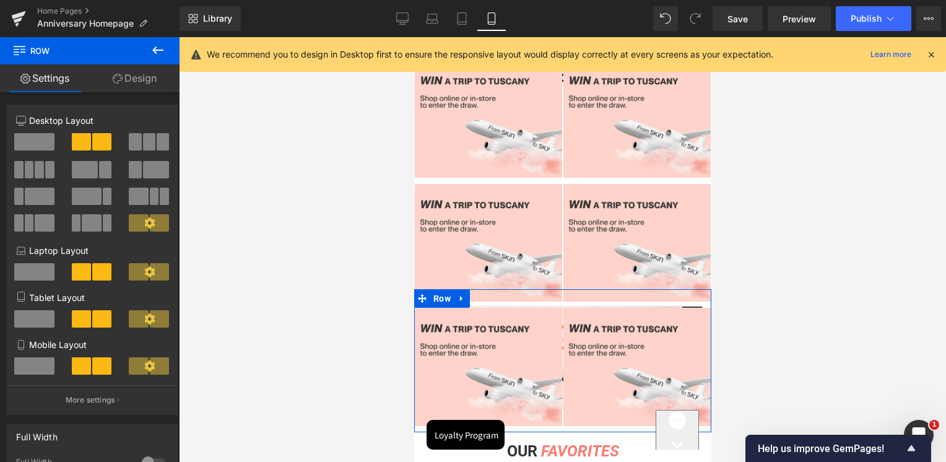
click at [149, 78] on link "Design" at bounding box center [135, 78] width 90 height 28
click at [0, 0] on div "Visibility" at bounding box center [0, 0] width 0 height 0
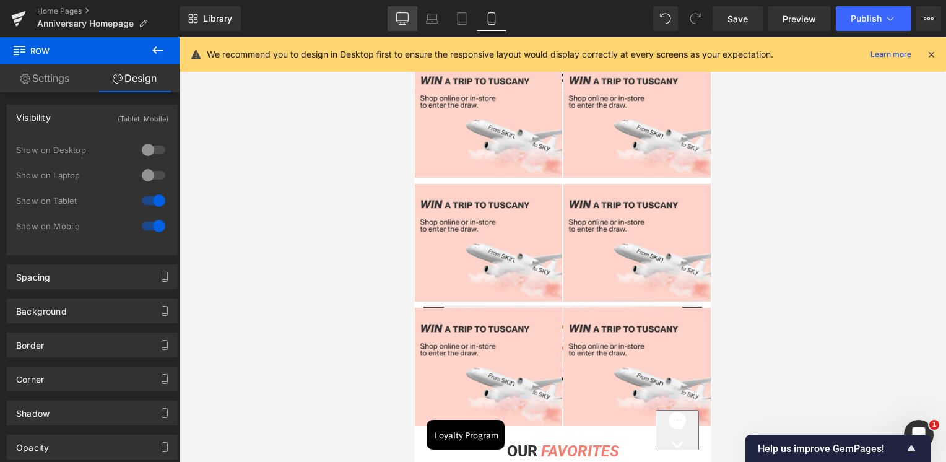
click at [412, 17] on link "Desktop" at bounding box center [403, 18] width 30 height 25
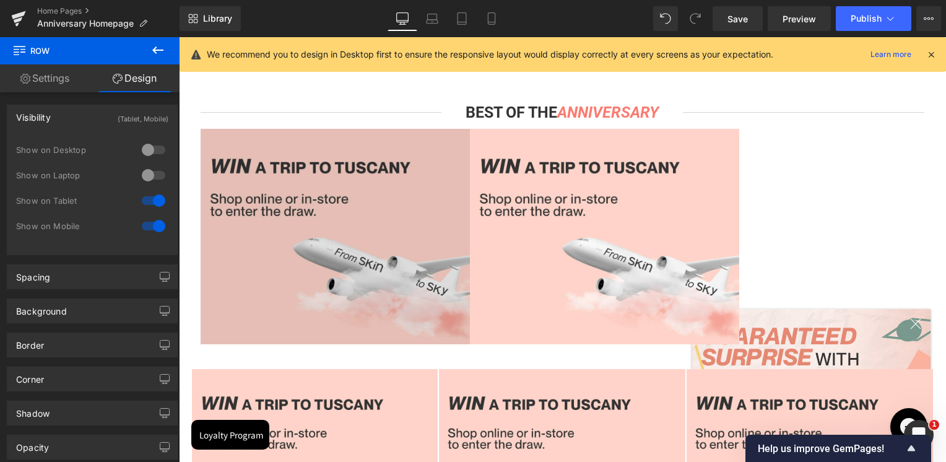
scroll to position [1424, 0]
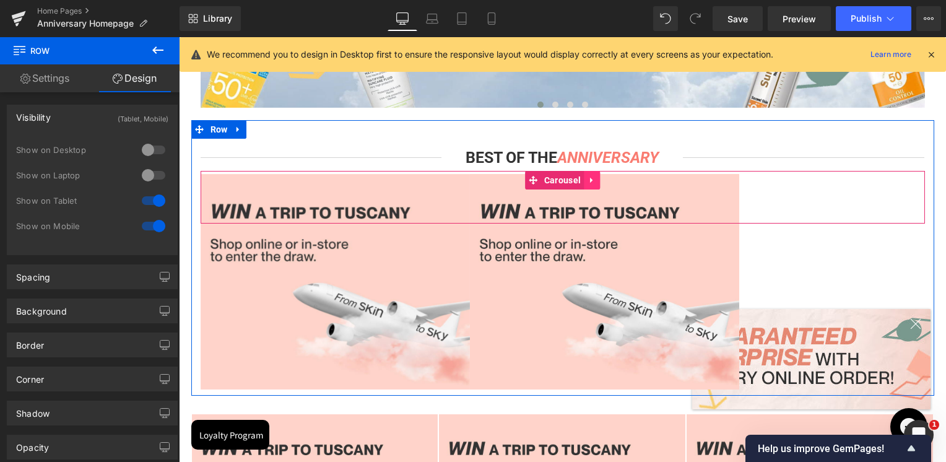
click at [588, 182] on icon at bounding box center [592, 179] width 9 height 9
click at [599, 180] on icon at bounding box center [600, 180] width 9 height 9
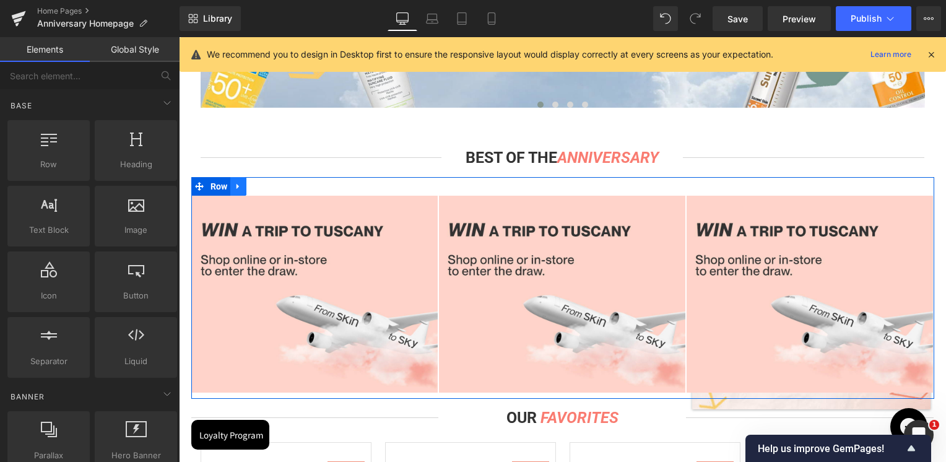
click at [239, 189] on link at bounding box center [238, 186] width 16 height 19
click at [253, 186] on icon at bounding box center [254, 185] width 9 height 9
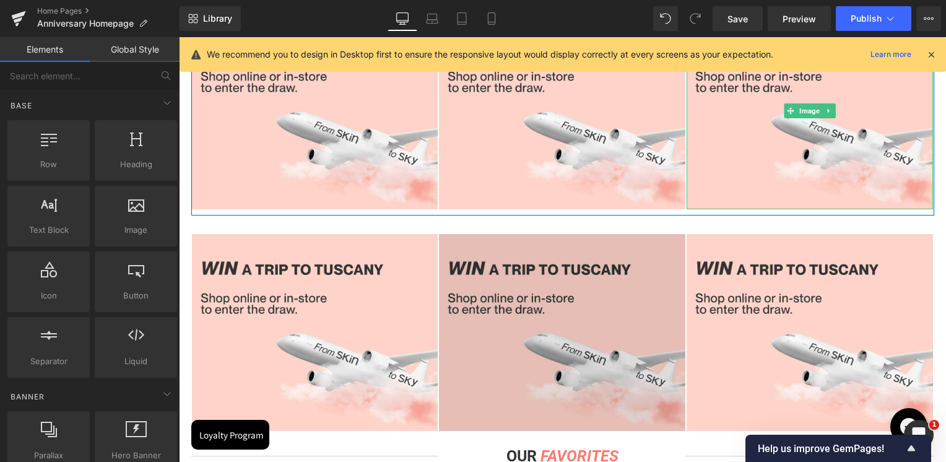
scroll to position [1612, 0]
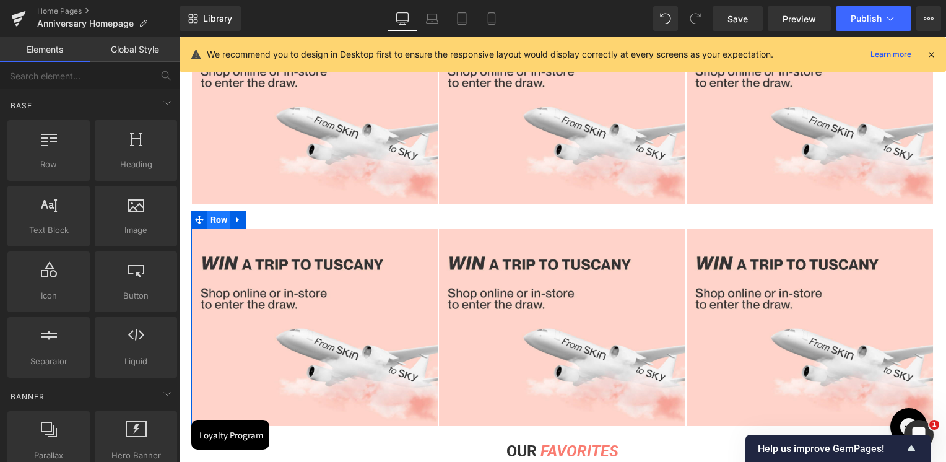
click at [214, 221] on span "Row" at bounding box center [219, 220] width 24 height 19
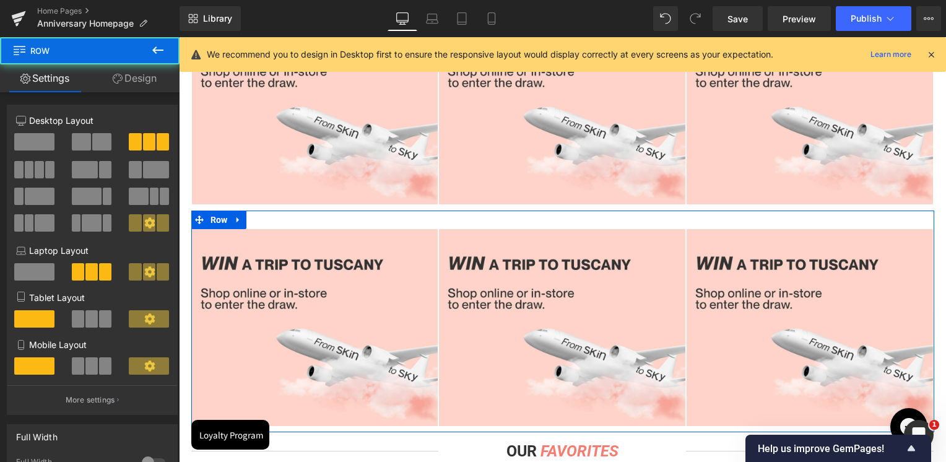
click at [139, 71] on link "Design" at bounding box center [135, 78] width 90 height 28
click at [0, 0] on div "Spacing" at bounding box center [0, 0] width 0 height 0
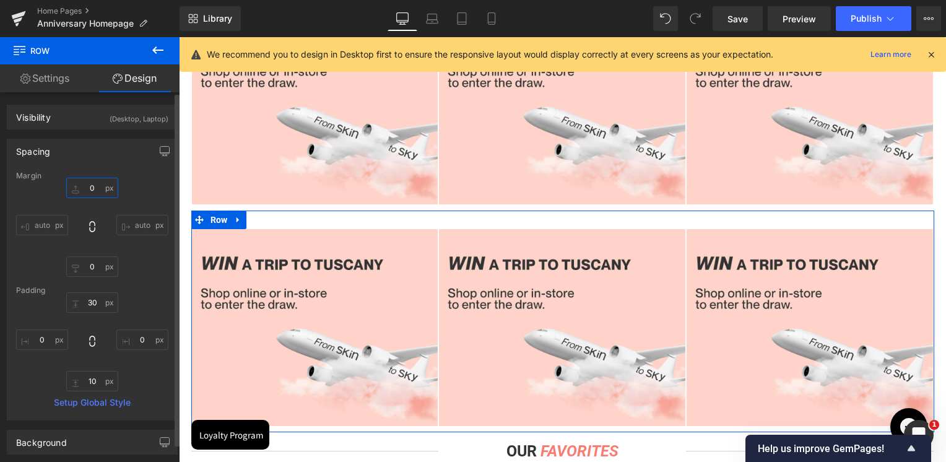
click at [84, 192] on input "0" at bounding box center [92, 188] width 52 height 20
type input "-30"
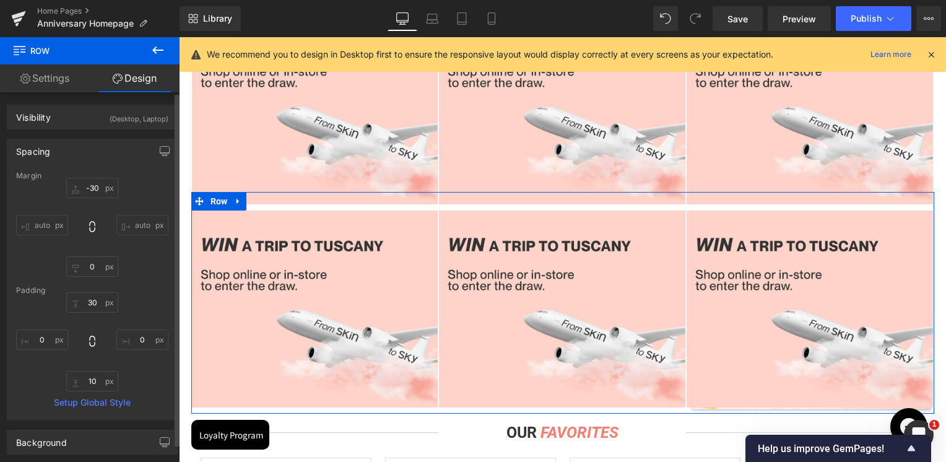
click at [98, 161] on div "Spacing" at bounding box center [92, 151] width 170 height 24
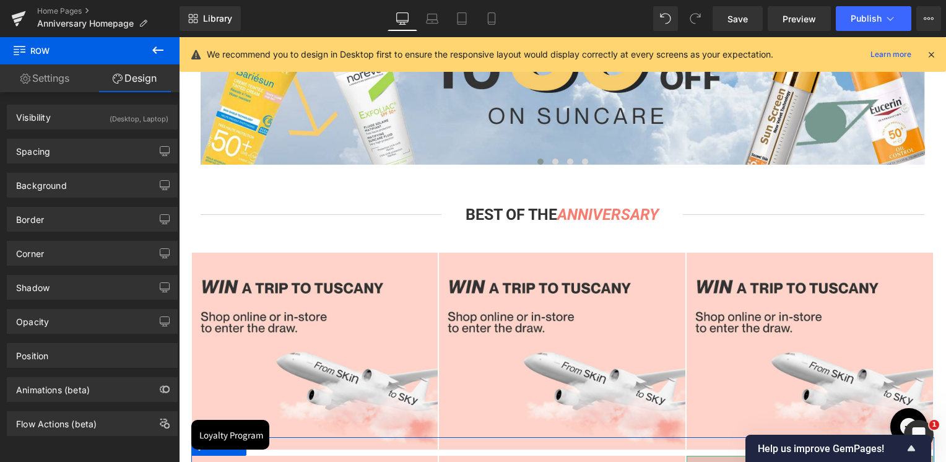
scroll to position [1365, 0]
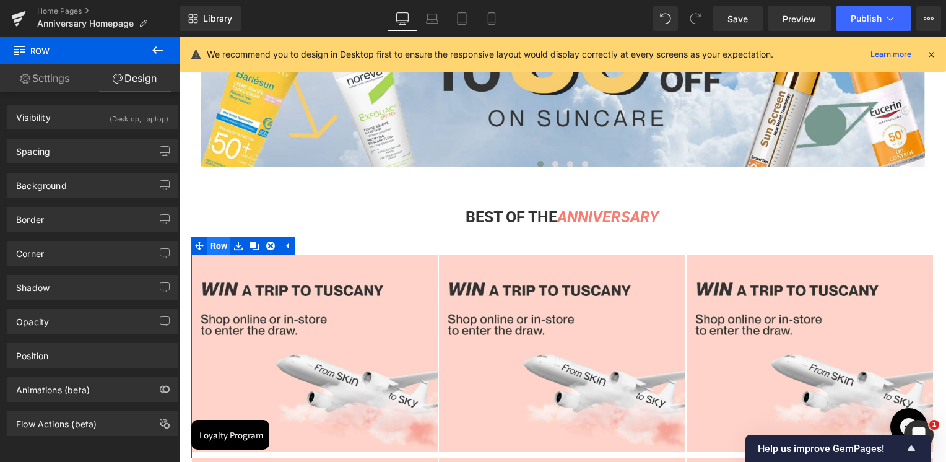
click at [210, 239] on span "Row" at bounding box center [219, 246] width 24 height 19
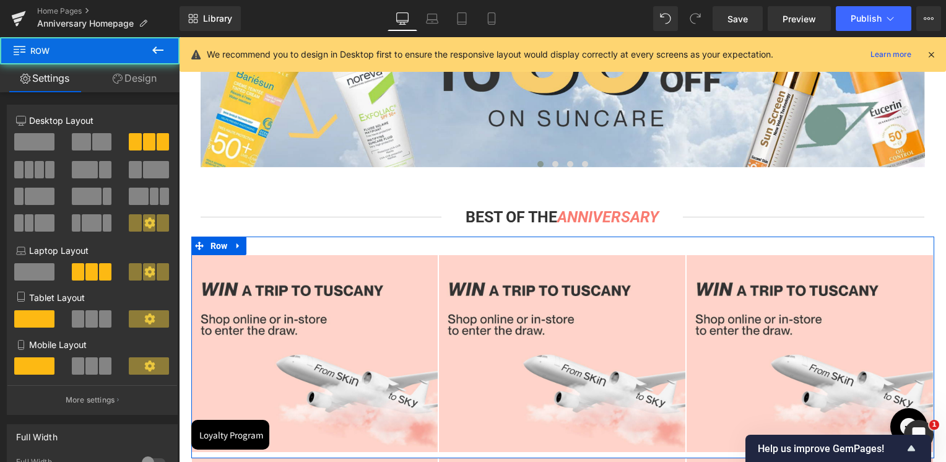
click at [134, 79] on link "Design" at bounding box center [135, 78] width 90 height 28
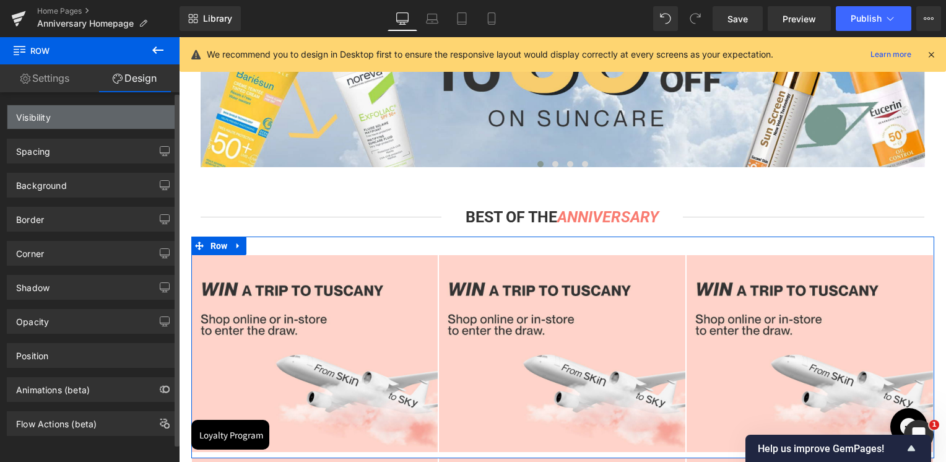
click at [72, 113] on div "Visibility" at bounding box center [92, 117] width 170 height 24
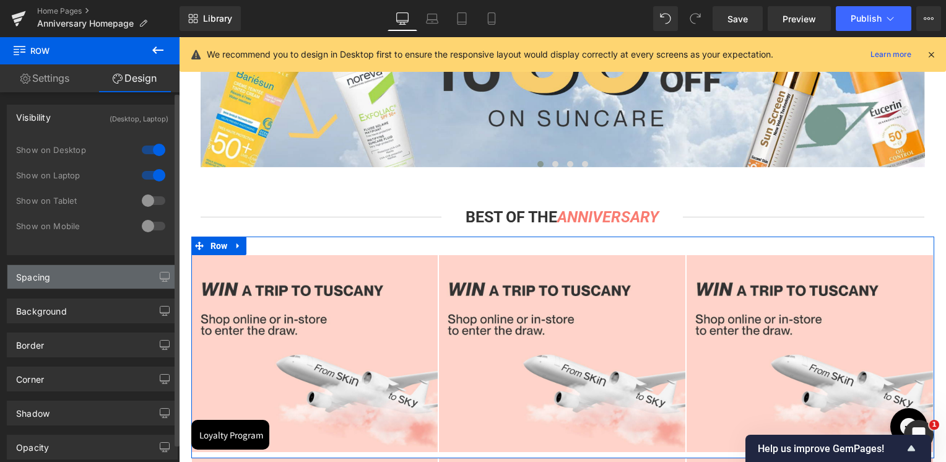
click at [39, 284] on div "Spacing" at bounding box center [92, 277] width 170 height 24
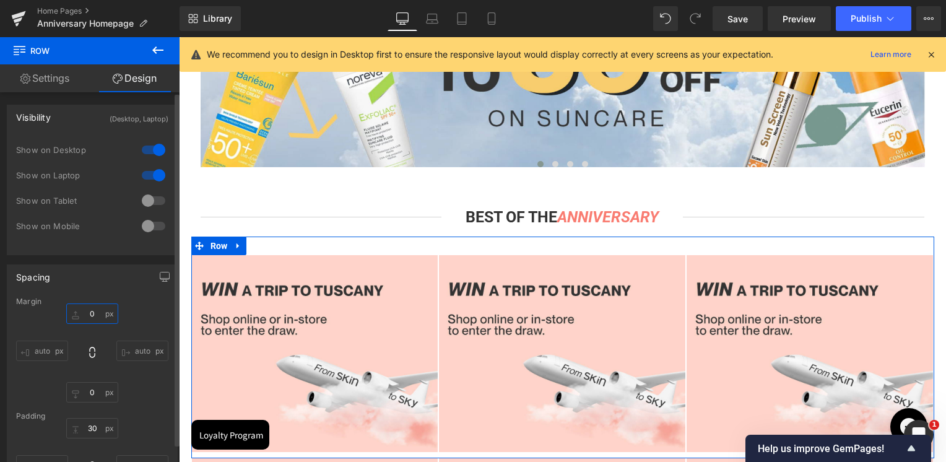
click at [85, 314] on input "text" at bounding box center [92, 313] width 52 height 20
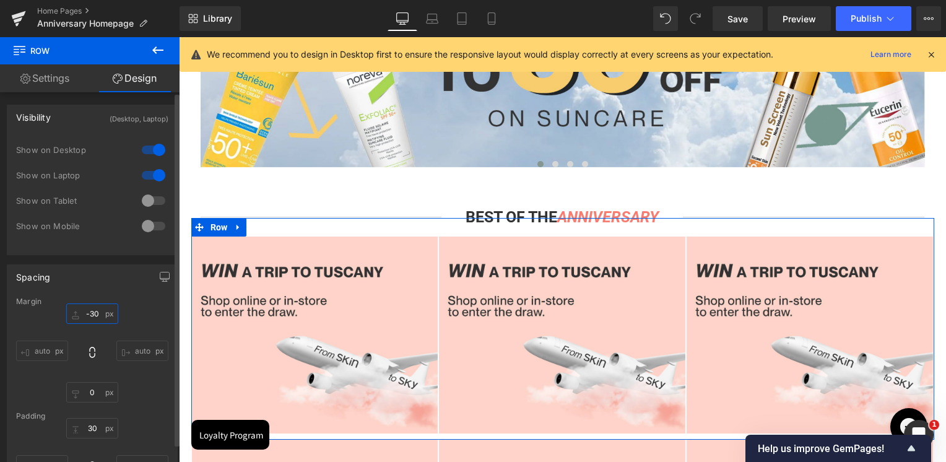
type input "-30"
click at [106, 259] on div "Spacing [GEOGRAPHIC_DATA] -30 auto auto [GEOGRAPHIC_DATA] Setup Global Style" at bounding box center [92, 400] width 185 height 291
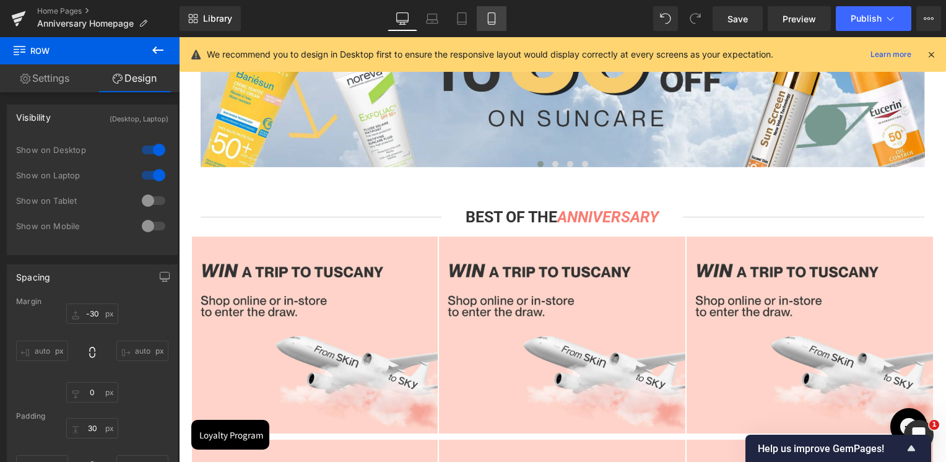
click at [490, 14] on icon at bounding box center [491, 18] width 12 height 12
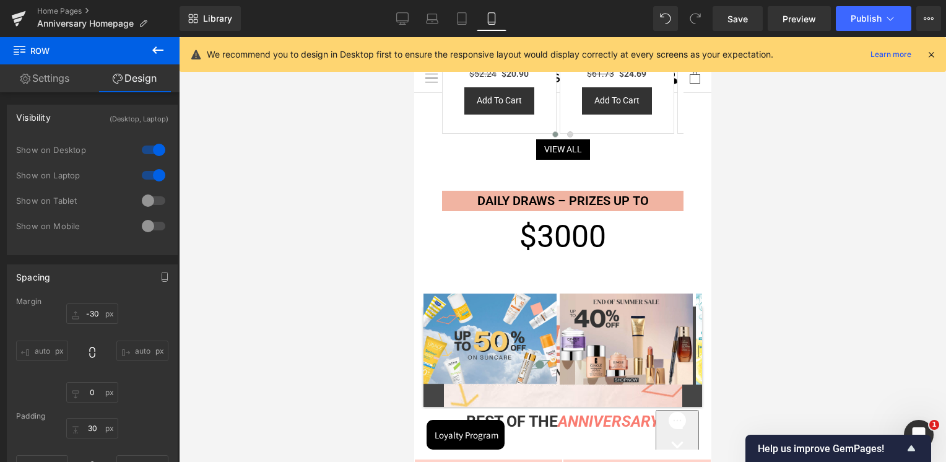
scroll to position [805, 0]
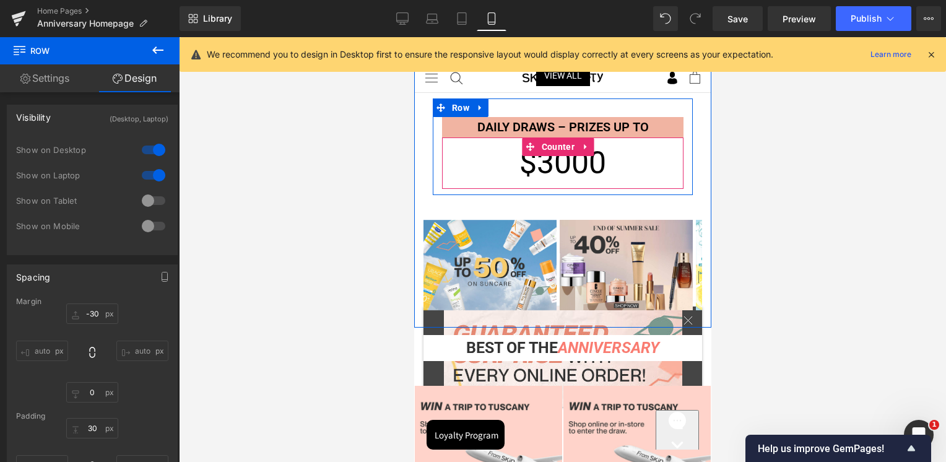
click at [557, 159] on span "3000" at bounding box center [570, 163] width 69 height 36
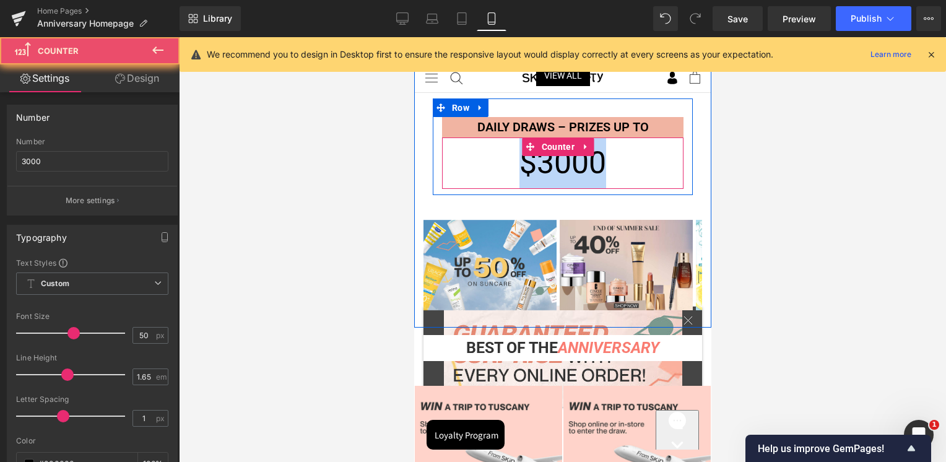
click at [557, 159] on span "3000" at bounding box center [570, 163] width 69 height 36
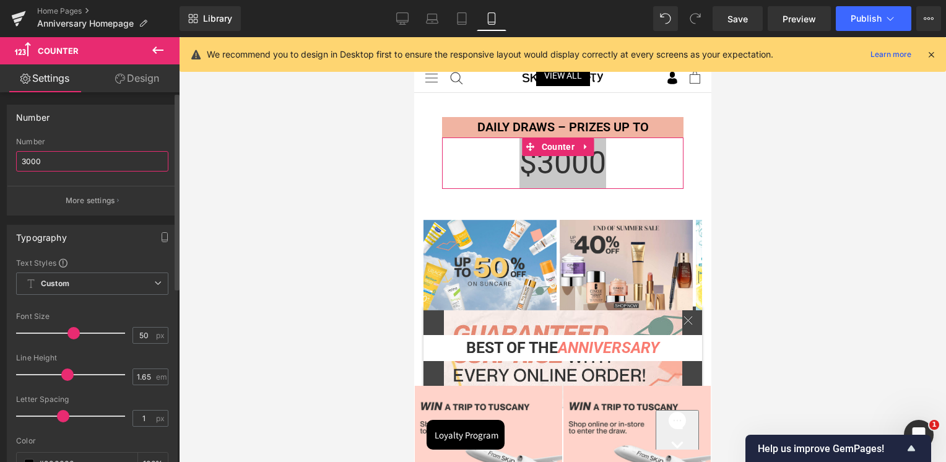
click at [32, 155] on input "3000" at bounding box center [92, 161] width 152 height 20
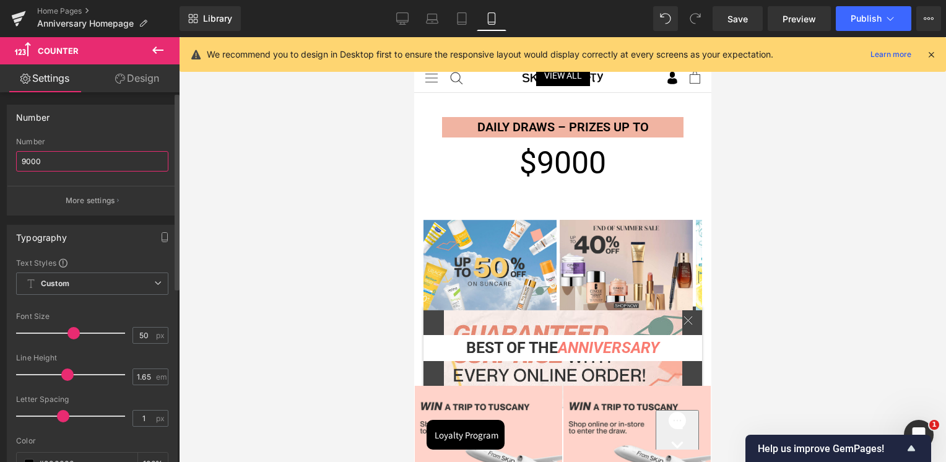
type input "9000"
click at [123, 141] on div "Number" at bounding box center [92, 141] width 152 height 9
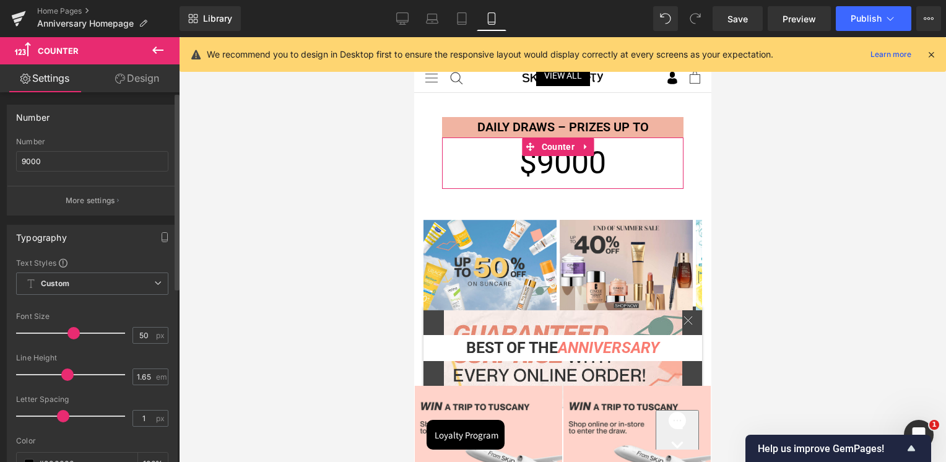
click at [116, 142] on div "Number" at bounding box center [92, 141] width 152 height 9
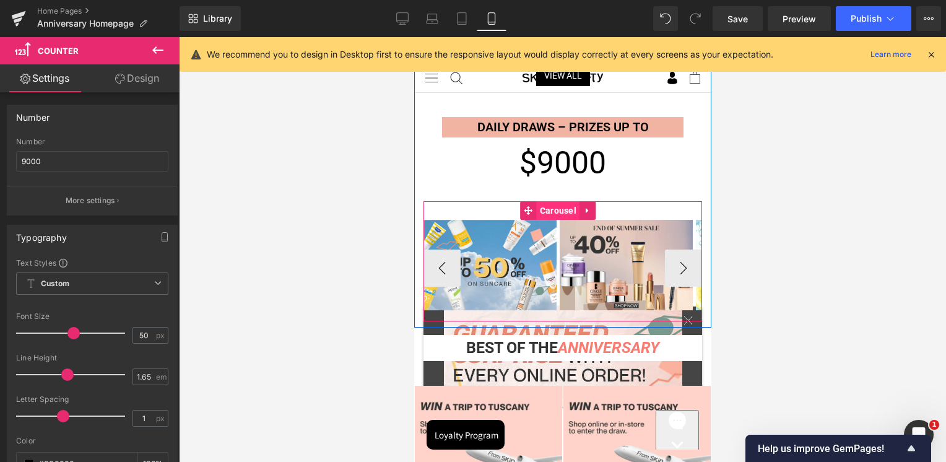
click at [551, 207] on span "Carousel" at bounding box center [557, 210] width 43 height 19
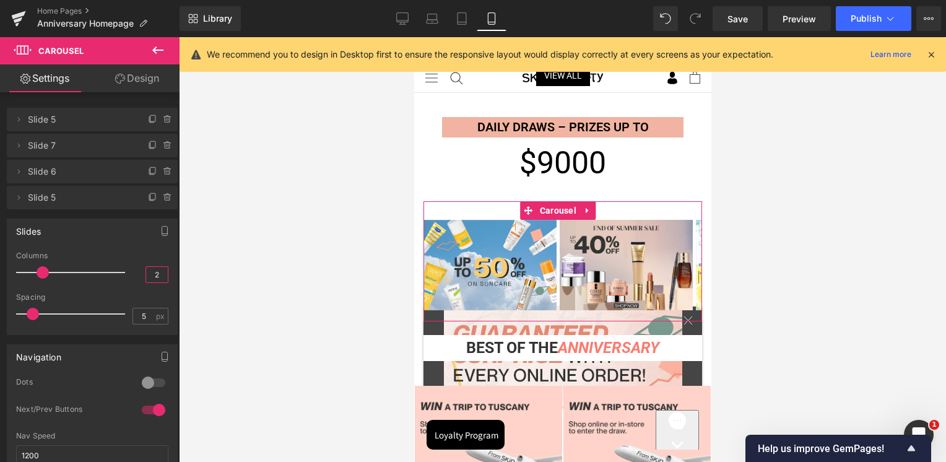
click at [148, 270] on input "2" at bounding box center [157, 274] width 22 height 15
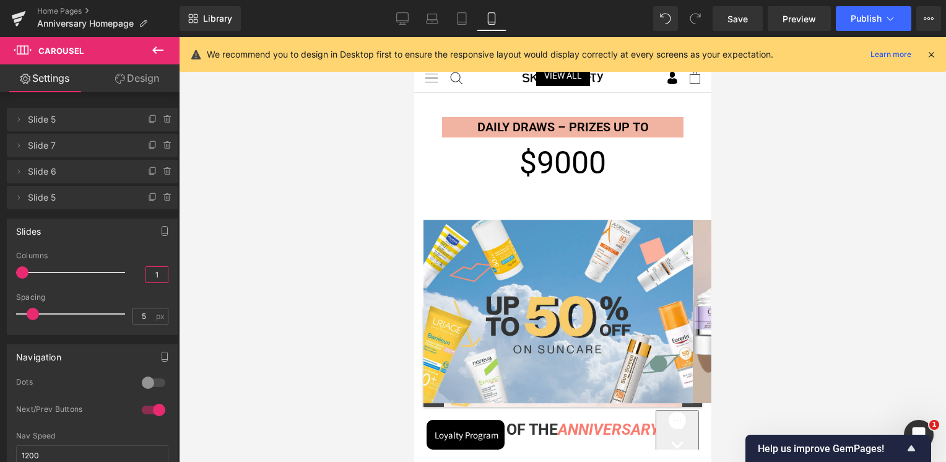
type input "1"
click at [148, 258] on div "Columns" at bounding box center [92, 255] width 152 height 9
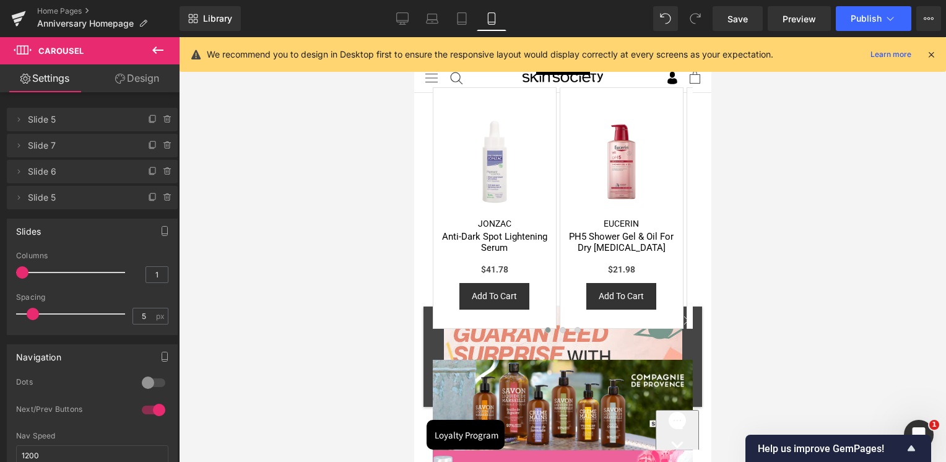
scroll to position [1734, 0]
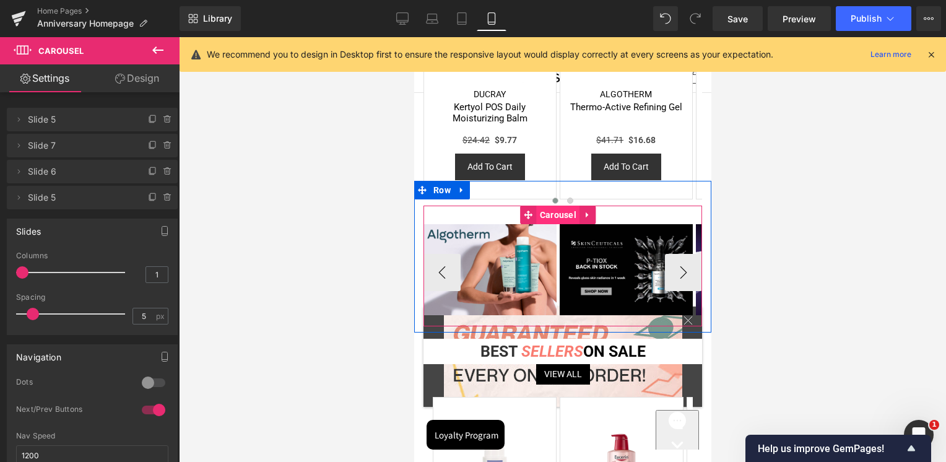
click at [548, 206] on span "Carousel" at bounding box center [557, 215] width 43 height 19
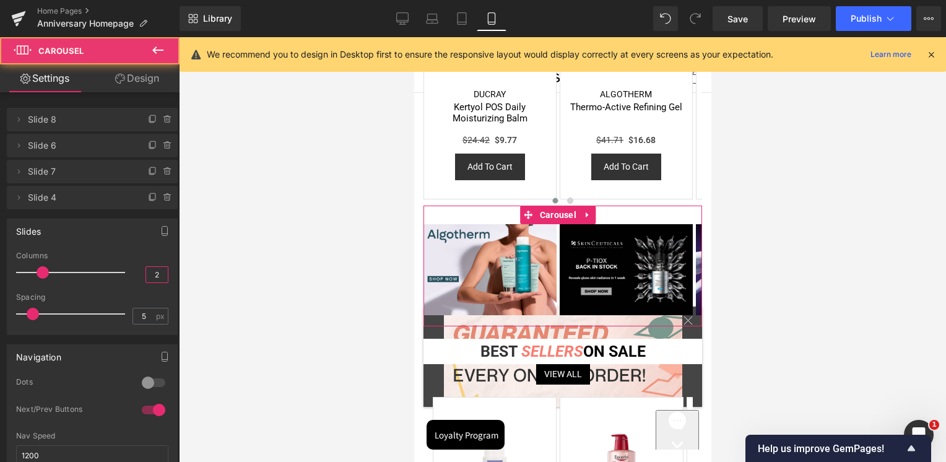
click at [155, 275] on input "2" at bounding box center [157, 274] width 22 height 15
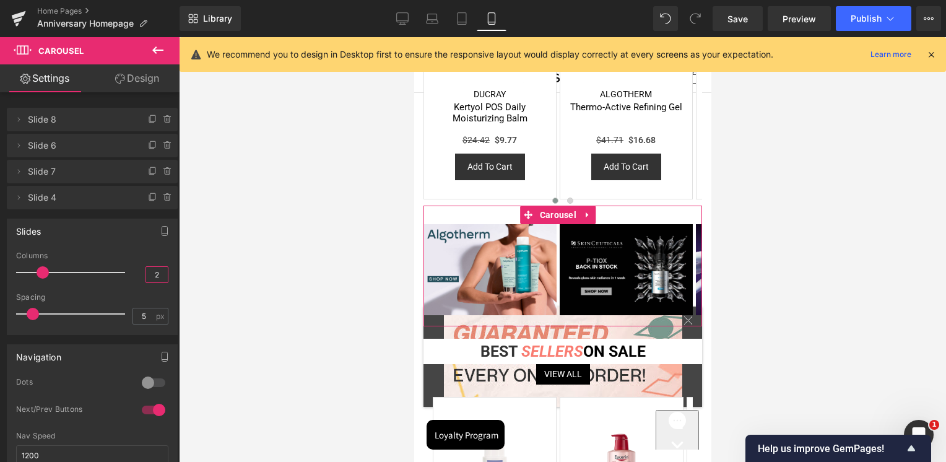
click at [155, 275] on input "2" at bounding box center [157, 274] width 22 height 15
click at [155, 274] on input "2" at bounding box center [157, 274] width 22 height 15
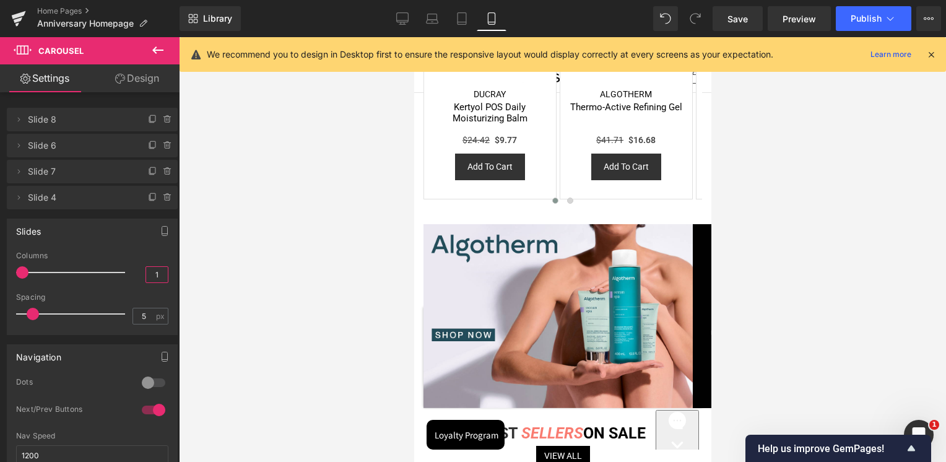
type input "1"
click at [145, 254] on div "Columns" at bounding box center [92, 255] width 152 height 9
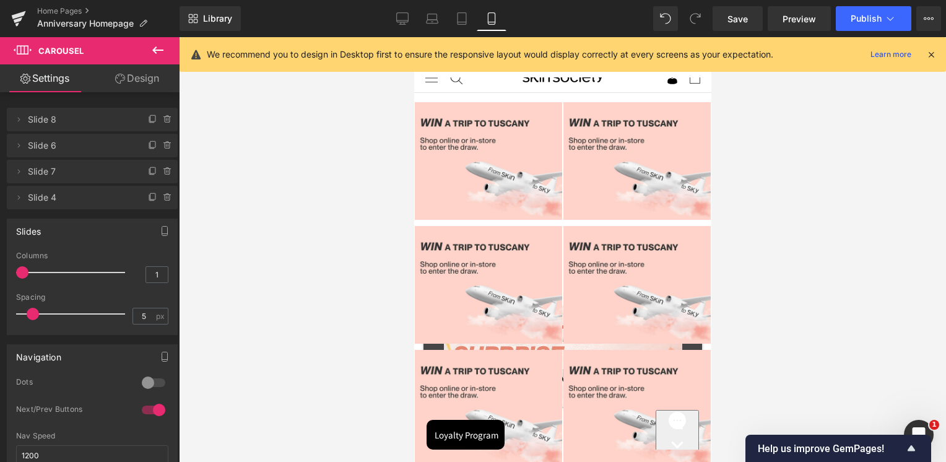
scroll to position [1176, 0]
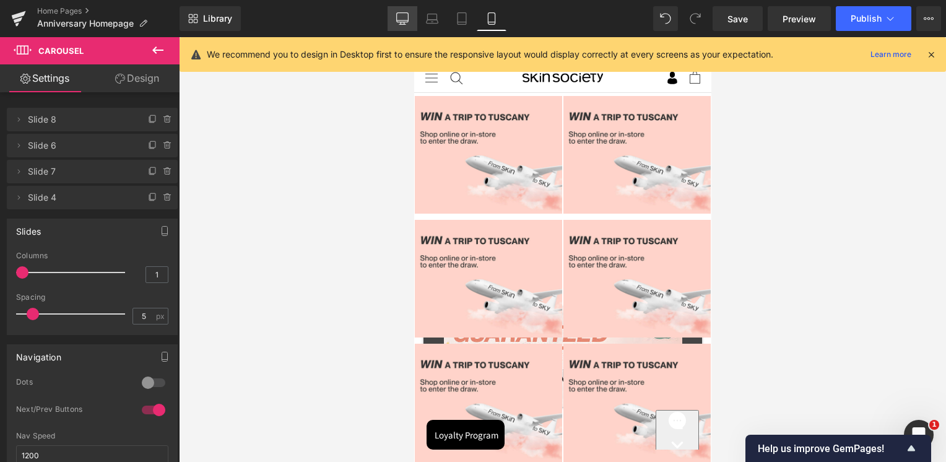
click at [402, 14] on icon at bounding box center [402, 18] width 12 height 12
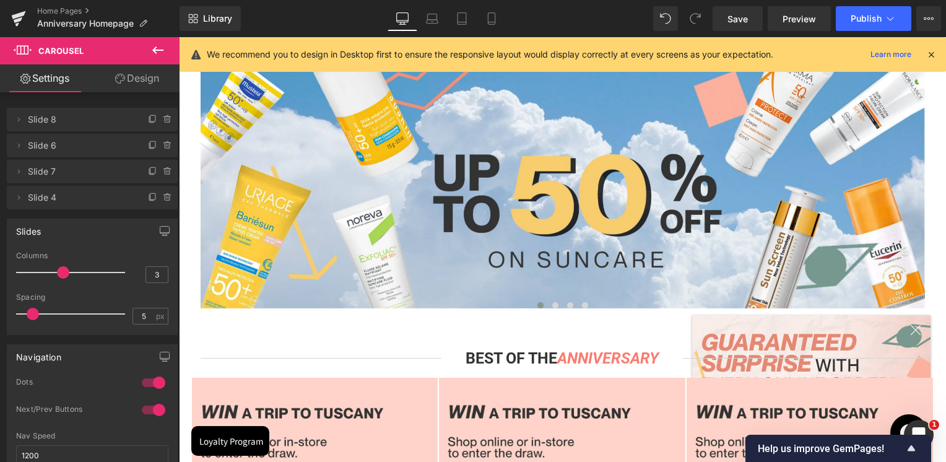
scroll to position [0, 0]
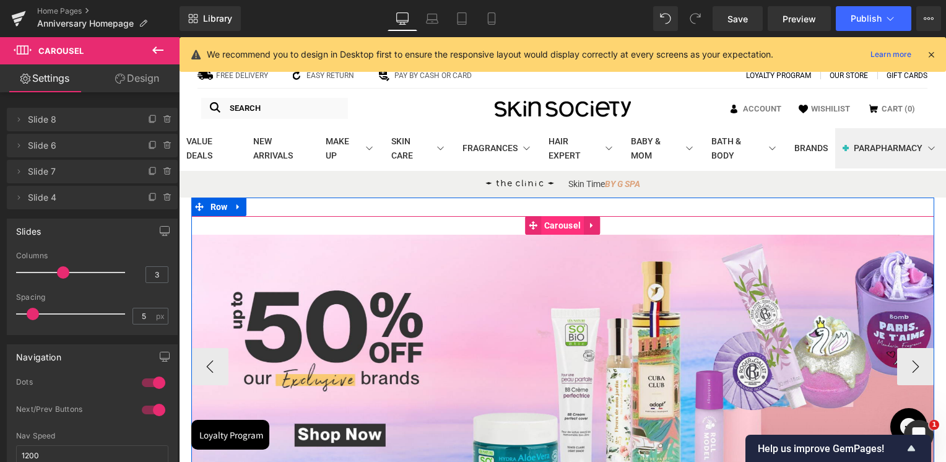
click at [563, 224] on span "Carousel" at bounding box center [562, 225] width 43 height 19
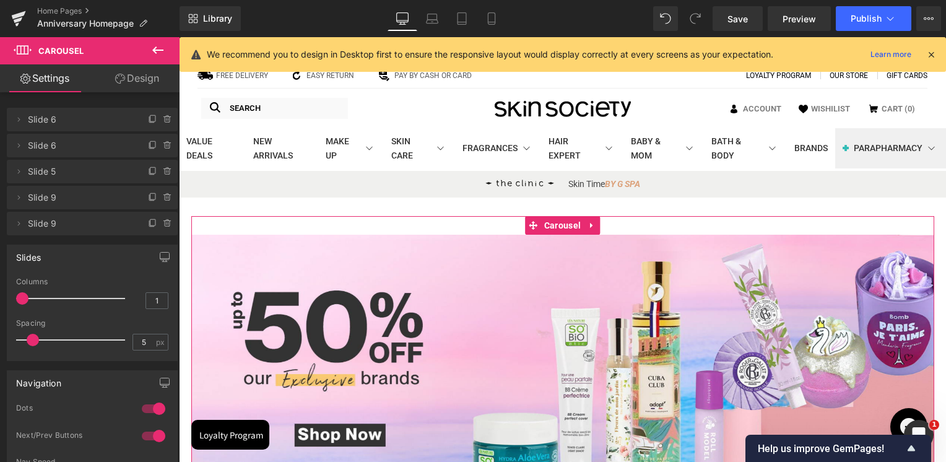
click at [138, 80] on link "Design" at bounding box center [137, 78] width 90 height 28
click at [0, 0] on div "Spacing" at bounding box center [0, 0] width 0 height 0
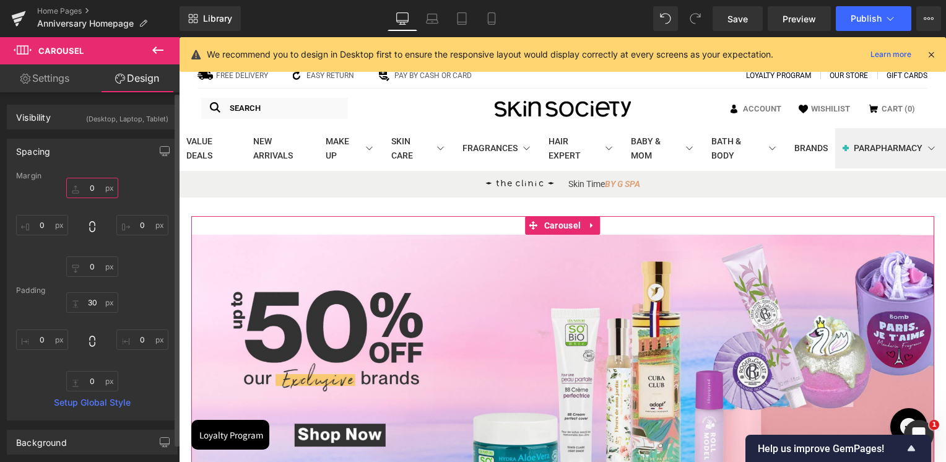
click at [91, 186] on input "text" at bounding box center [92, 188] width 52 height 20
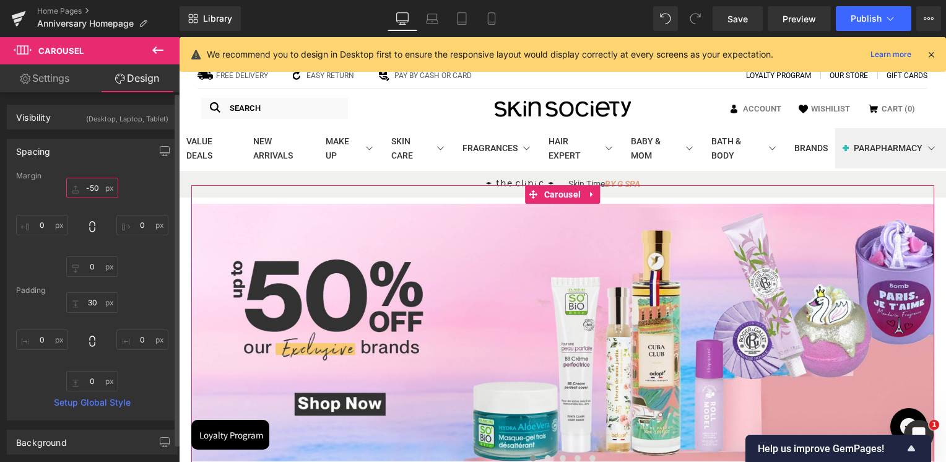
click at [91, 186] on input "-50" at bounding box center [92, 188] width 52 height 20
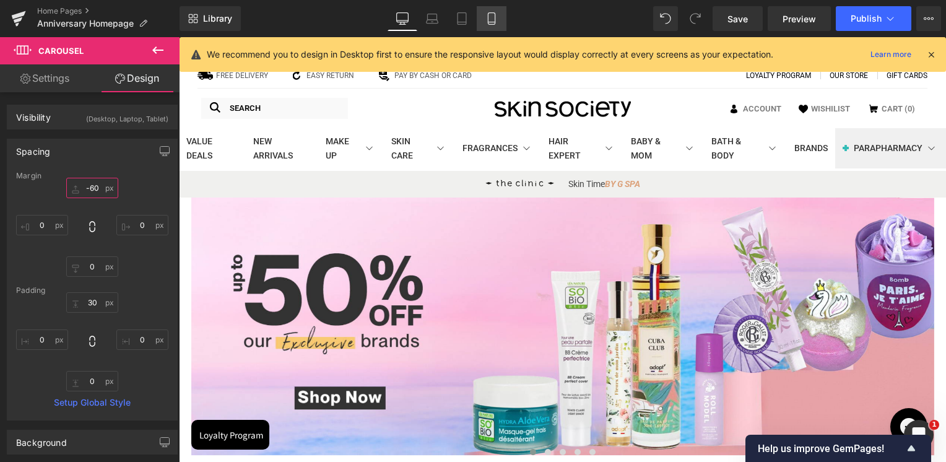
type input "-60"
click at [488, 20] on icon at bounding box center [491, 18] width 12 height 12
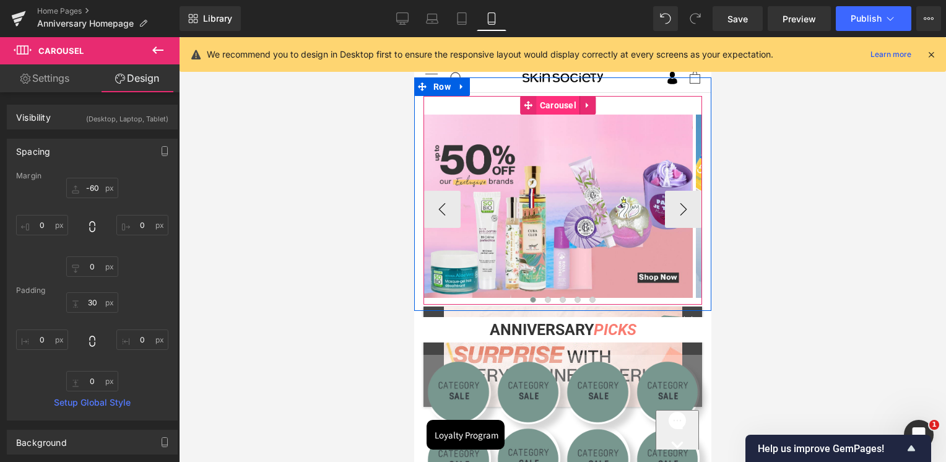
click at [553, 103] on span "Carousel" at bounding box center [557, 105] width 43 height 19
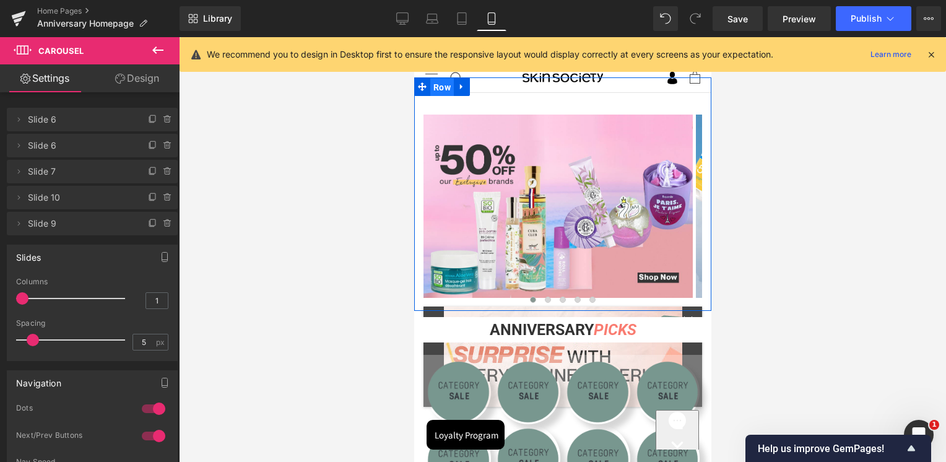
click at [444, 89] on span "Row" at bounding box center [442, 87] width 24 height 19
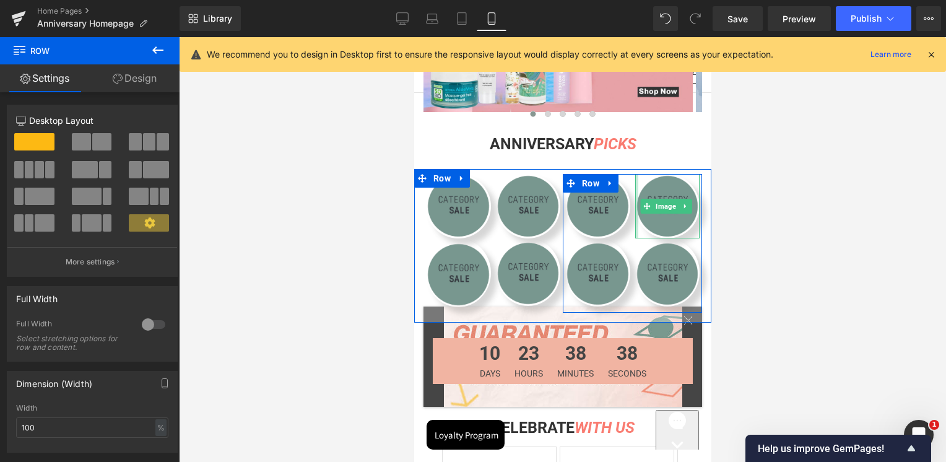
scroll to position [495, 0]
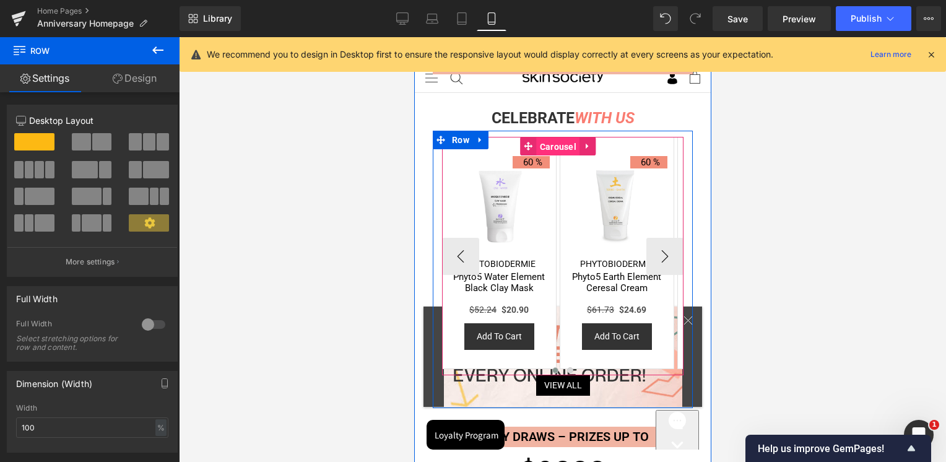
click at [561, 150] on span "Carousel" at bounding box center [557, 146] width 43 height 19
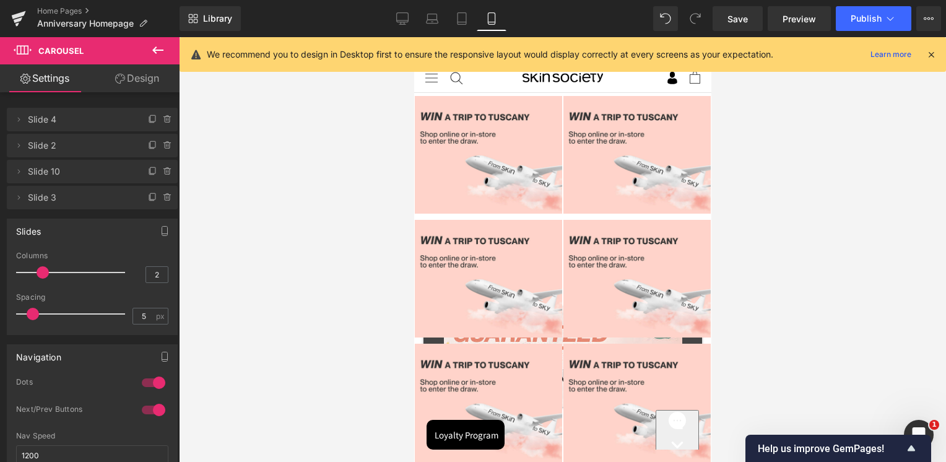
scroll to position [1362, 0]
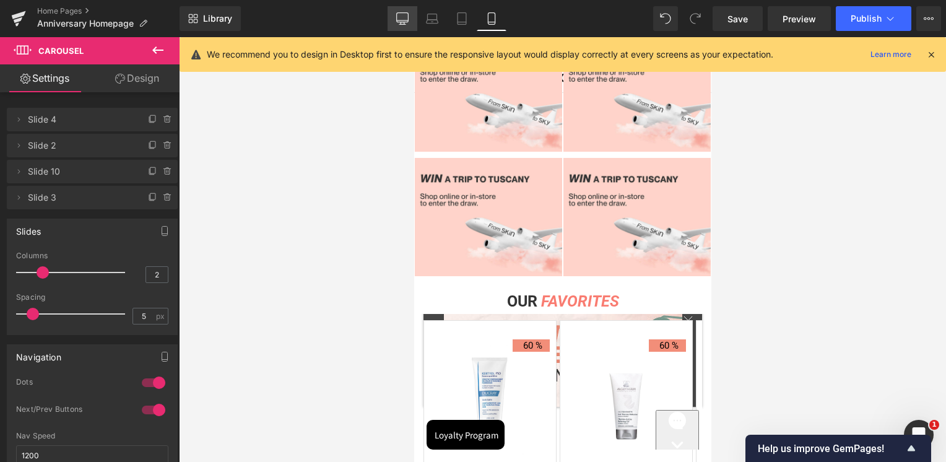
click at [396, 24] on link "Desktop" at bounding box center [403, 18] width 30 height 25
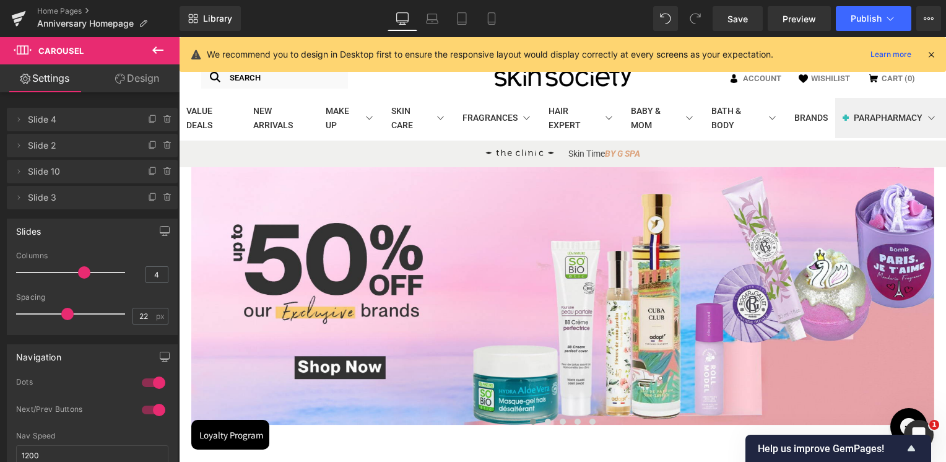
scroll to position [0, 0]
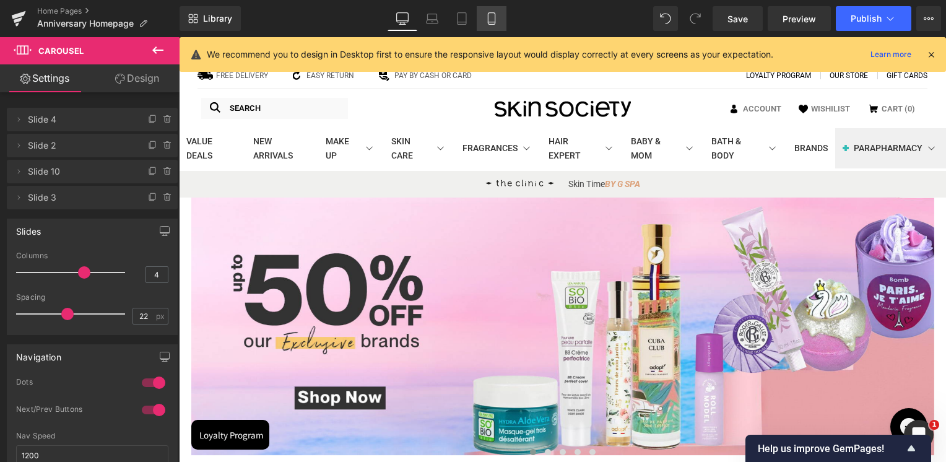
click at [503, 22] on link "Mobile" at bounding box center [492, 18] width 30 height 25
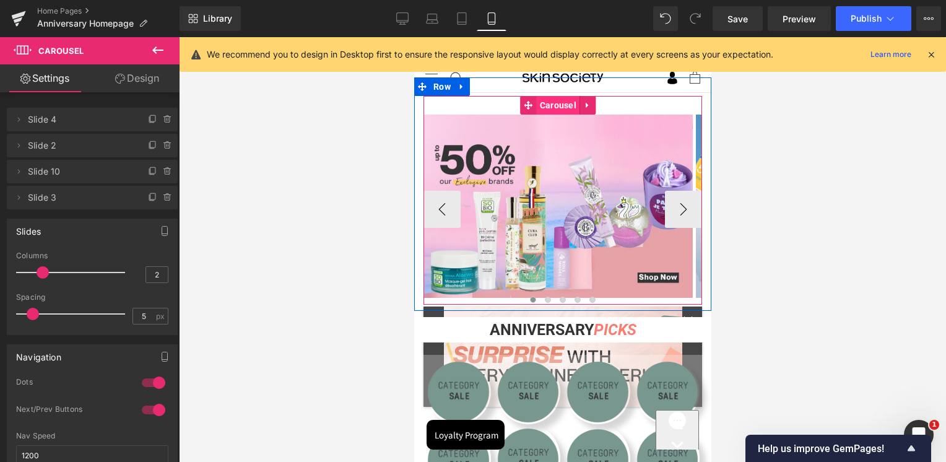
click at [555, 106] on span "Carousel" at bounding box center [557, 105] width 43 height 19
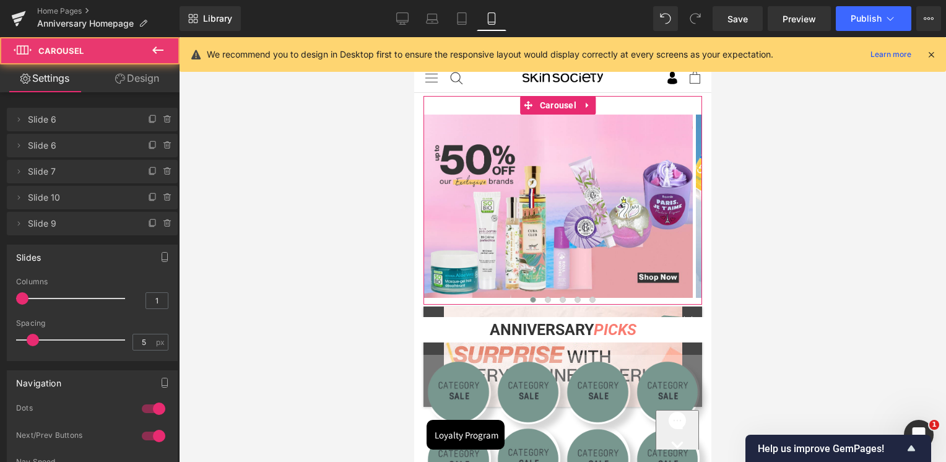
click at [146, 77] on link "Design" at bounding box center [137, 78] width 90 height 28
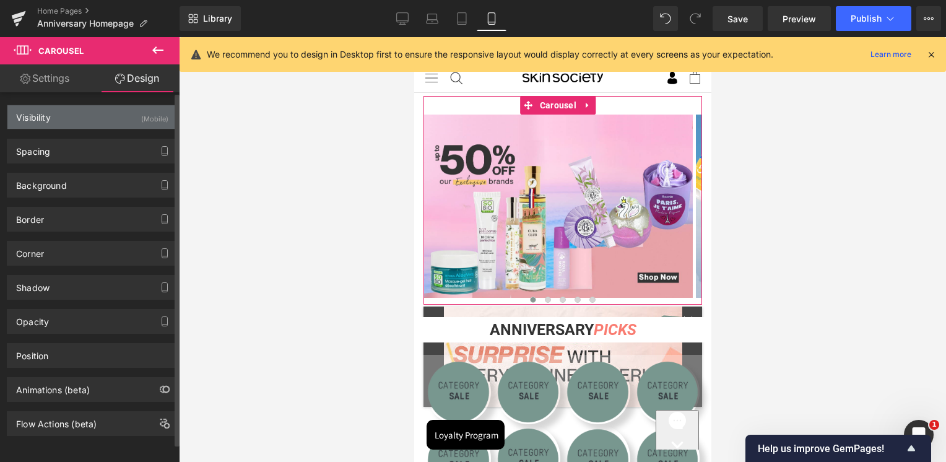
click at [69, 120] on div "Visibility (Mobile)" at bounding box center [92, 117] width 170 height 24
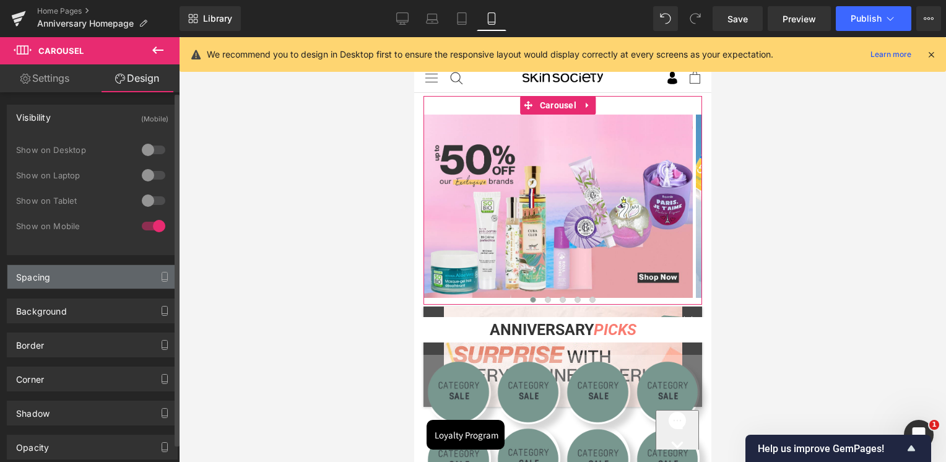
click at [57, 281] on div "Spacing" at bounding box center [92, 277] width 170 height 24
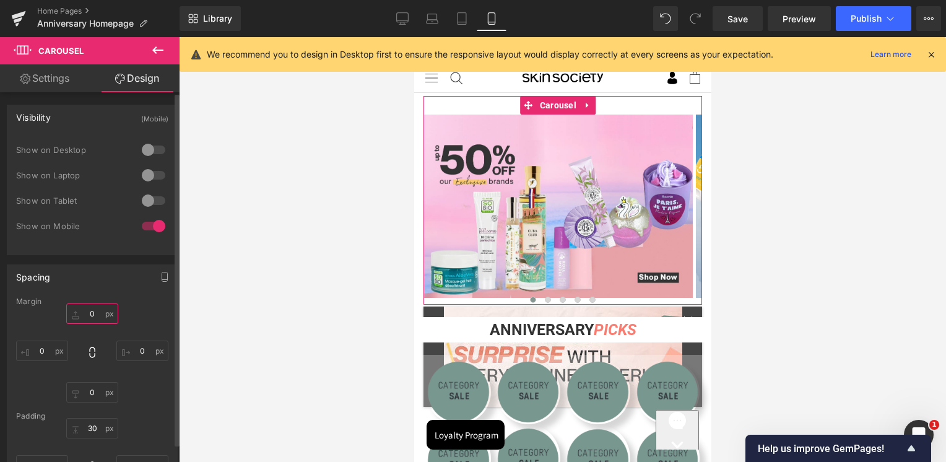
click at [82, 315] on input "text" at bounding box center [92, 313] width 52 height 20
type input "-100"
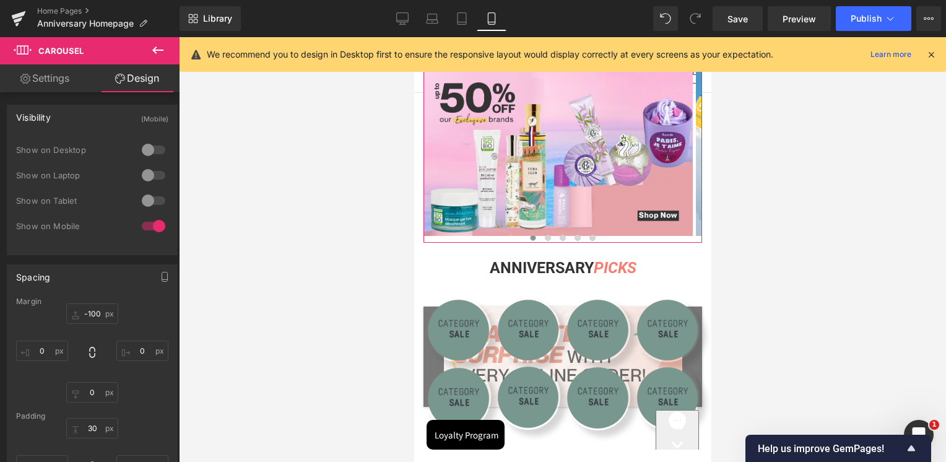
click at [88, 284] on div "Spacing" at bounding box center [92, 277] width 170 height 24
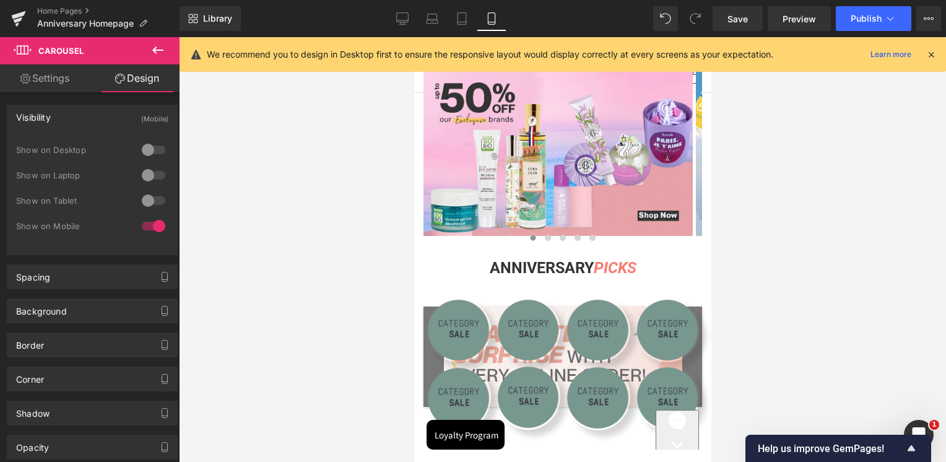
click at [931, 52] on icon at bounding box center [931, 54] width 11 height 11
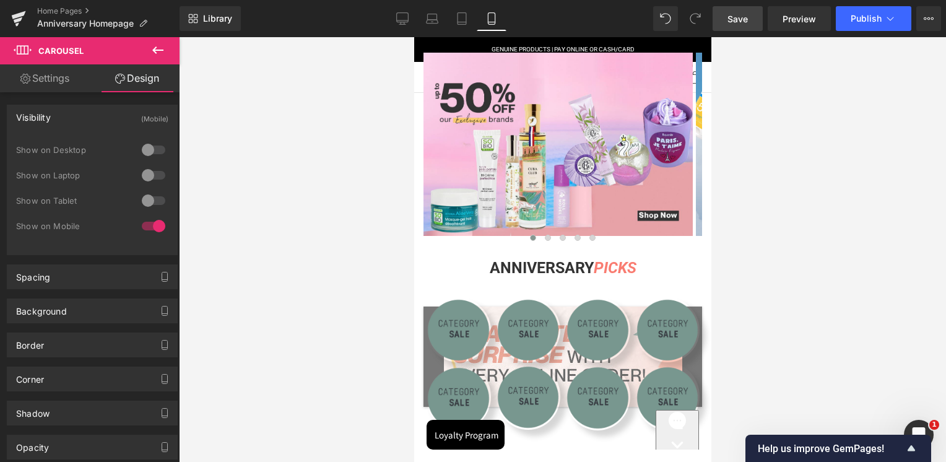
click at [744, 19] on span "Save" at bounding box center [738, 18] width 20 height 13
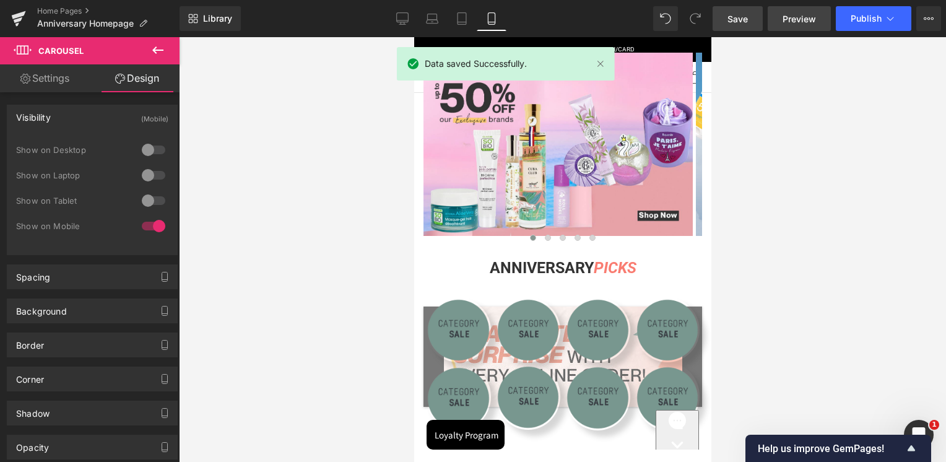
click at [797, 22] on span "Preview" at bounding box center [799, 18] width 33 height 13
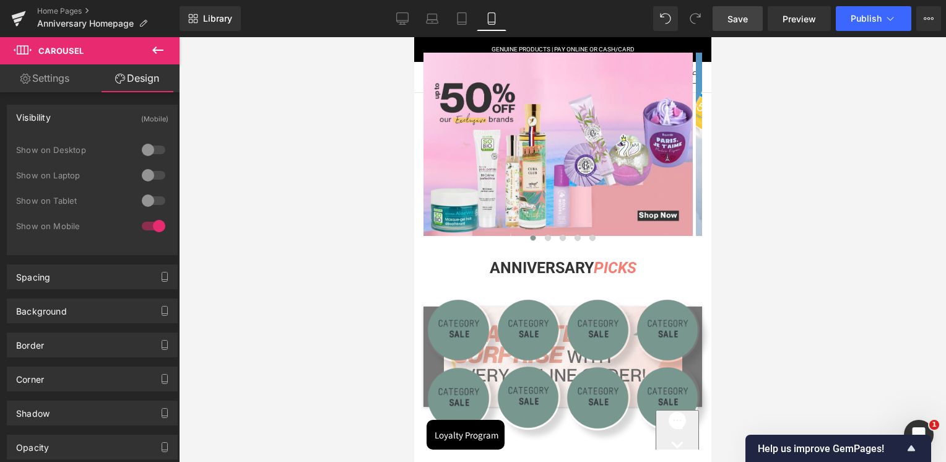
click at [744, 21] on span "Save" at bounding box center [738, 18] width 20 height 13
drag, startPoint x: 545, startPoint y: 238, endPoint x: 554, endPoint y: 237, distance: 9.3
click at [544, 238] on span at bounding box center [547, 238] width 6 height 6
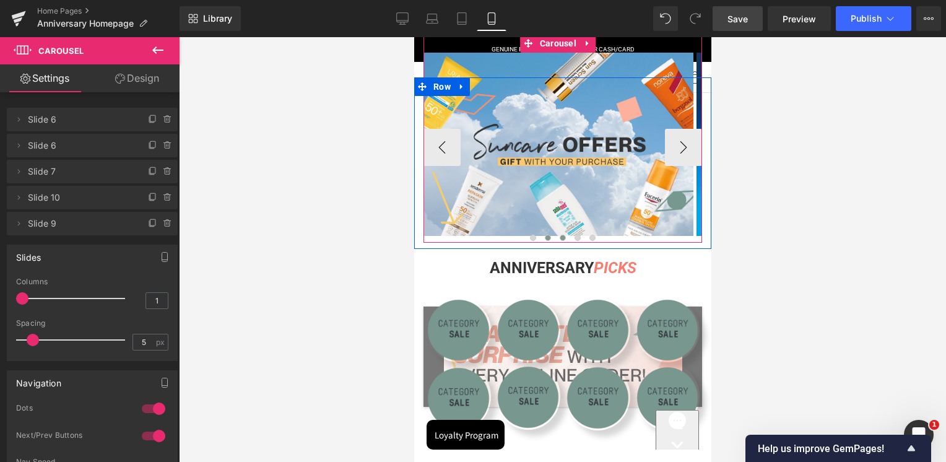
click at [559, 237] on span at bounding box center [562, 238] width 6 height 6
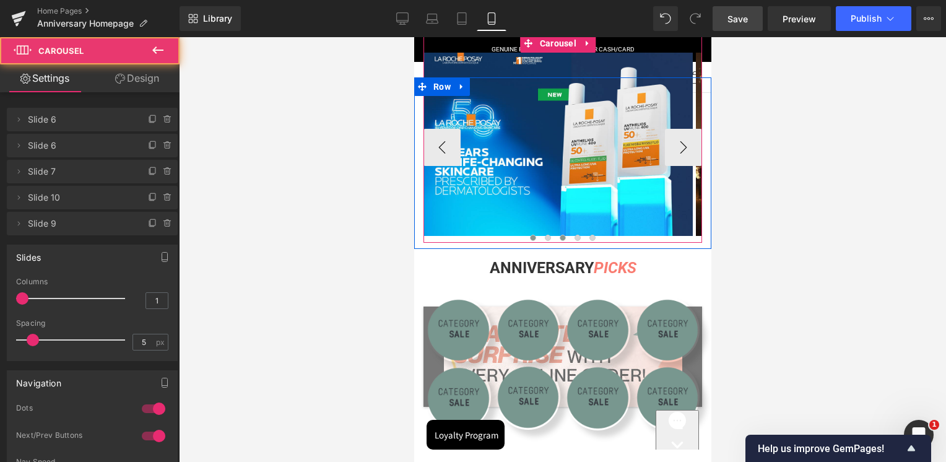
click at [529, 236] on span at bounding box center [532, 238] width 6 height 6
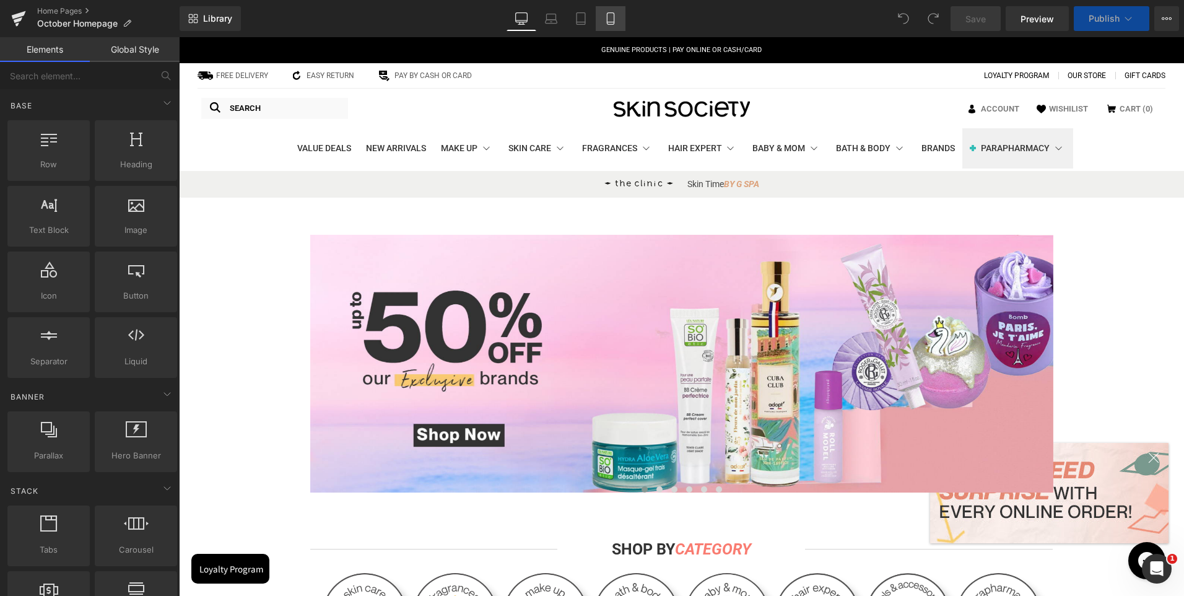
click at [619, 17] on link "Mobile" at bounding box center [611, 18] width 30 height 25
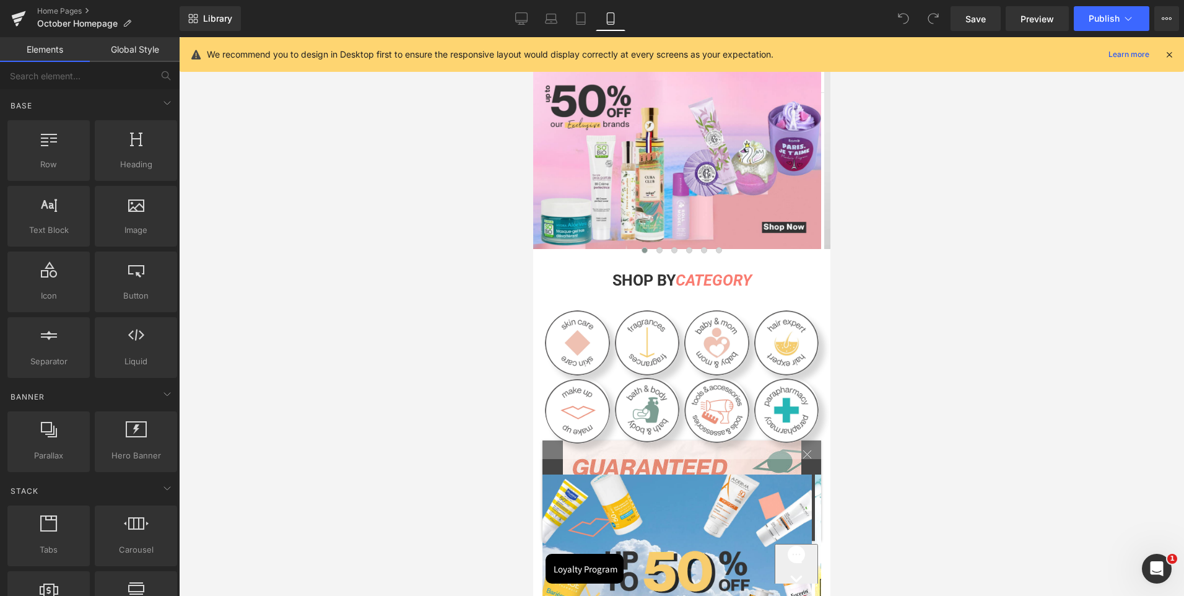
click at [1164, 56] on icon at bounding box center [1168, 54] width 11 height 11
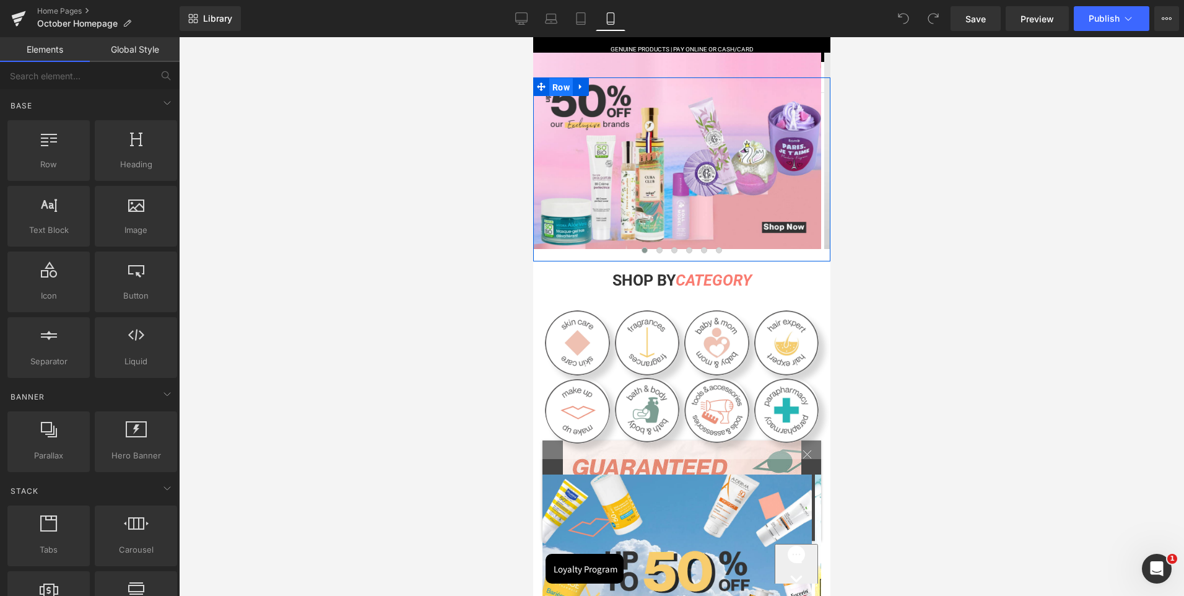
click at [552, 86] on span "Row" at bounding box center [561, 87] width 24 height 19
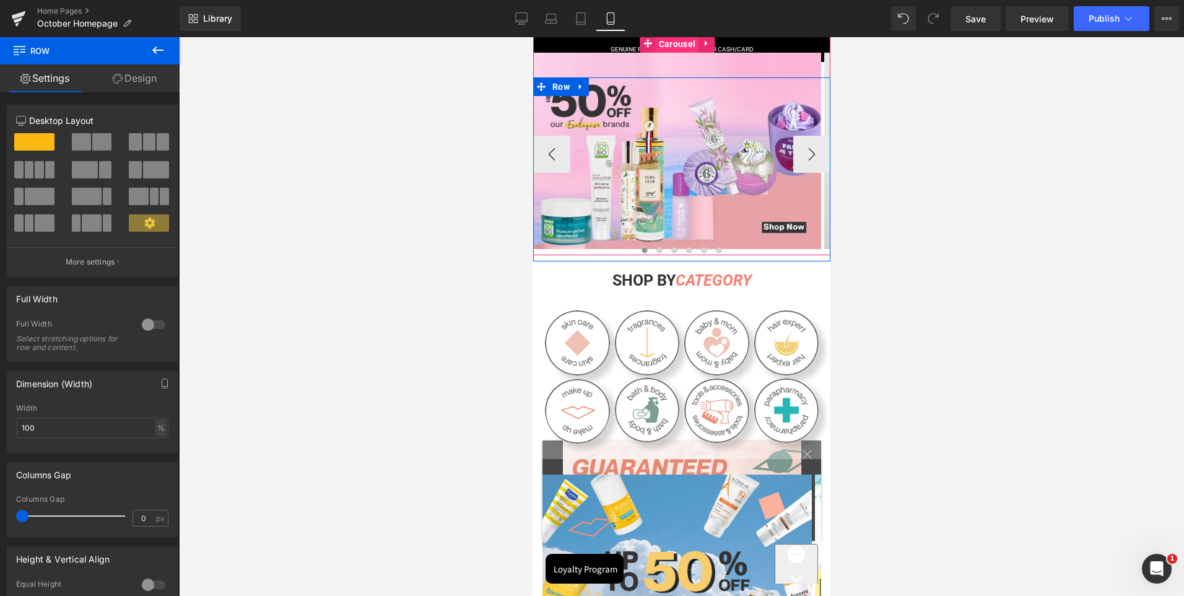
click at [676, 42] on span "Carousel" at bounding box center [676, 44] width 43 height 19
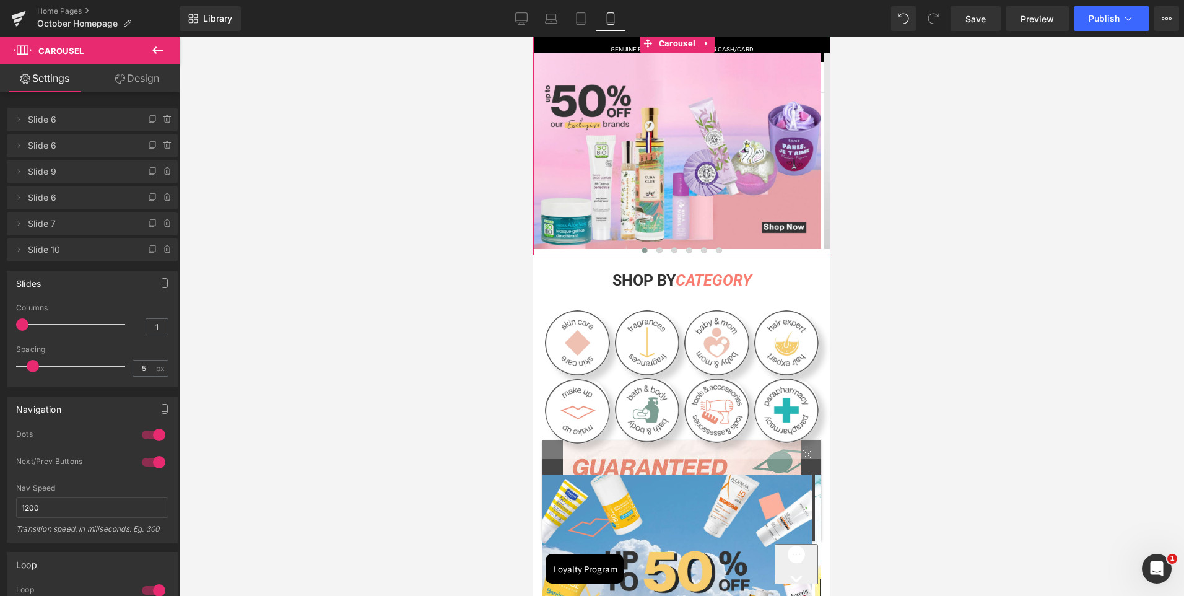
click at [127, 90] on link "Design" at bounding box center [137, 78] width 90 height 28
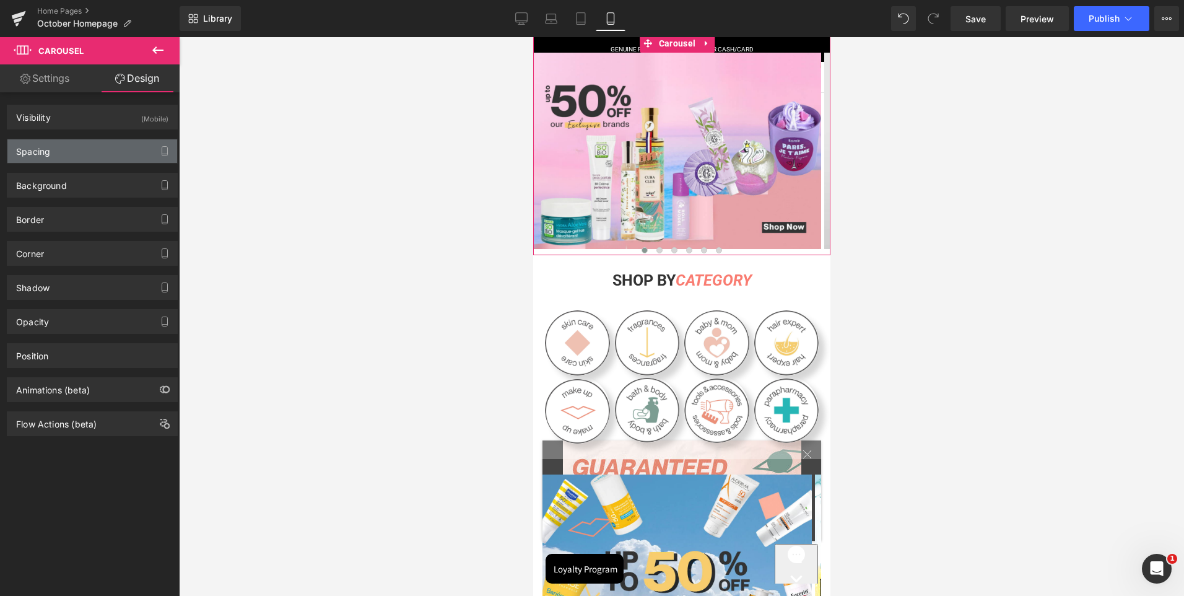
click at [63, 149] on div "Spacing" at bounding box center [92, 151] width 170 height 24
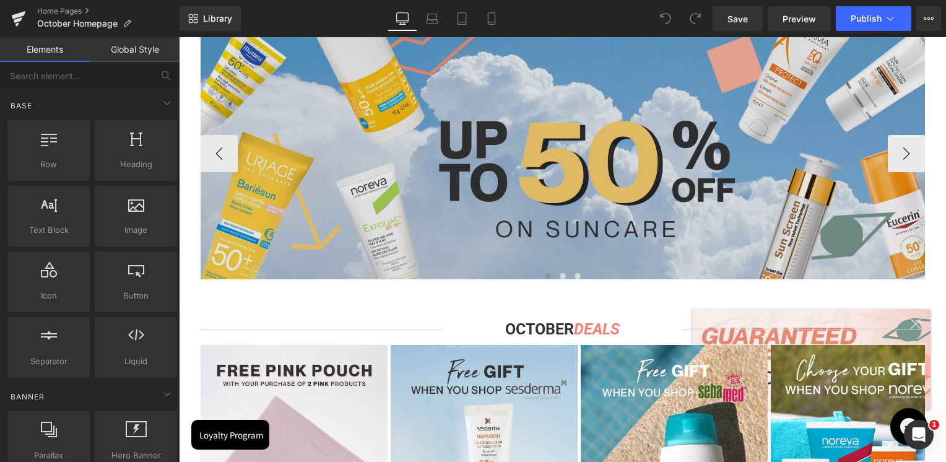
scroll to position [743, 0]
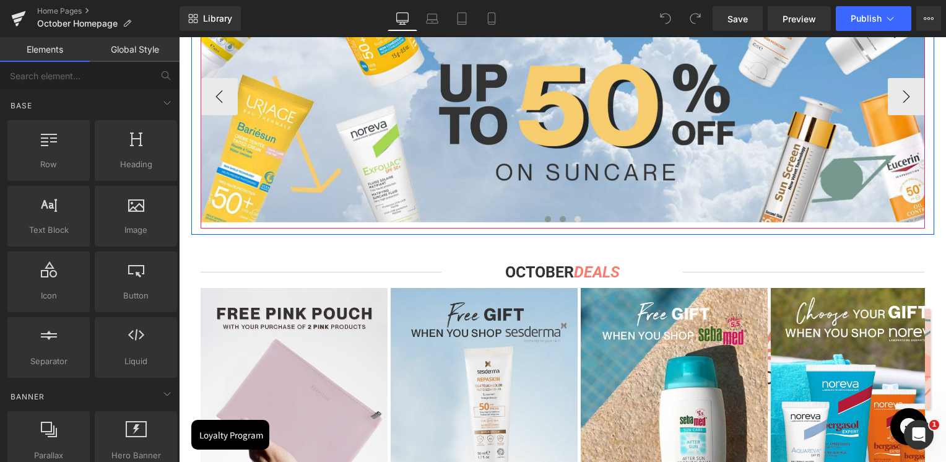
click at [560, 219] on span at bounding box center [563, 219] width 6 height 6
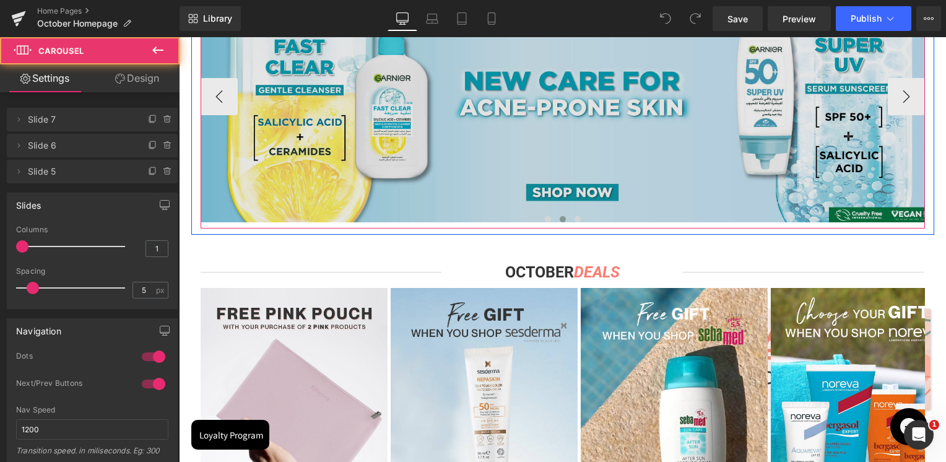
click at [576, 191] on img at bounding box center [572, 93] width 743 height 257
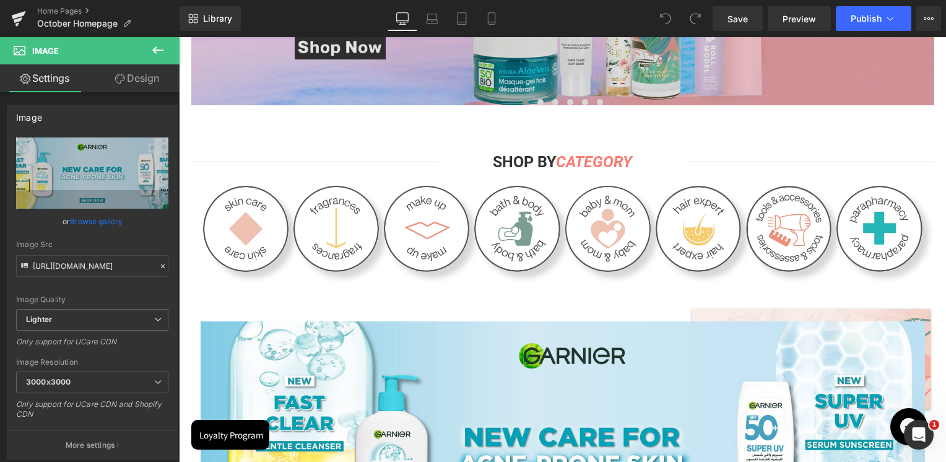
scroll to position [310, 0]
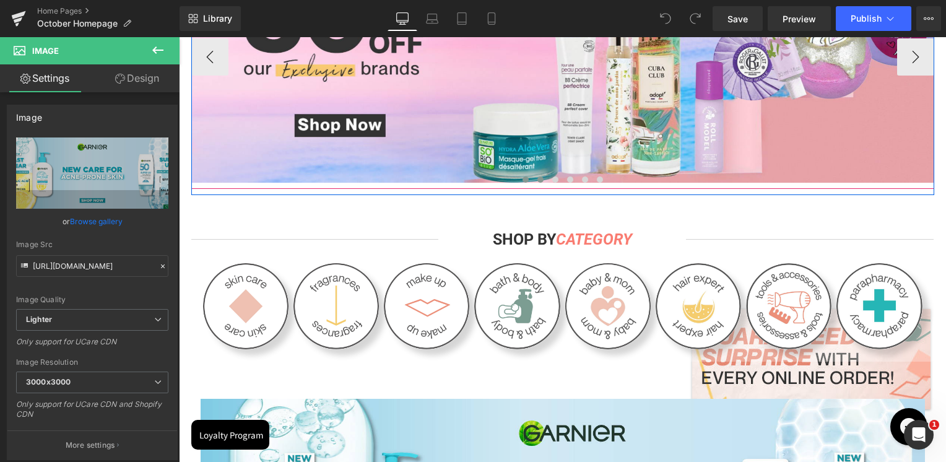
click at [537, 178] on span at bounding box center [540, 179] width 6 height 6
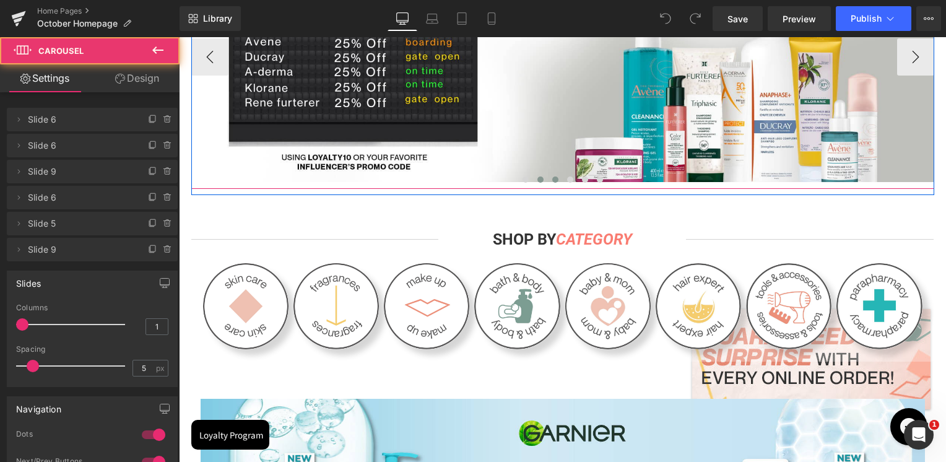
click at [552, 180] on span at bounding box center [555, 179] width 6 height 6
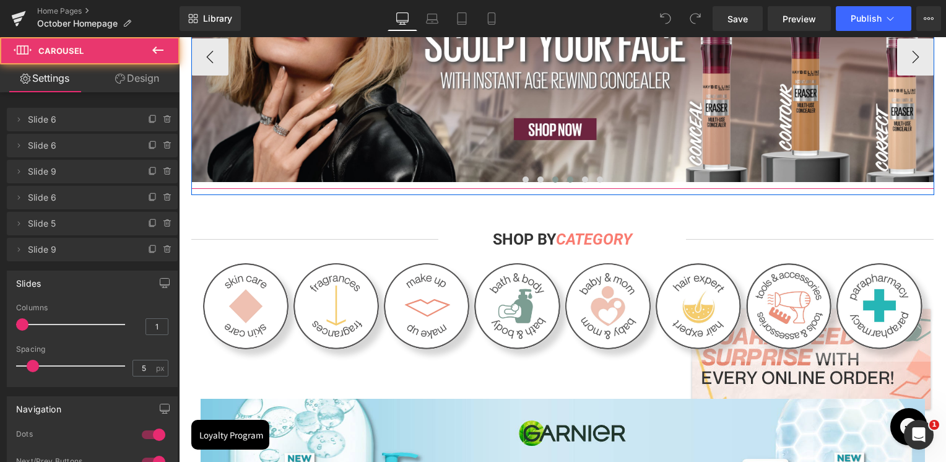
click at [567, 181] on span at bounding box center [570, 179] width 6 height 6
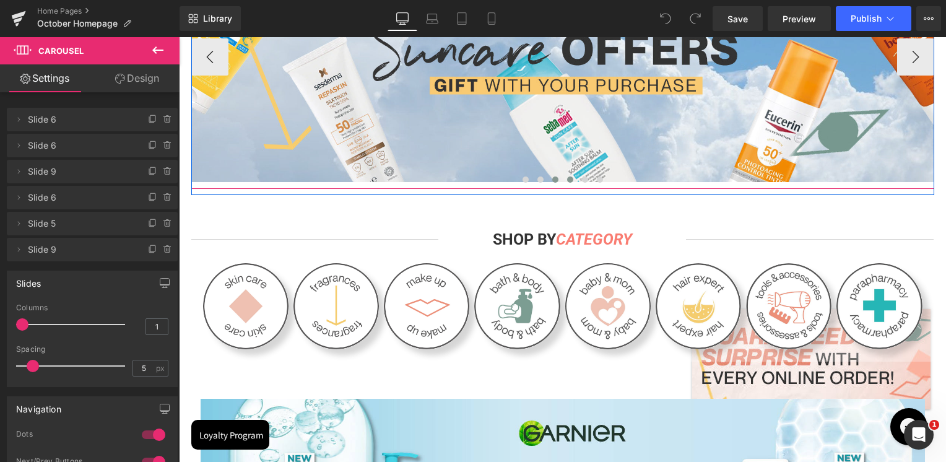
click at [552, 181] on span at bounding box center [555, 179] width 6 height 6
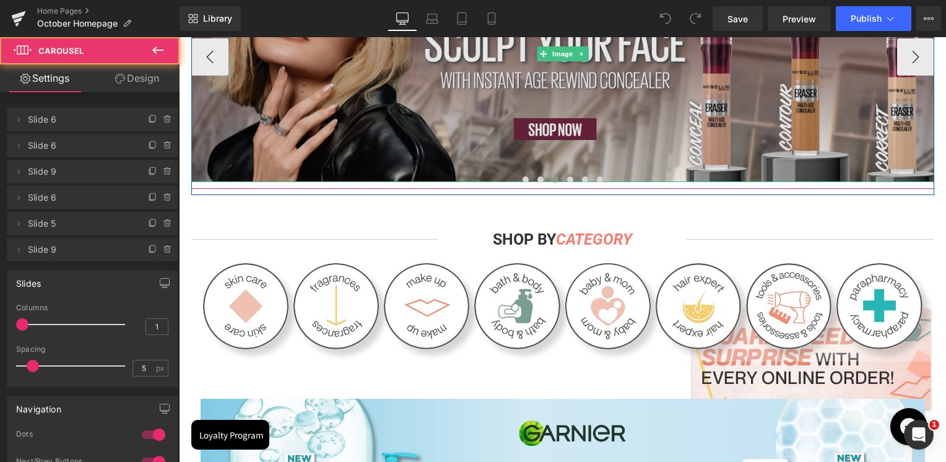
click at [618, 155] on img at bounding box center [562, 53] width 743 height 257
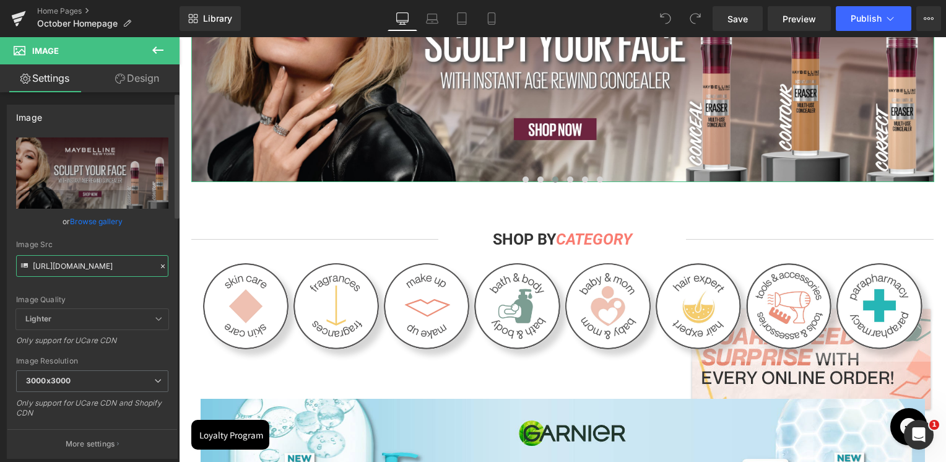
click at [53, 261] on input "https://cdn.shopify.com/s/files/1/0295/0545/4173/files/SkinSociety_banners_IAR_…" at bounding box center [92, 266] width 152 height 22
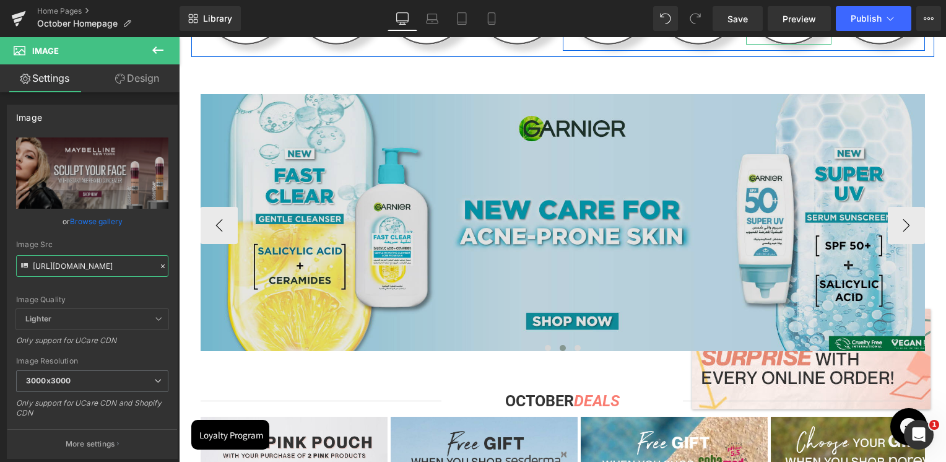
scroll to position [619, 0]
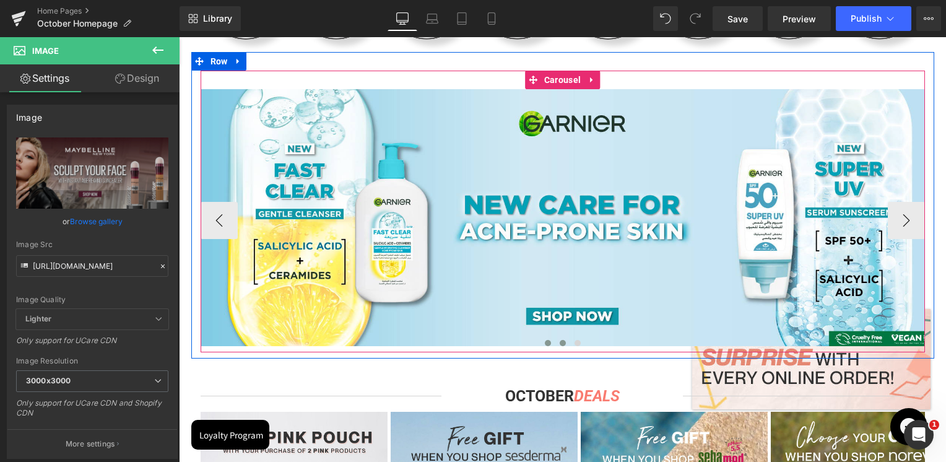
click at [547, 345] on button at bounding box center [548, 343] width 15 height 12
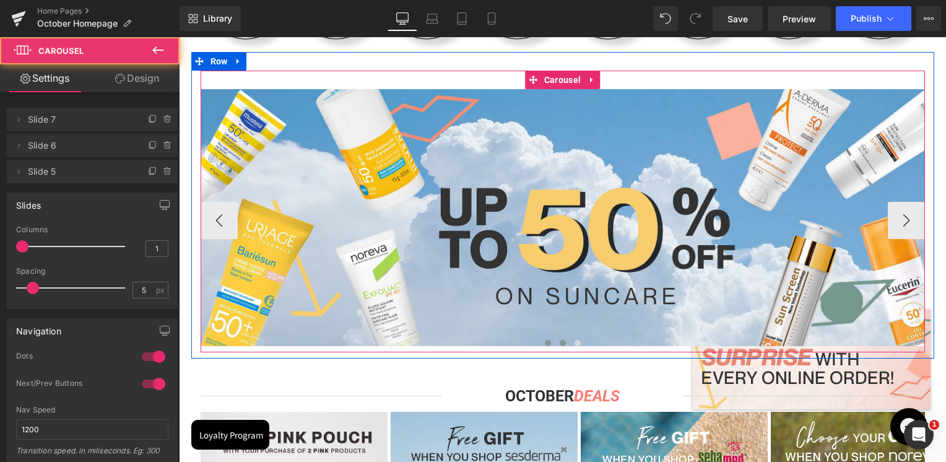
click at [560, 340] on span at bounding box center [563, 343] width 6 height 6
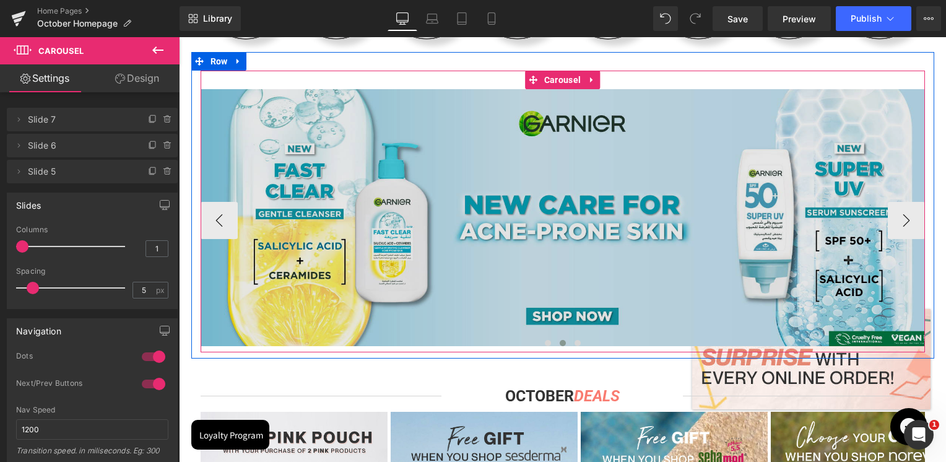
click at [535, 287] on img at bounding box center [572, 217] width 743 height 257
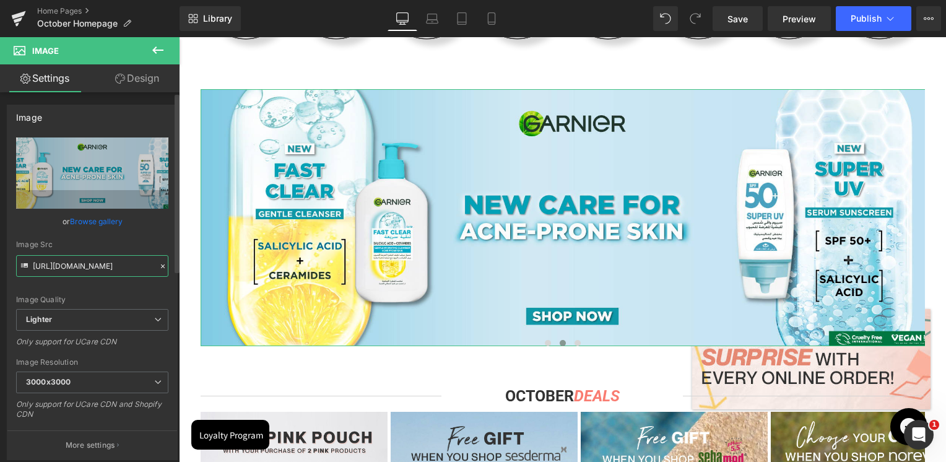
click at [79, 267] on input "https://ucarecdn.com/4c0ed15b-0941-4b2b-b283-f992db087207/-/format/auto/-/previ…" at bounding box center [92, 266] width 152 height 22
paste input "cdn.shopify.com/s/files/1/0295/0545/4173/files/SkinSociety_banners_IAR_Sep.2025…"
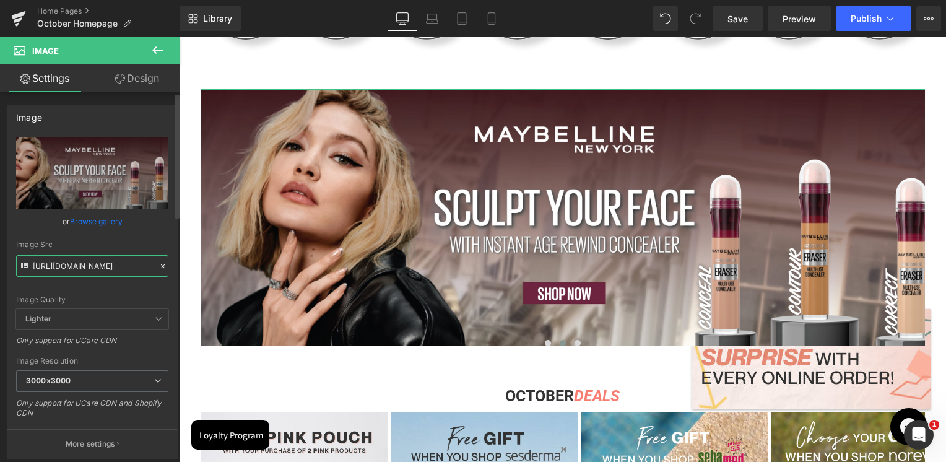
type input "https://cdn.shopify.com/s/files/1/0295/0545/4173/files/SkinSociety_banners_IAR_…"
click at [108, 249] on div "Image Src https://cdn.shopify.com/s/files/1/0295/0545/4173/files/SkinSociety_ba…" at bounding box center [92, 258] width 152 height 37
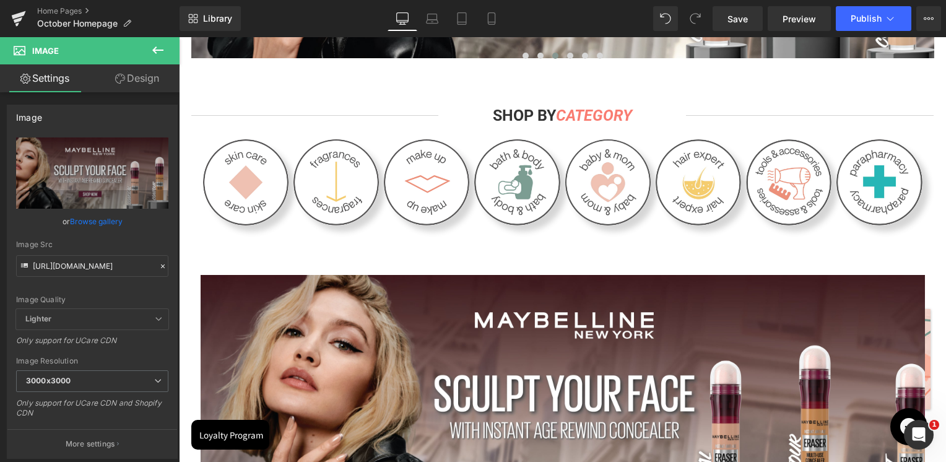
scroll to position [310, 0]
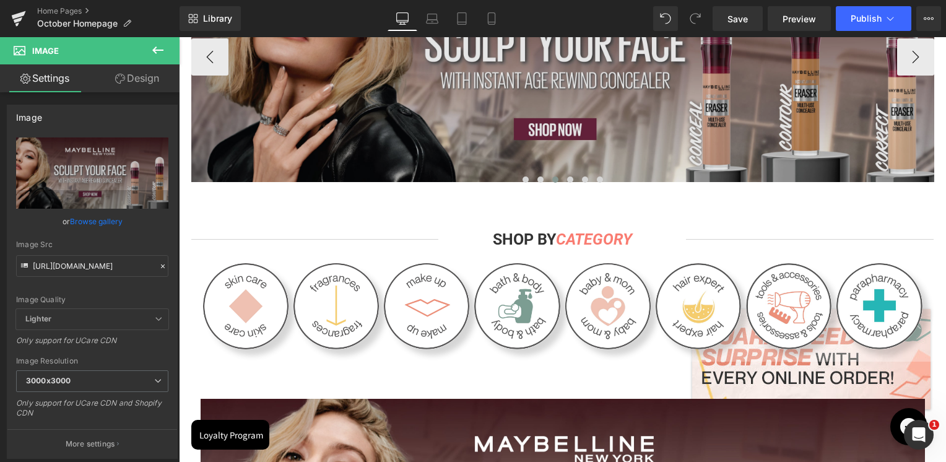
click at [568, 110] on img at bounding box center [562, 53] width 743 height 257
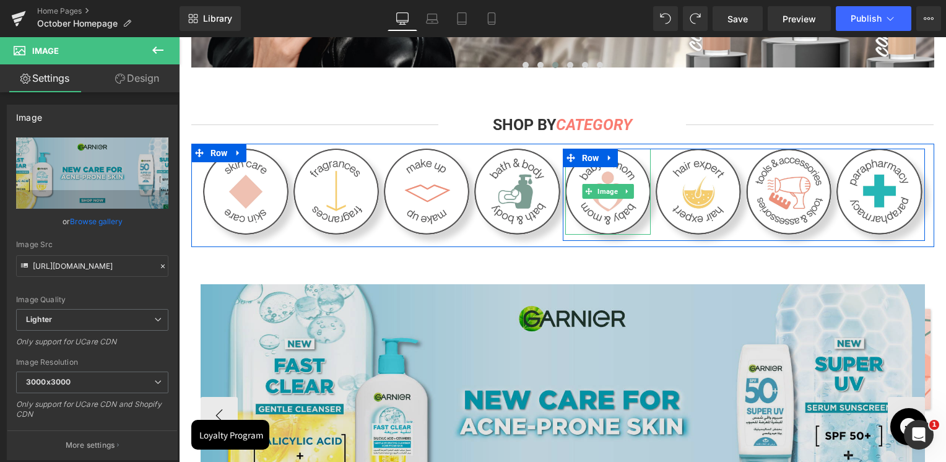
scroll to position [495, 0]
